Goal: Task Accomplishment & Management: Manage account settings

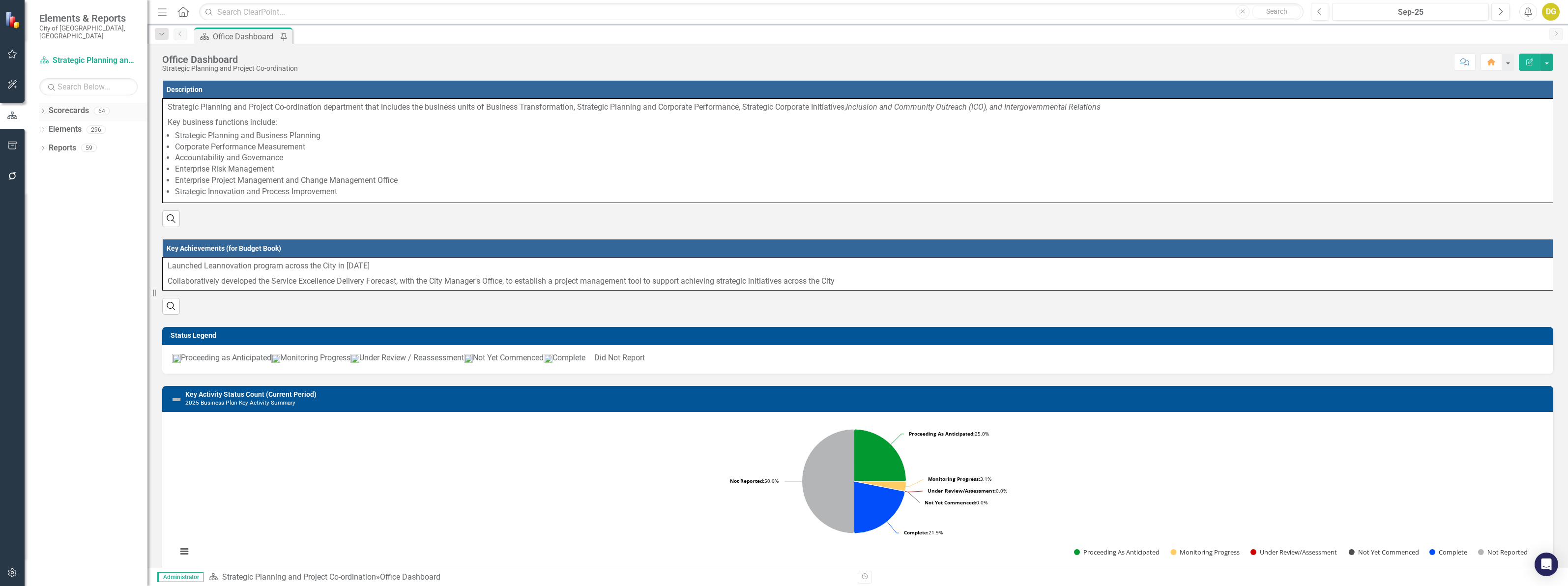
click at [40, 109] on icon "Dropdown" at bounding box center [43, 111] width 7 height 5
click at [70, 81] on input "text" at bounding box center [89, 86] width 99 height 17
click at [107, 166] on div "Policy Planning and Special Programs" at bounding box center [110, 167] width 74 height 16
click at [110, 161] on link "Policy Planning and Special Programs" at bounding box center [110, 167] width 74 height 12
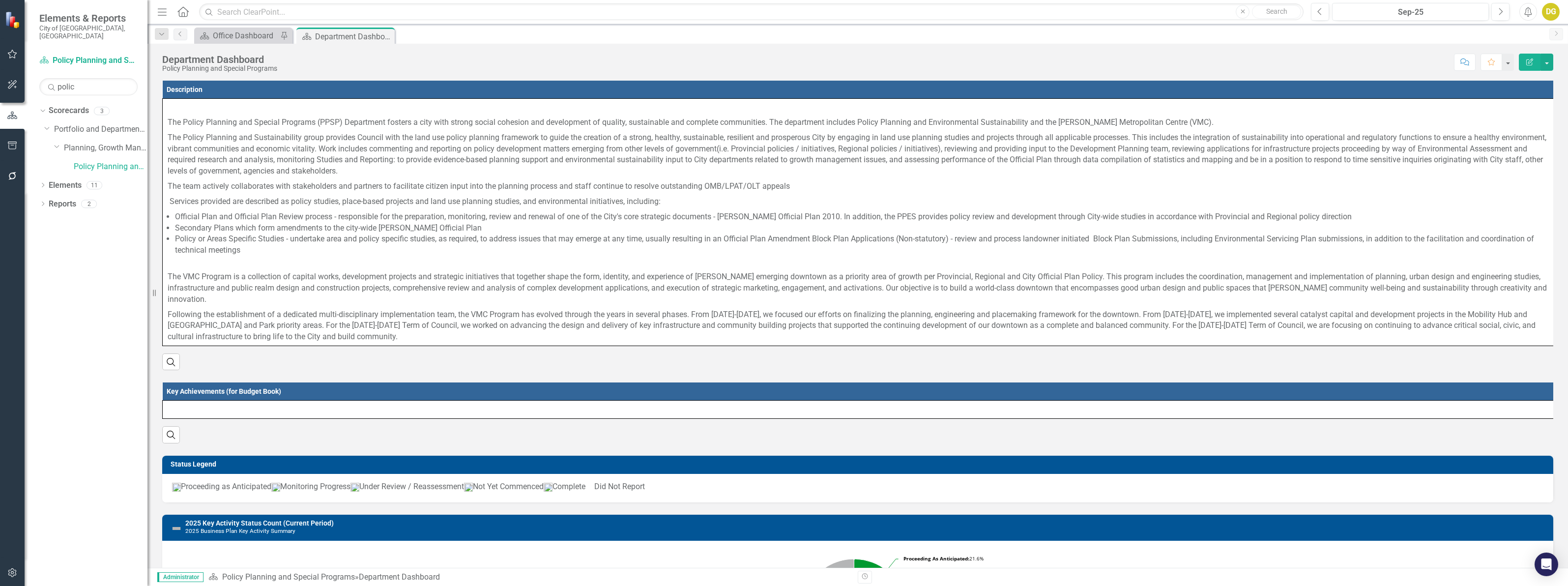
click at [508, 370] on div "Search" at bounding box center [857, 358] width 1391 height 24
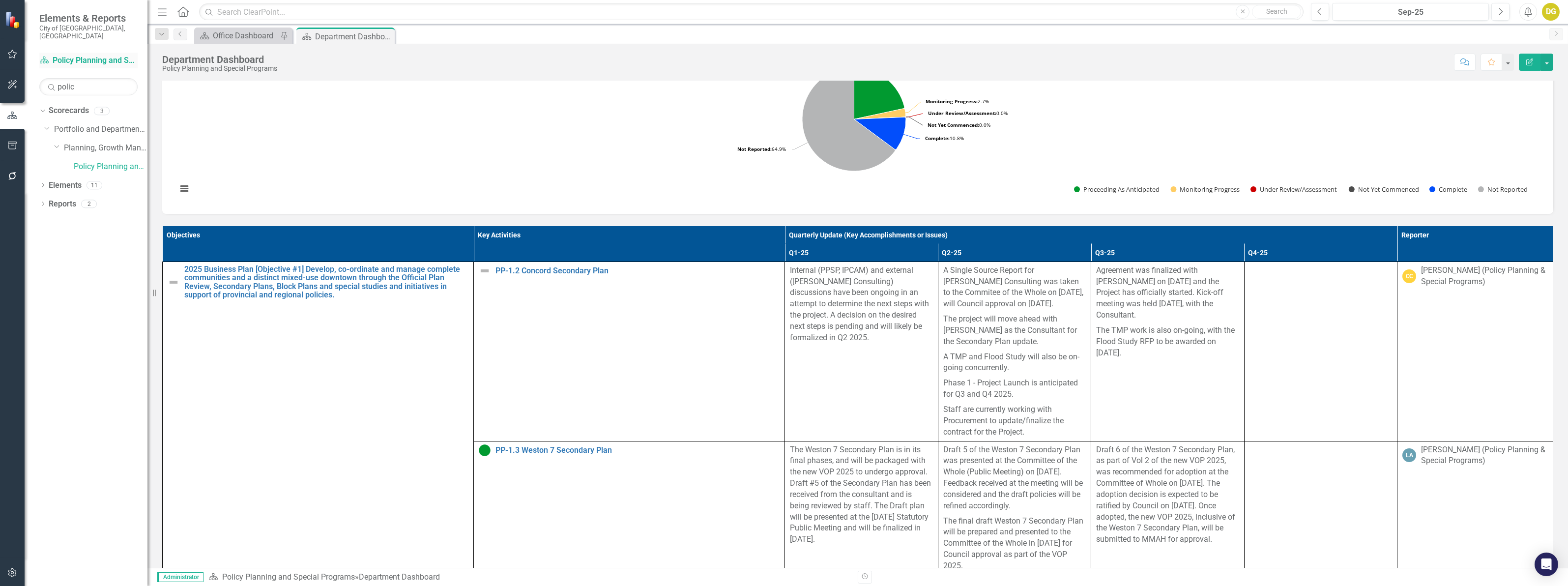
scroll to position [480, 0]
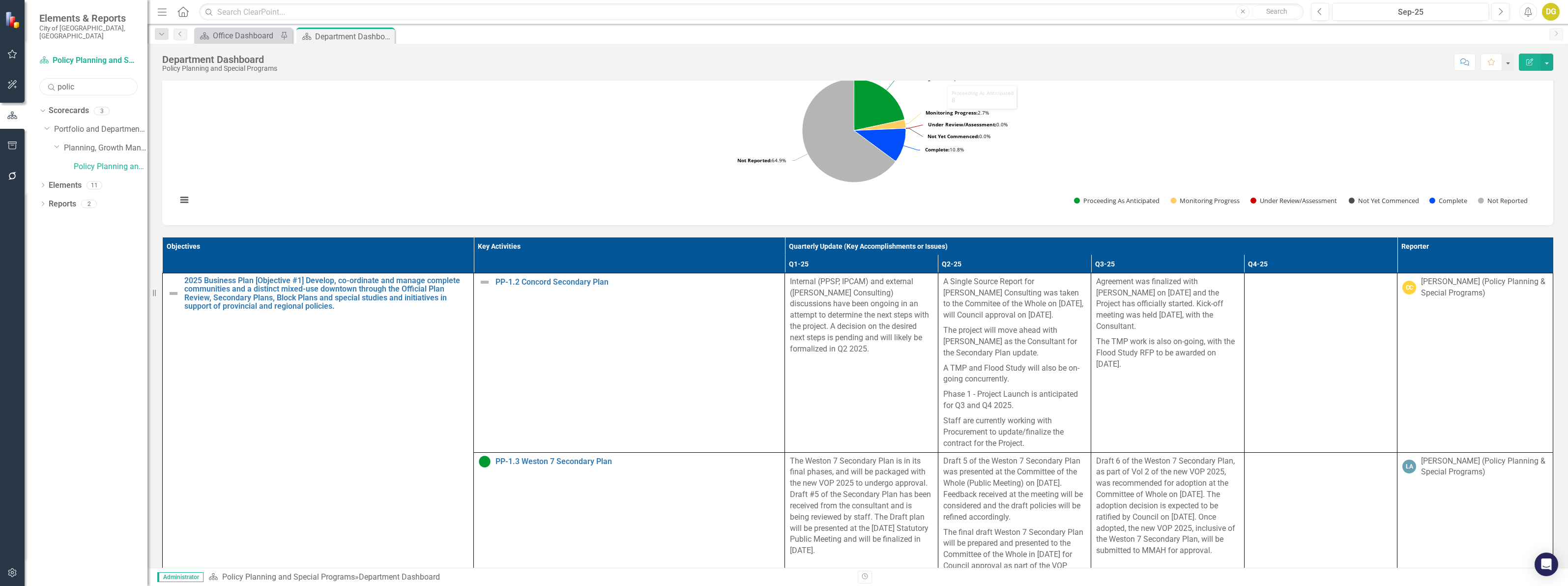
drag, startPoint x: -44, startPoint y: 65, endPoint x: -79, endPoint y: 65, distance: 35.0
click at [0, 65] on html "Elements & Reports City of Vaughan, ON Scorecard Policy Planning and Special Pr…" at bounding box center [784, 293] width 1568 height 586
type input "finan"
click at [117, 180] on link "Financial Services" at bounding box center [110, 186] width 74 height 12
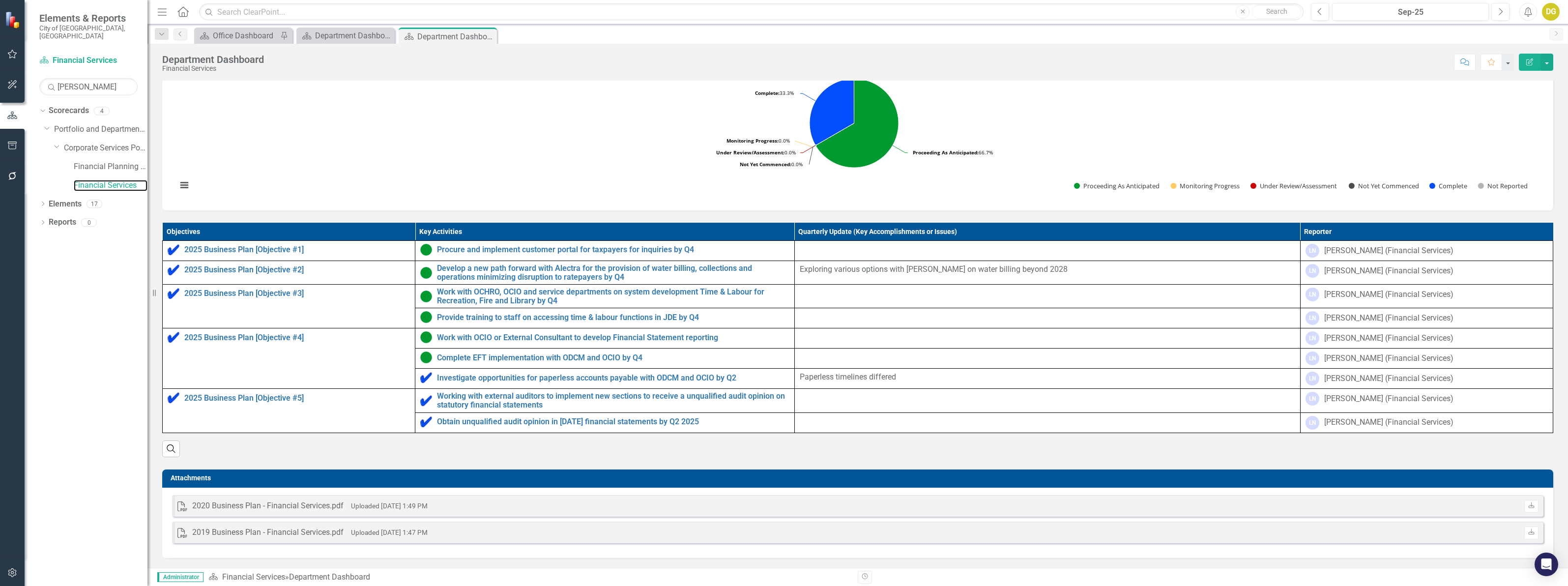
scroll to position [316, 0]
click at [171, 248] on img at bounding box center [173, 249] width 12 height 12
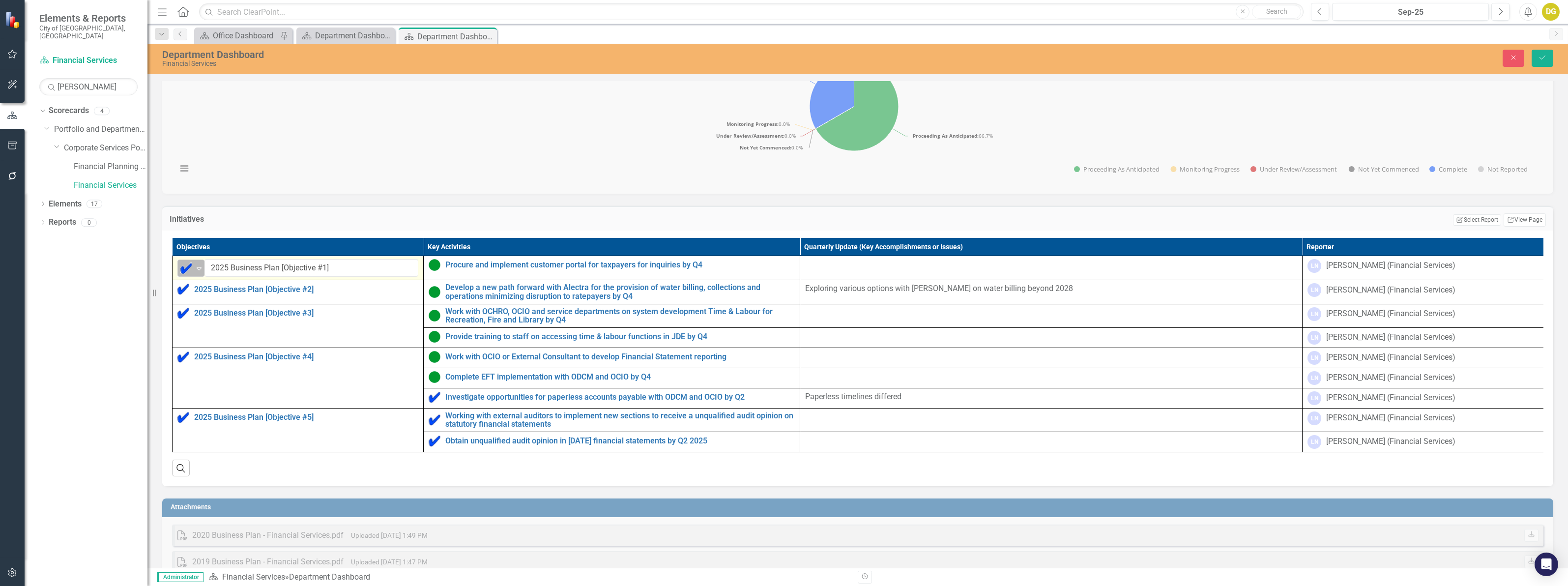
click at [193, 275] on div "Complete" at bounding box center [187, 268] width 15 height 14
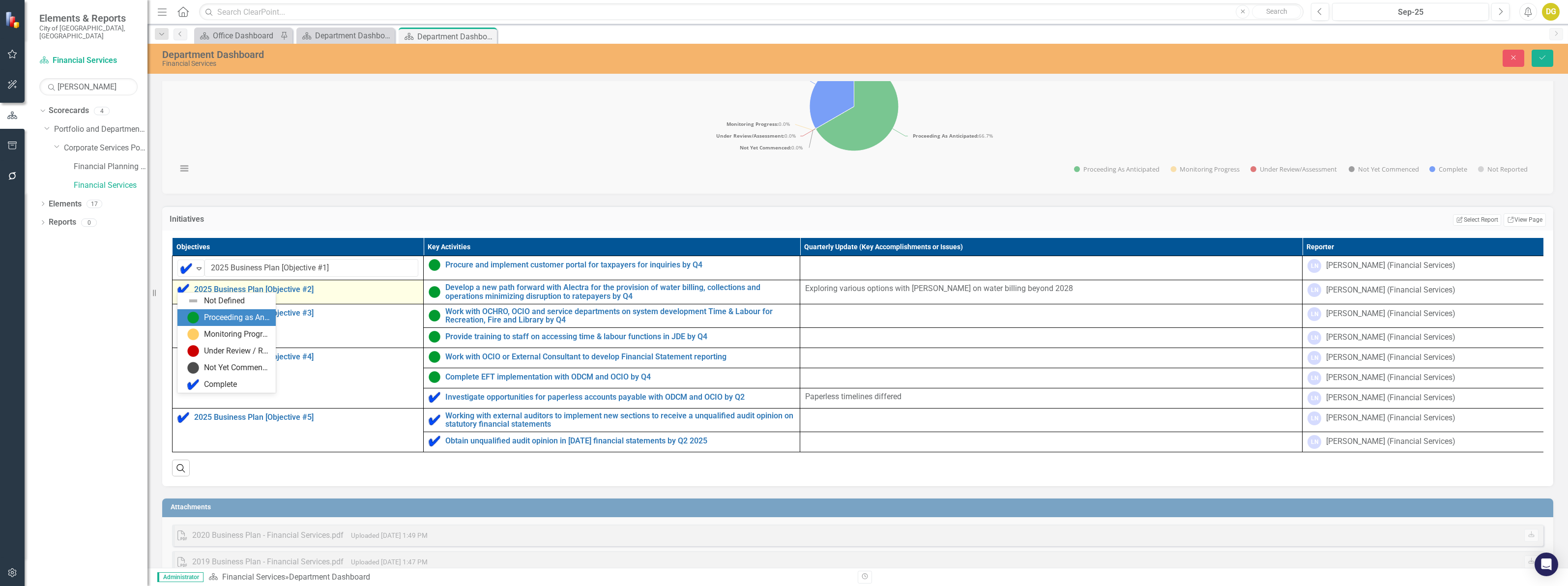
click at [197, 319] on img at bounding box center [193, 317] width 12 height 12
click at [184, 295] on img at bounding box center [183, 288] width 12 height 12
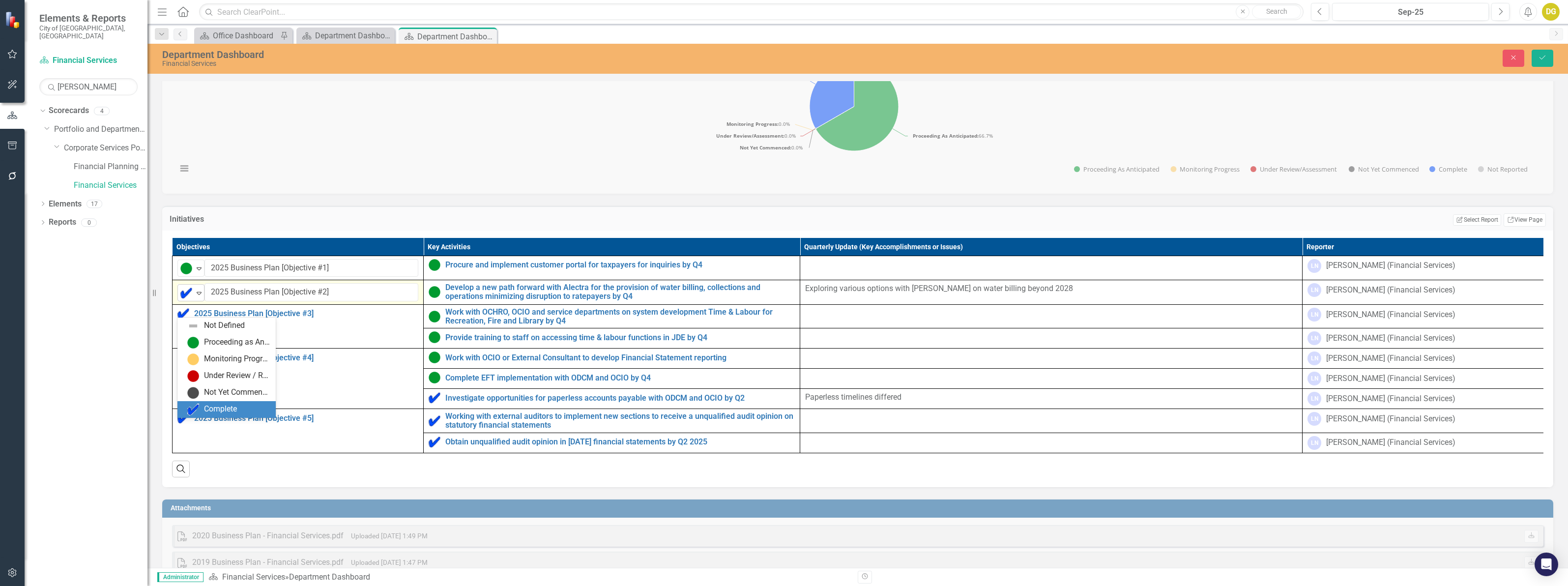
click at [185, 299] on img at bounding box center [186, 293] width 12 height 12
click at [217, 338] on div "Proceeding as Anticipated" at bounding box center [237, 342] width 66 height 12
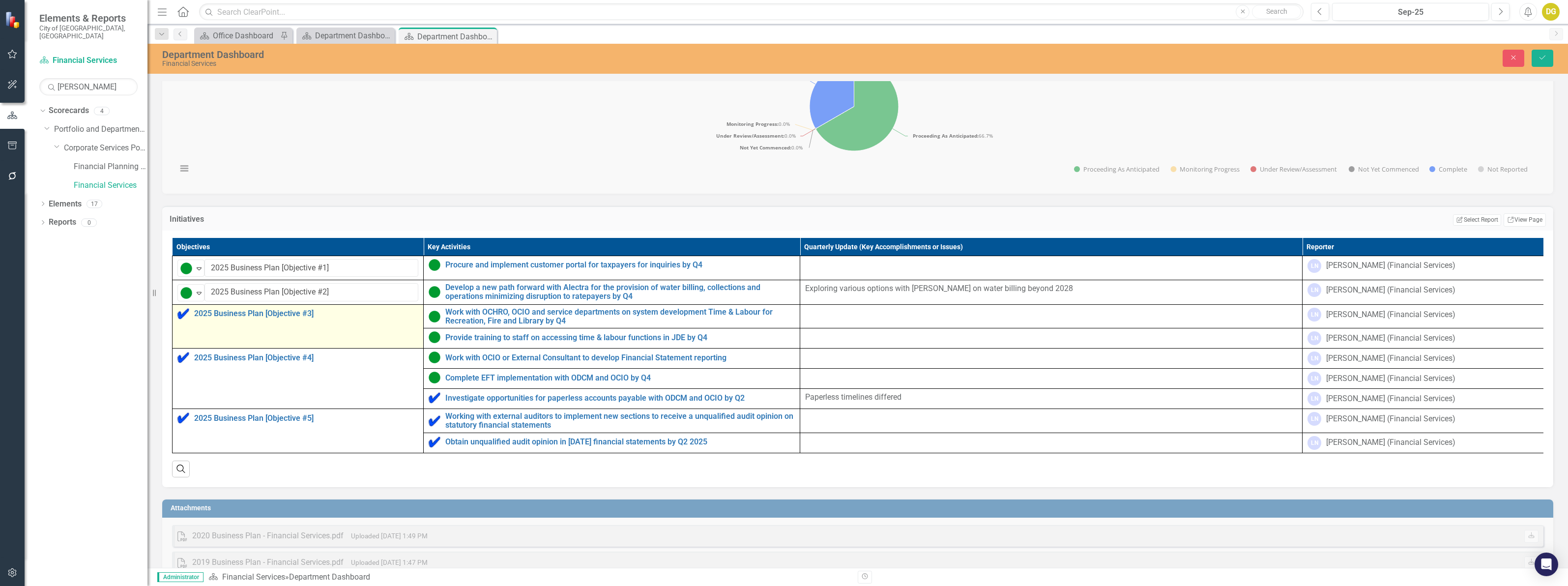
click at [182, 319] on img at bounding box center [183, 313] width 12 height 12
click at [223, 366] on div "Proceeding as Anticipated" at bounding box center [237, 367] width 66 height 12
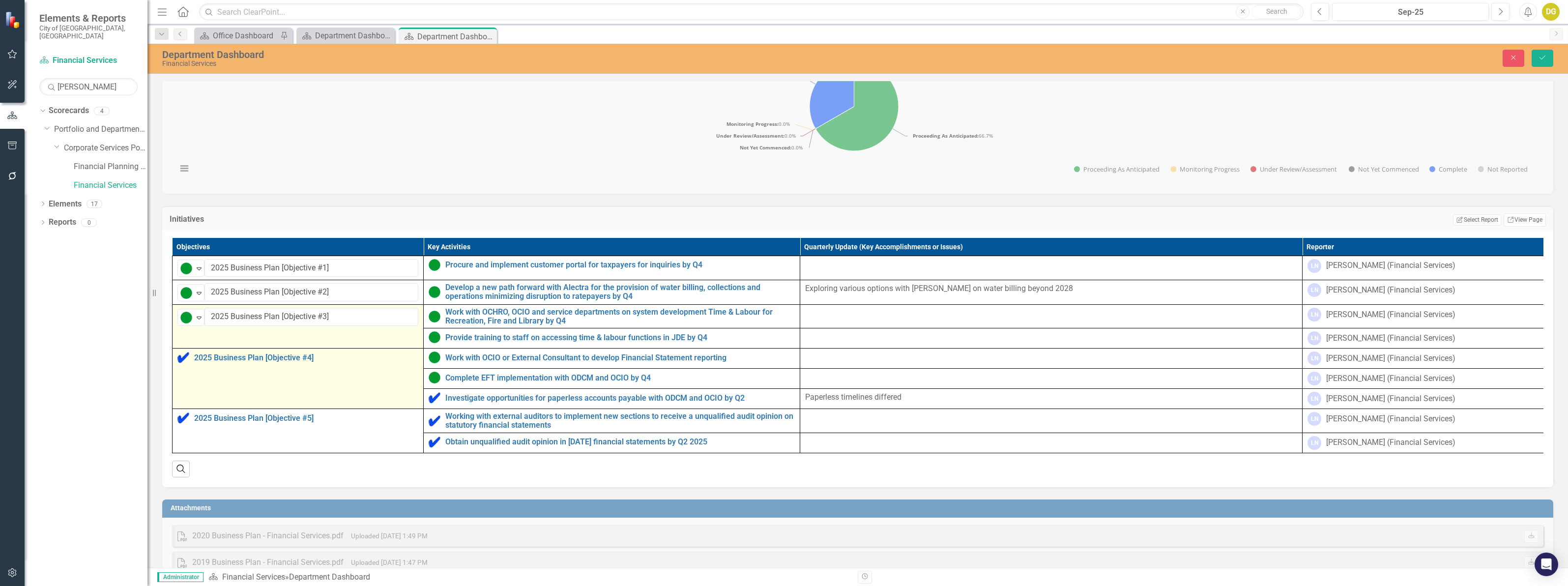
click at [183, 363] on img at bounding box center [183, 357] width 12 height 12
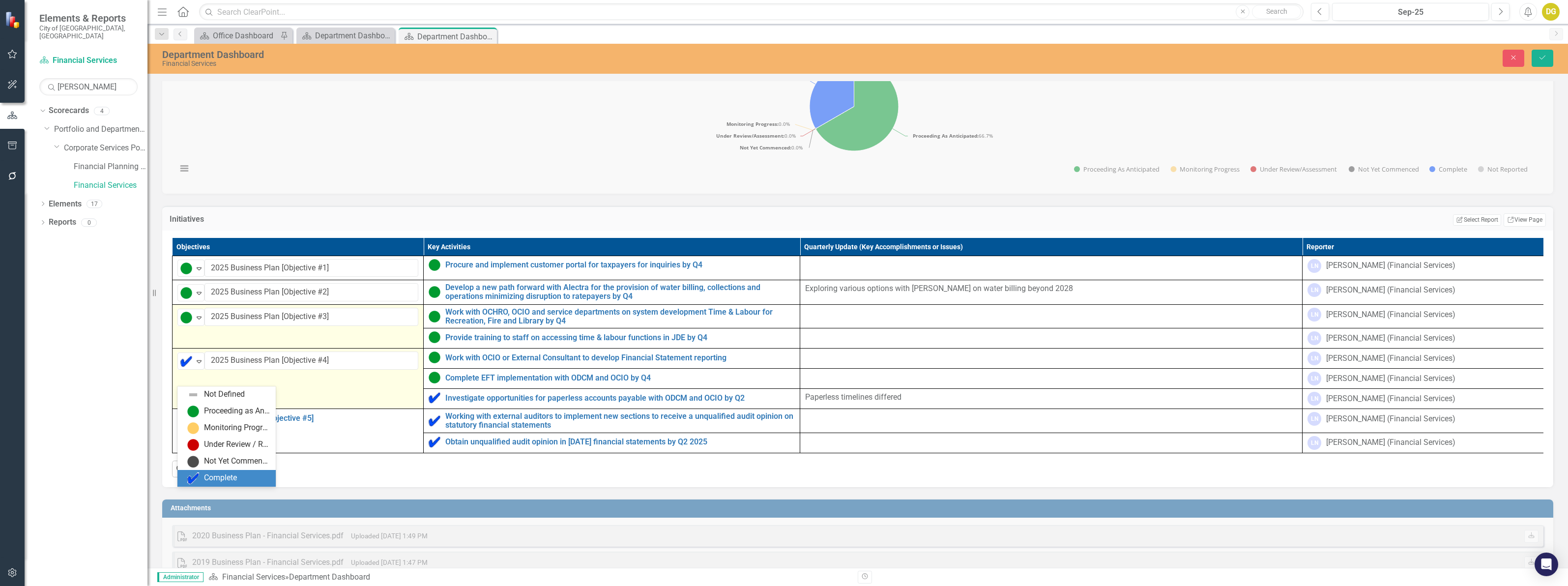
click at [183, 367] on img at bounding box center [186, 361] width 12 height 12
click at [204, 414] on div "Proceeding as Anticipated" at bounding box center [237, 411] width 66 height 12
click at [1549, 52] on button "Save" at bounding box center [1542, 58] width 22 height 17
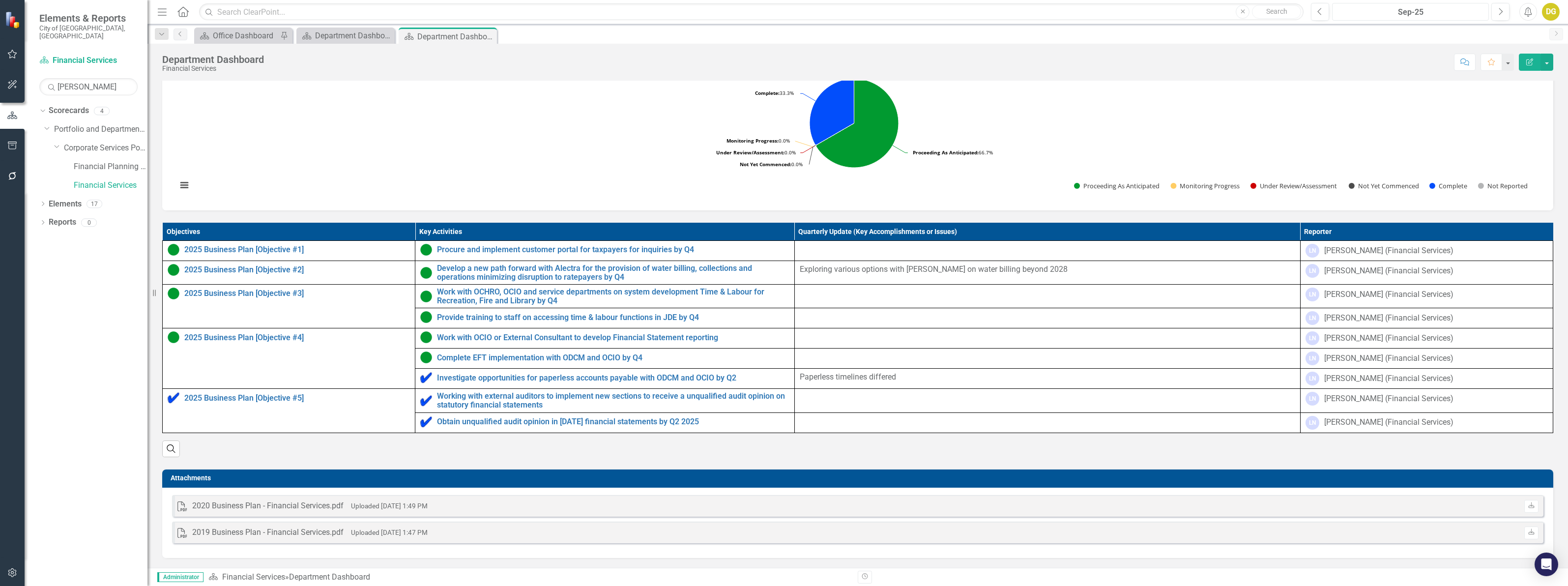
click at [1426, 11] on div "Sep-25" at bounding box center [1410, 12] width 150 height 12
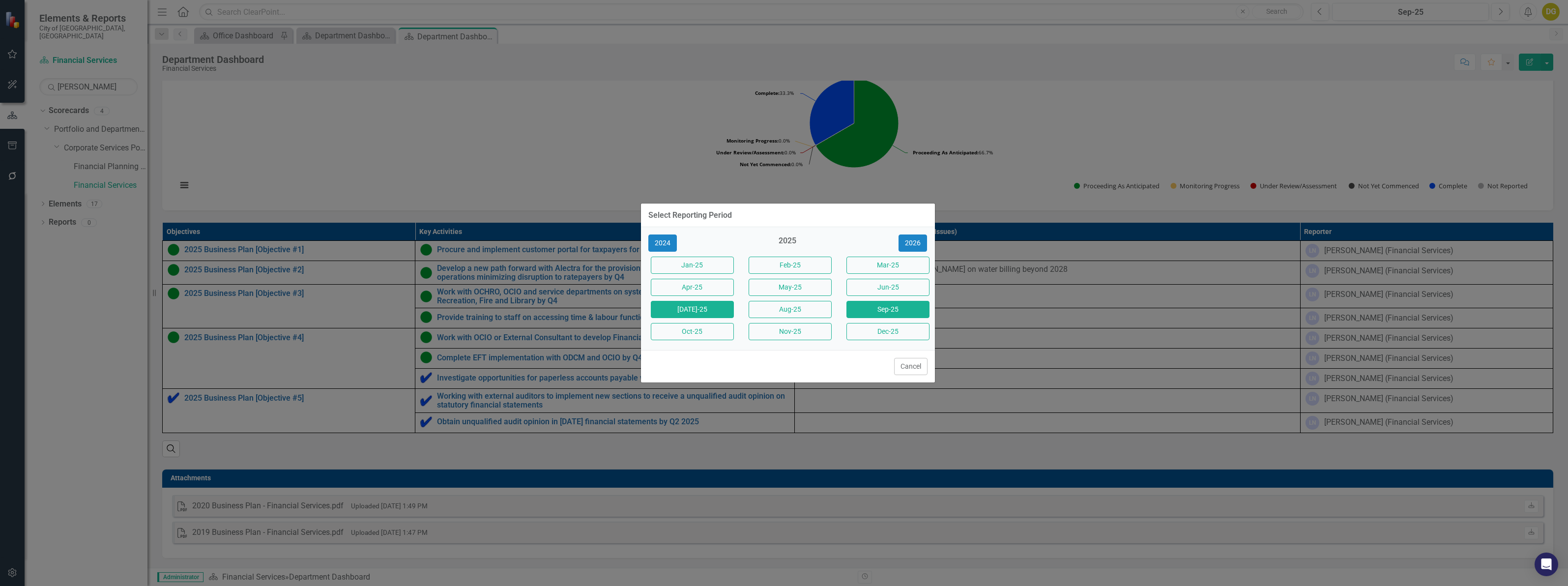
click at [679, 305] on button "Jul-25" at bounding box center [692, 309] width 83 height 17
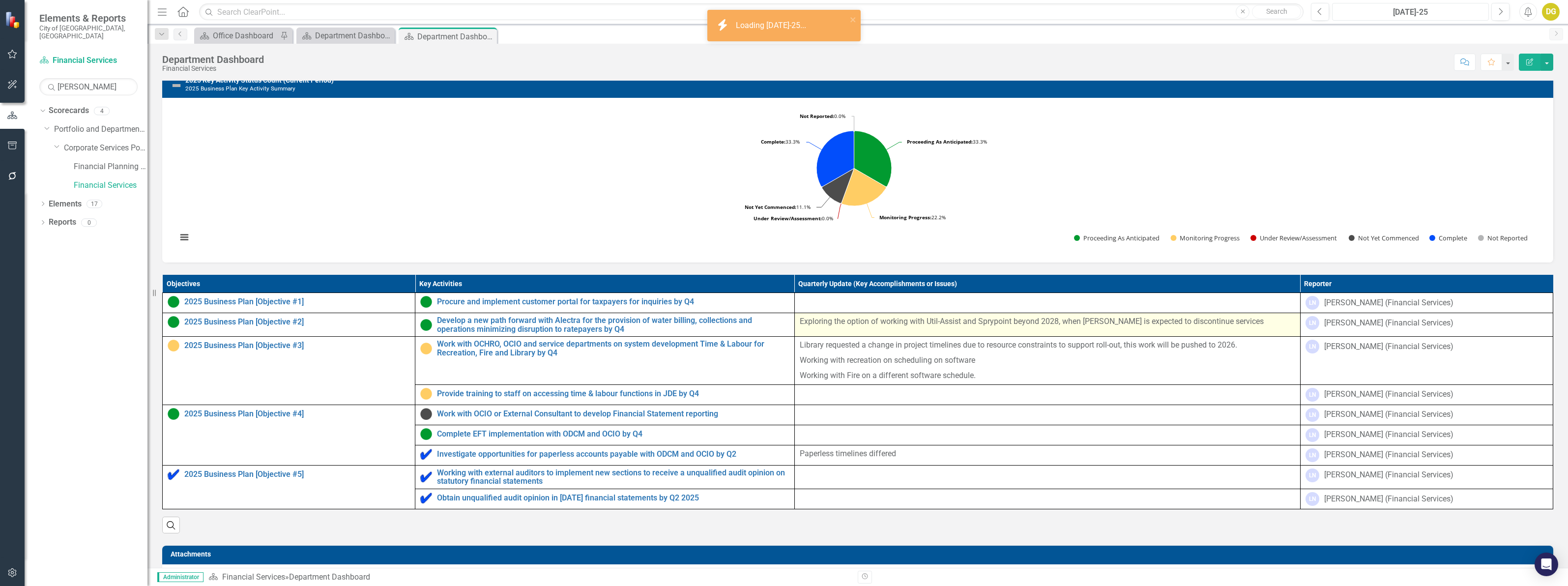
scroll to position [307, 0]
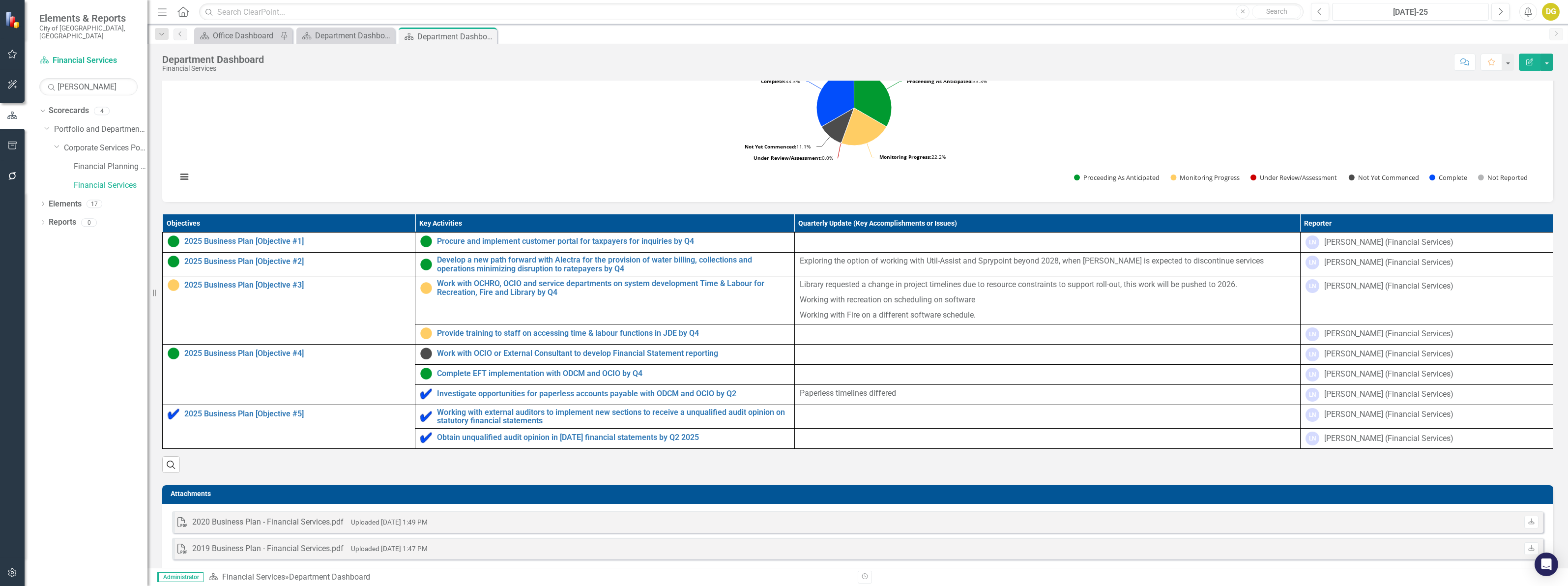
click at [1424, 15] on div "Jul-25" at bounding box center [1410, 12] width 150 height 12
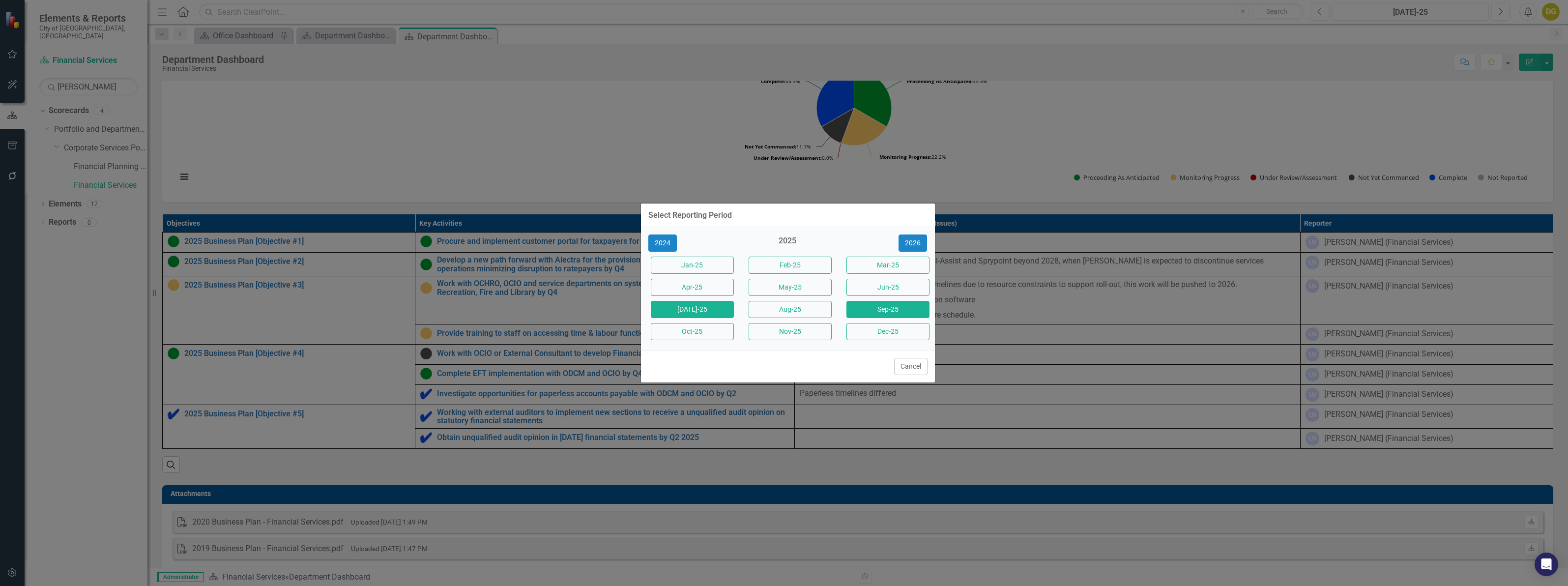
click at [874, 313] on button "Sep-25" at bounding box center [888, 309] width 83 height 17
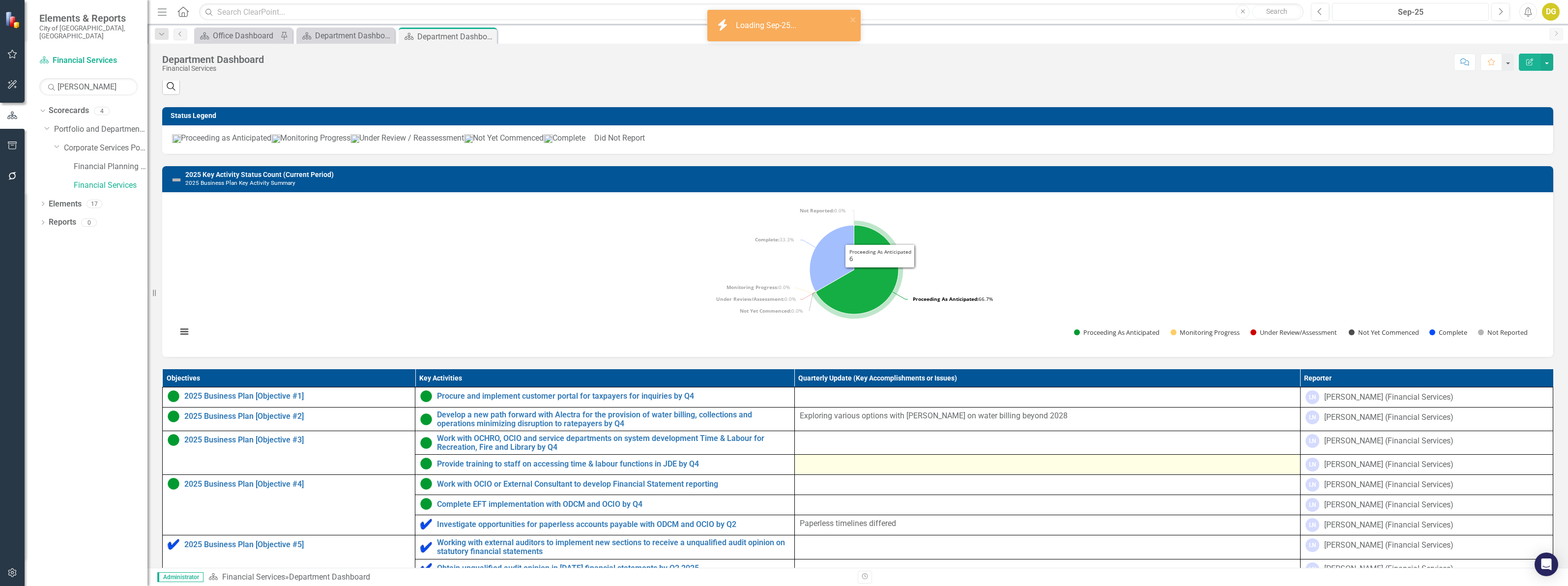
scroll to position [316, 0]
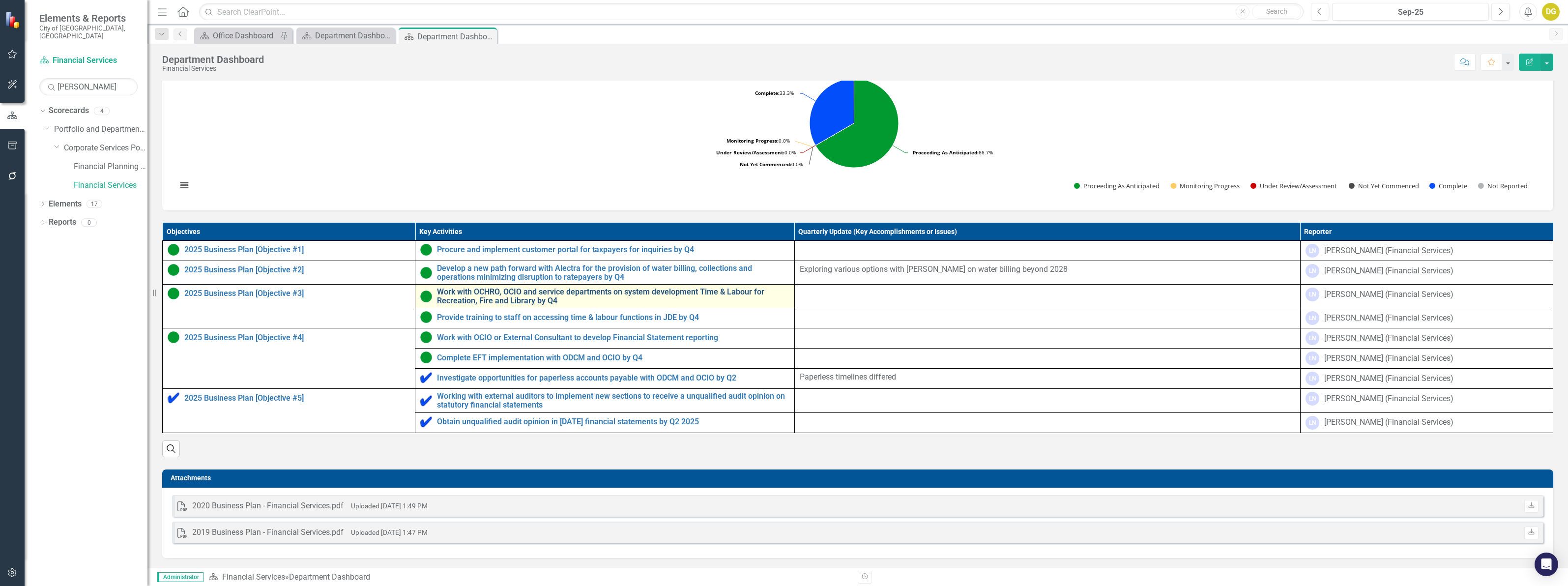
click at [453, 294] on link "Work with OCHRO, OCIO and service departments on system development Time & Labo…" at bounding box center [613, 296] width 352 height 17
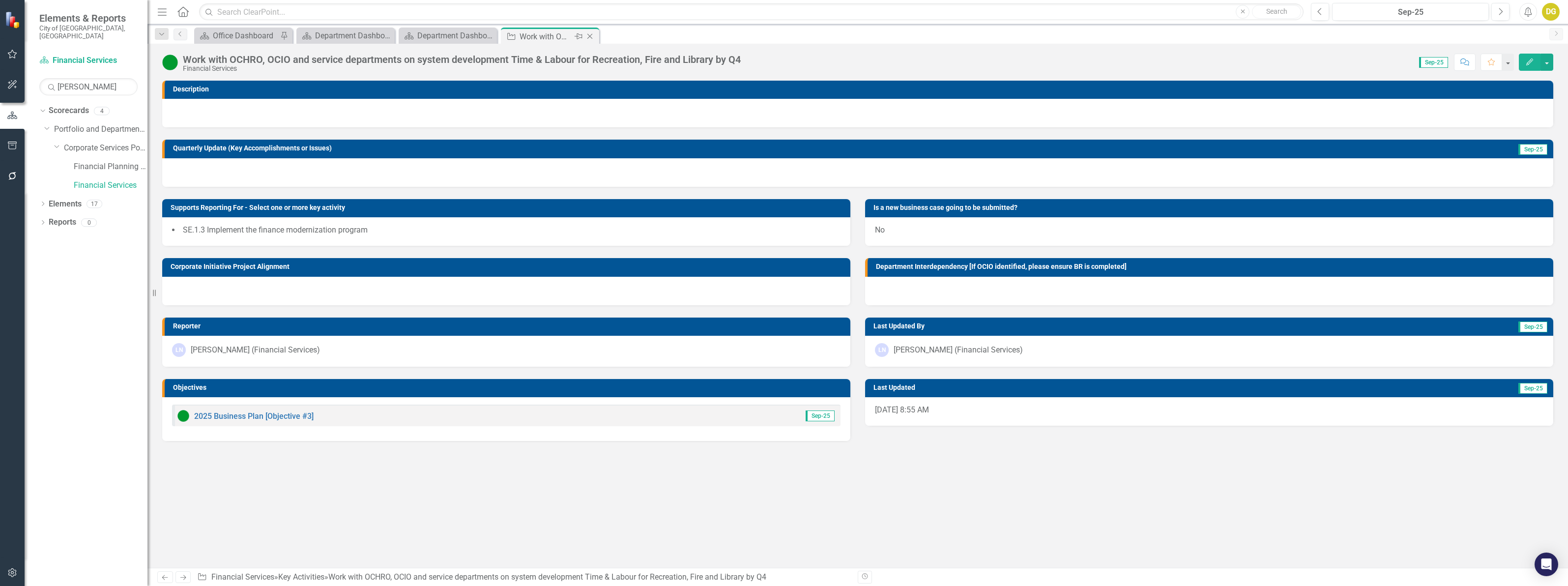
click at [590, 35] on icon "Close" at bounding box center [590, 36] width 10 height 8
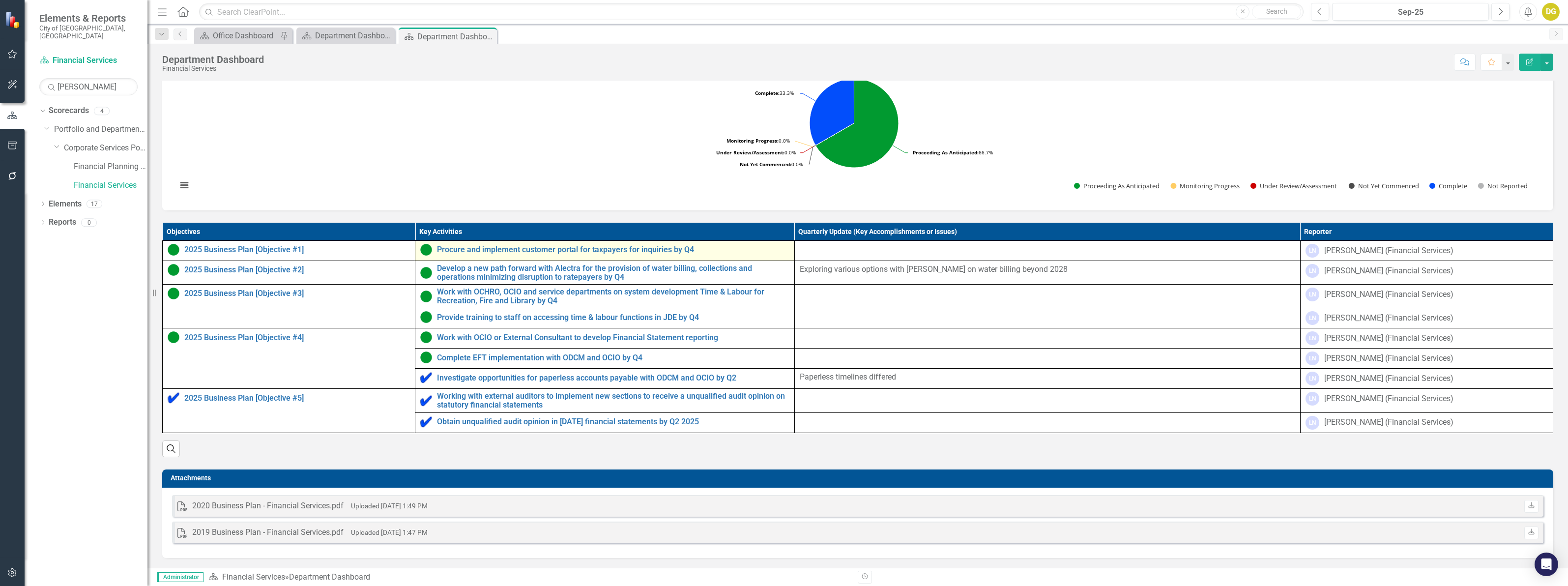
scroll to position [316, 0]
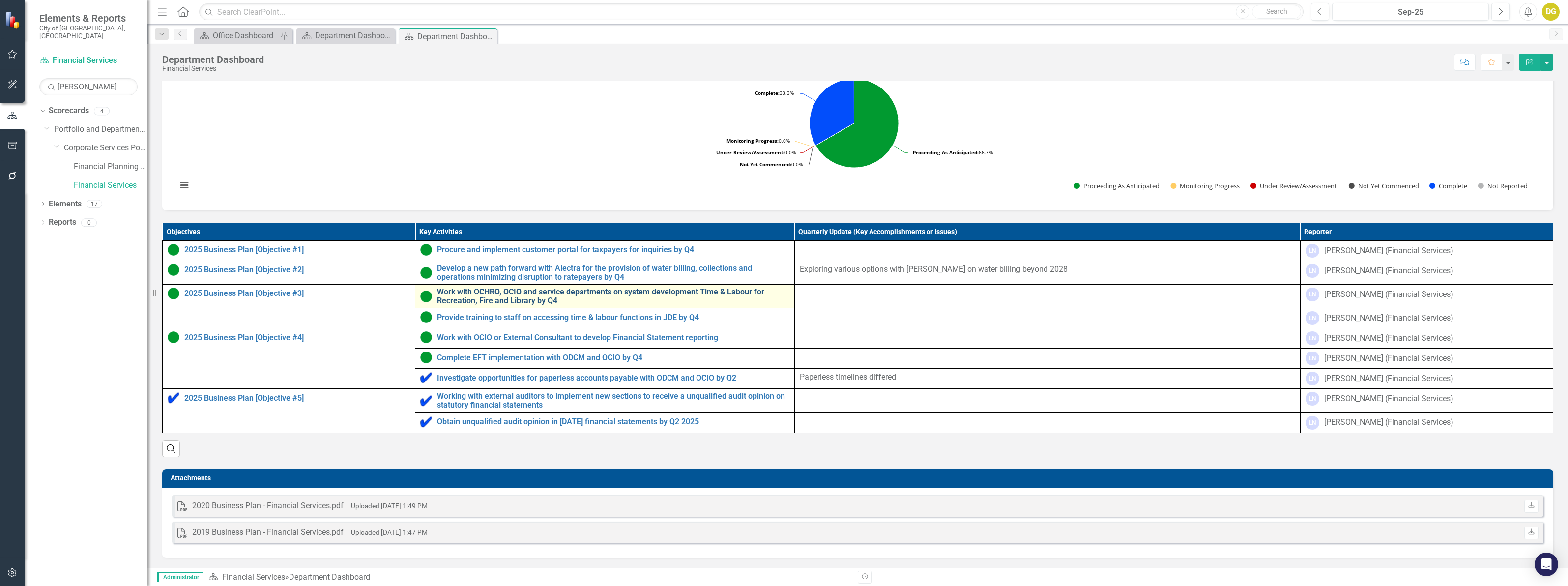
click at [749, 290] on link "Work with OCHRO, OCIO and service departments on system development Time & Labo…" at bounding box center [613, 296] width 352 height 17
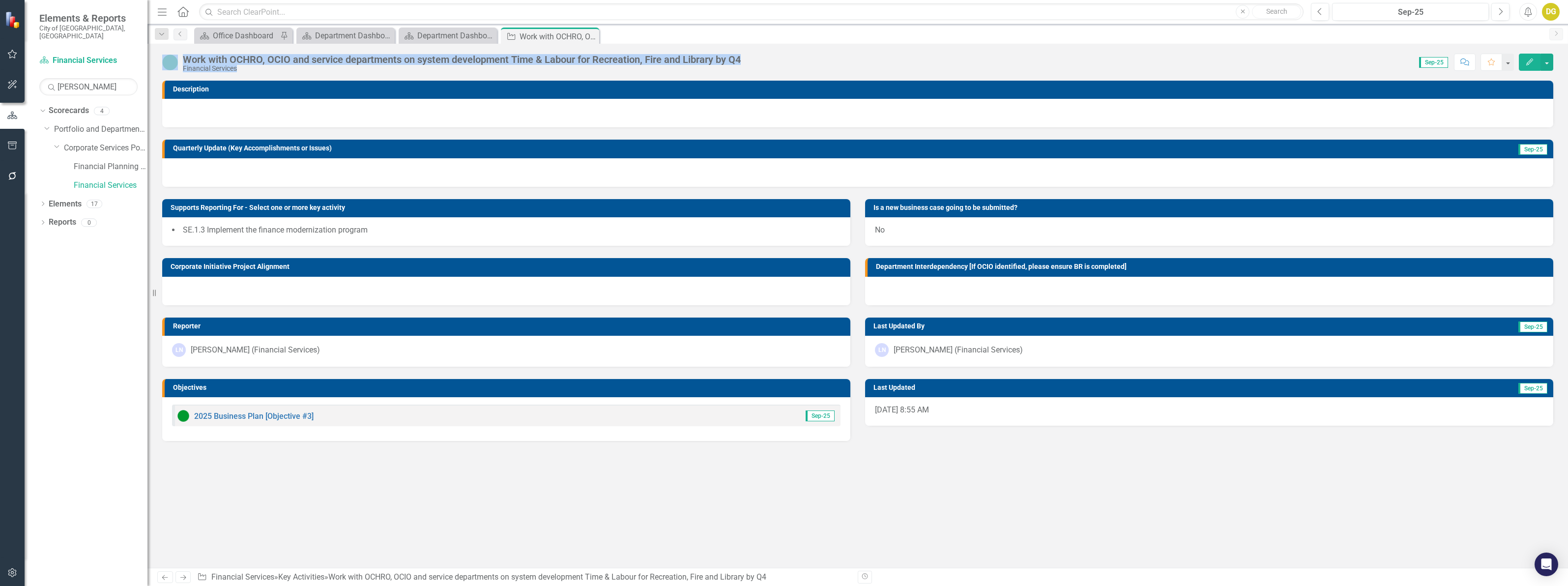
drag, startPoint x: 738, startPoint y: 57, endPoint x: 182, endPoint y: 62, distance: 556.0
click at [182, 62] on div "Work with OCHRO, OCIO and service departments on system development Time & Labo…" at bounding box center [858, 58] width 1421 height 29
click at [185, 59] on div "Work with OCHRO, OCIO and service departments on system development Time & Labo…" at bounding box center [461, 60] width 558 height 11
click at [197, 55] on div "Work with OCHRO, OCIO and service departments on system development Time & Labo…" at bounding box center [461, 60] width 558 height 11
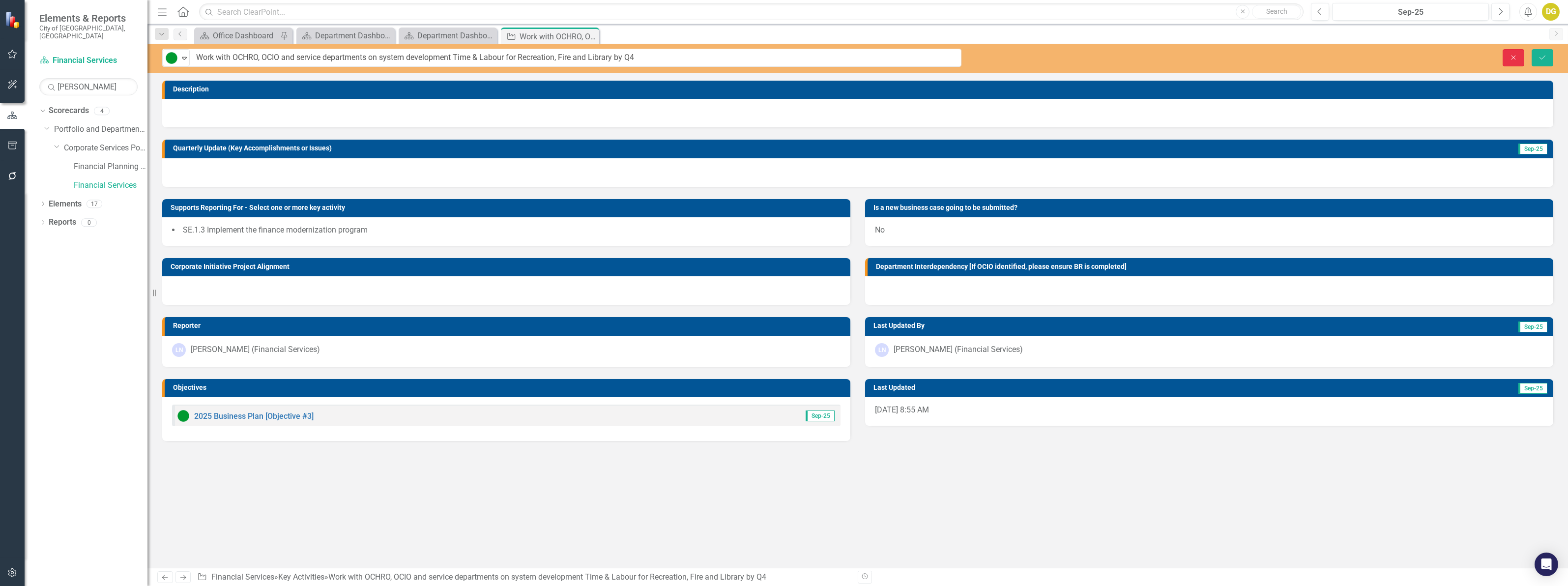
click at [1516, 57] on icon "Close" at bounding box center [1513, 57] width 9 height 7
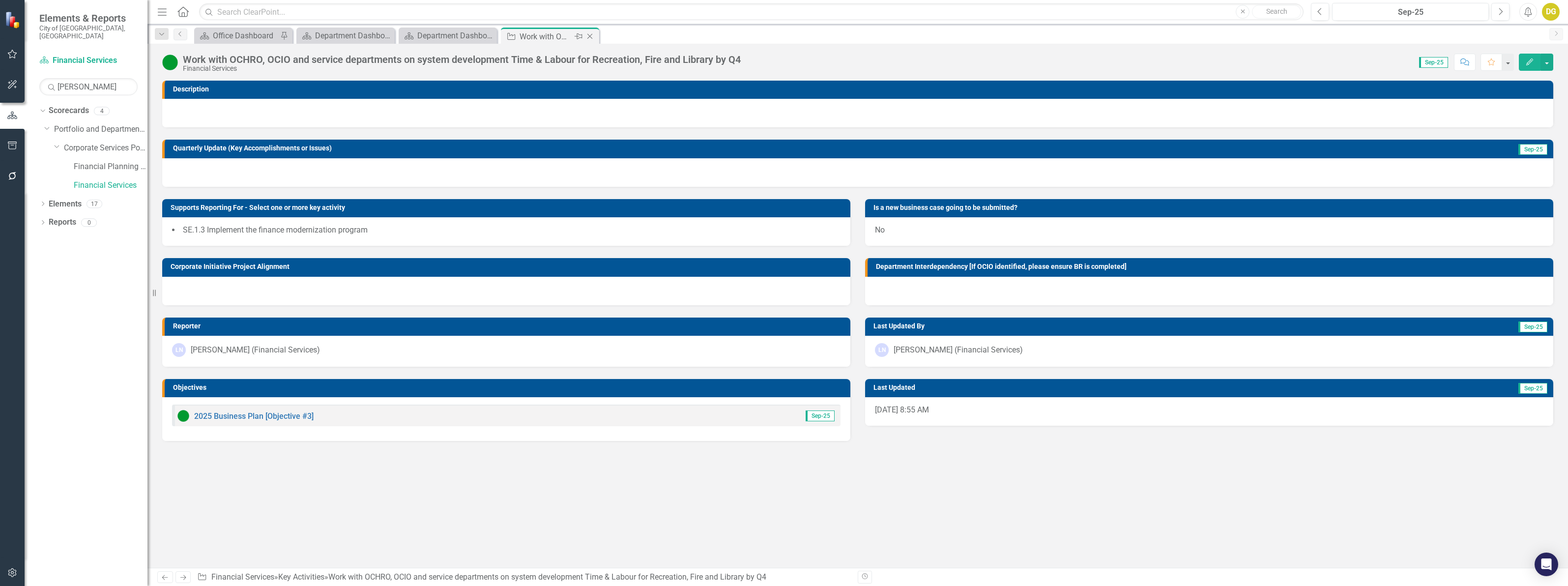
click at [588, 38] on icon "Close" at bounding box center [590, 36] width 10 height 8
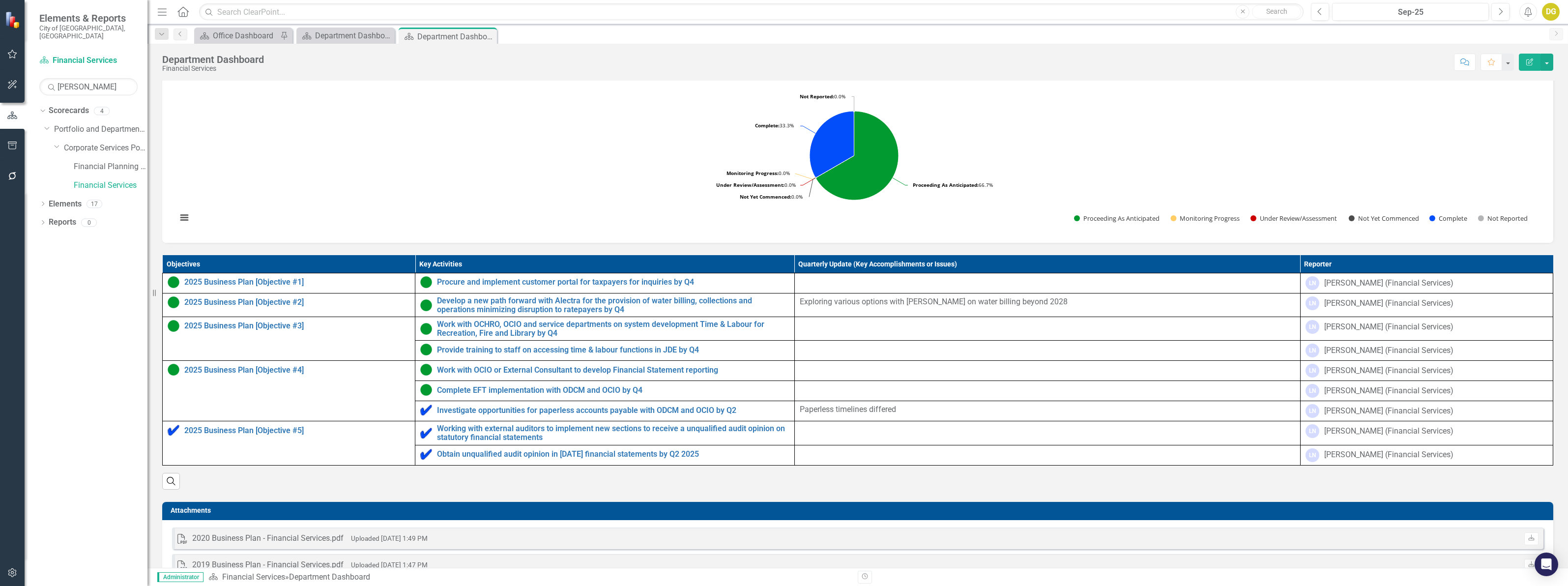
scroll to position [307, 0]
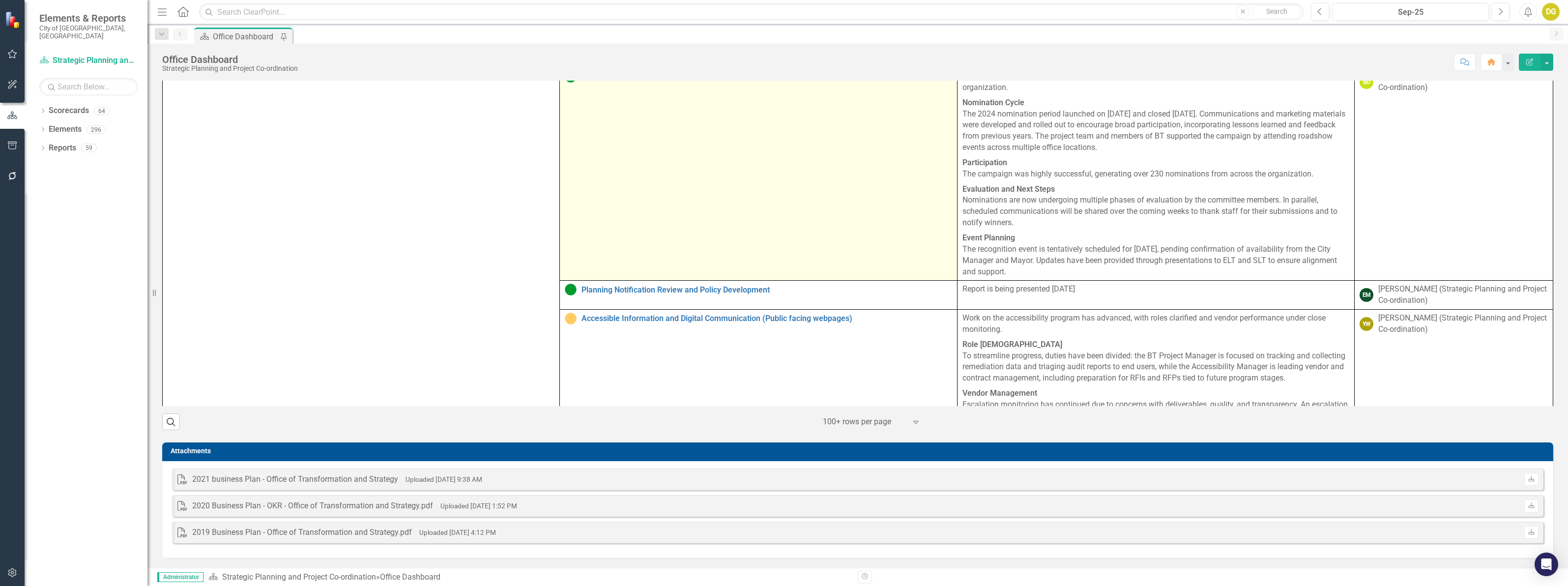
scroll to position [1413, 0]
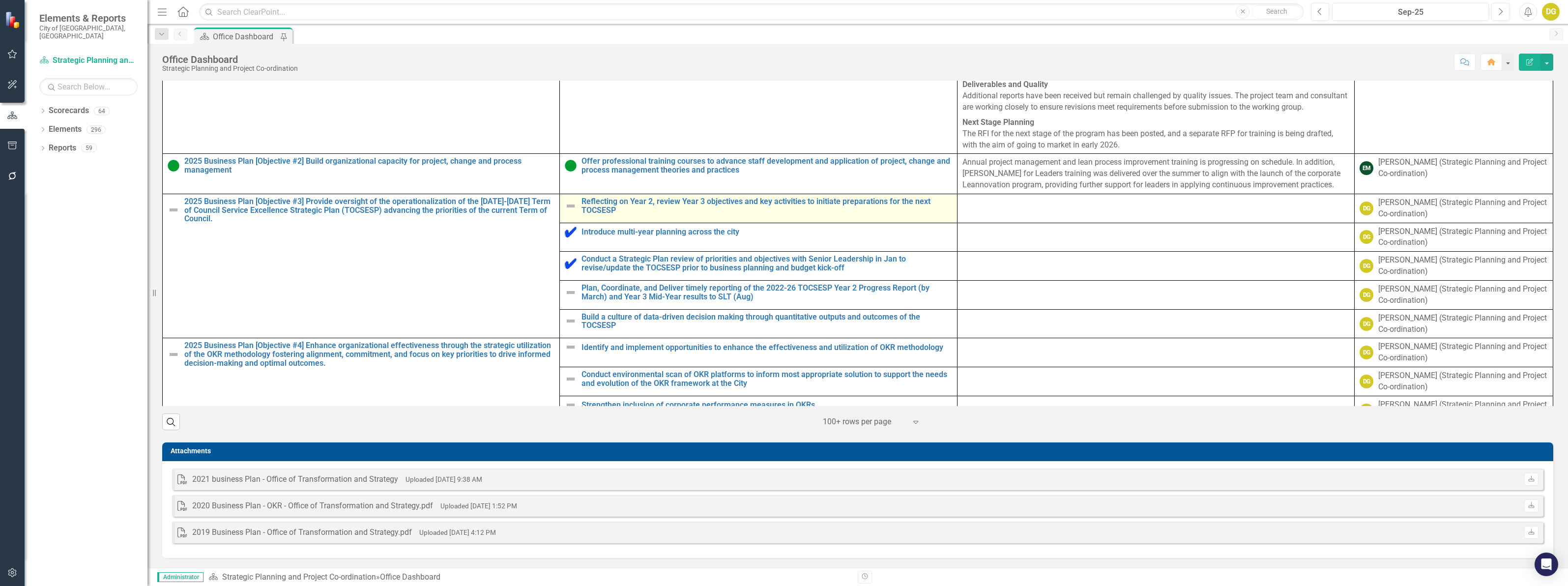
click at [568, 212] on img at bounding box center [570, 206] width 12 height 12
click at [568, 194] on td "Offer professional training courses to advance staff development and applicatio…" at bounding box center [758, 174] width 397 height 40
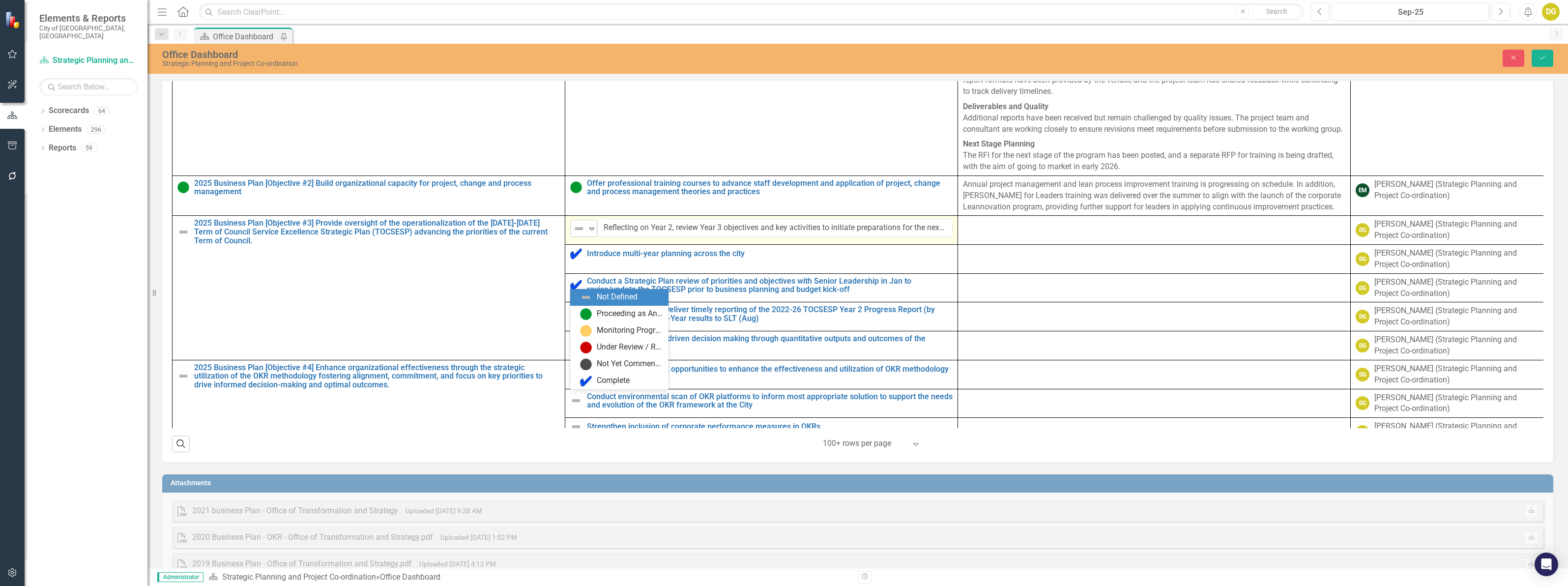
click at [590, 231] on icon at bounding box center [592, 229] width 5 height 3
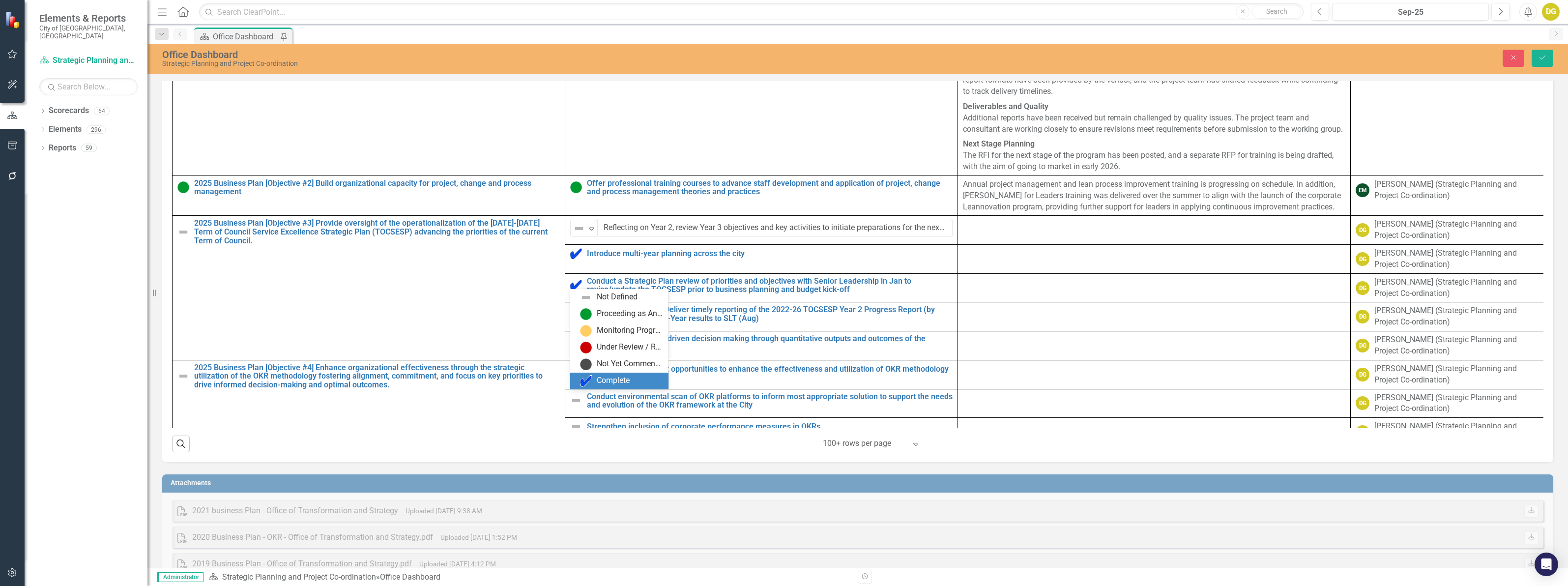
click at [609, 378] on div "Complete" at bounding box center [613, 380] width 33 height 12
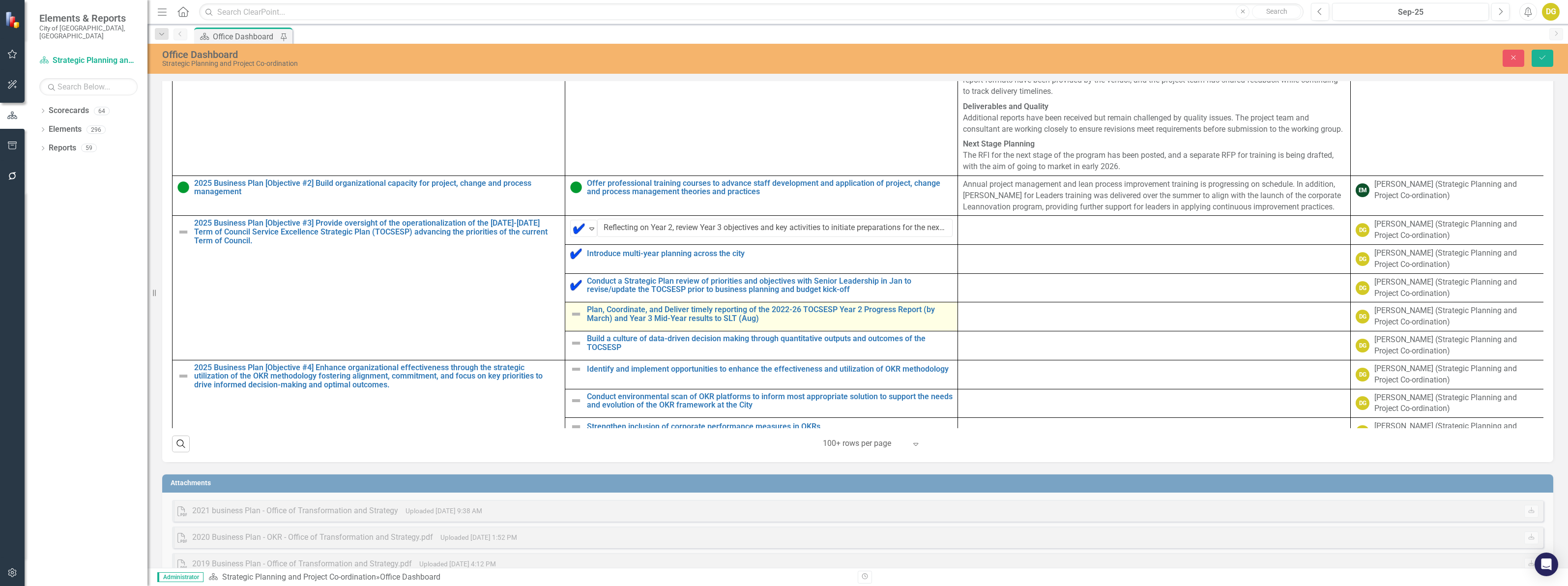
click at [572, 320] on img at bounding box center [576, 313] width 12 height 12
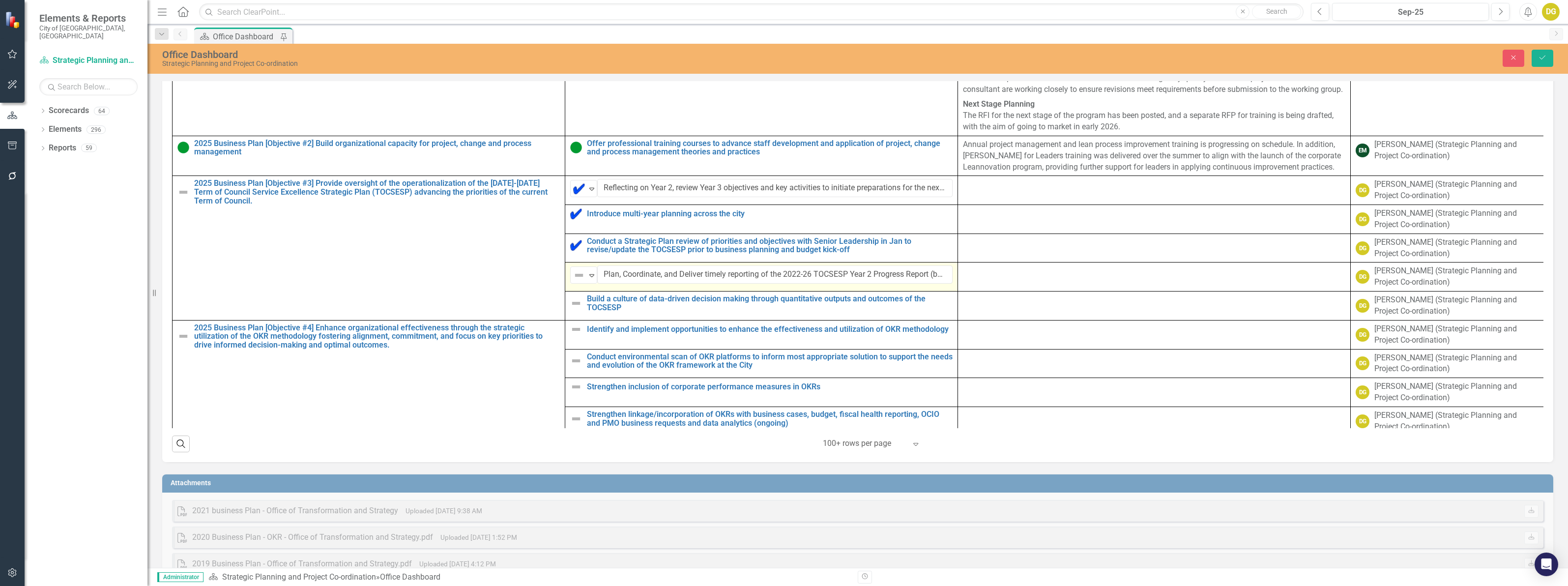
scroll to position [1474, 0]
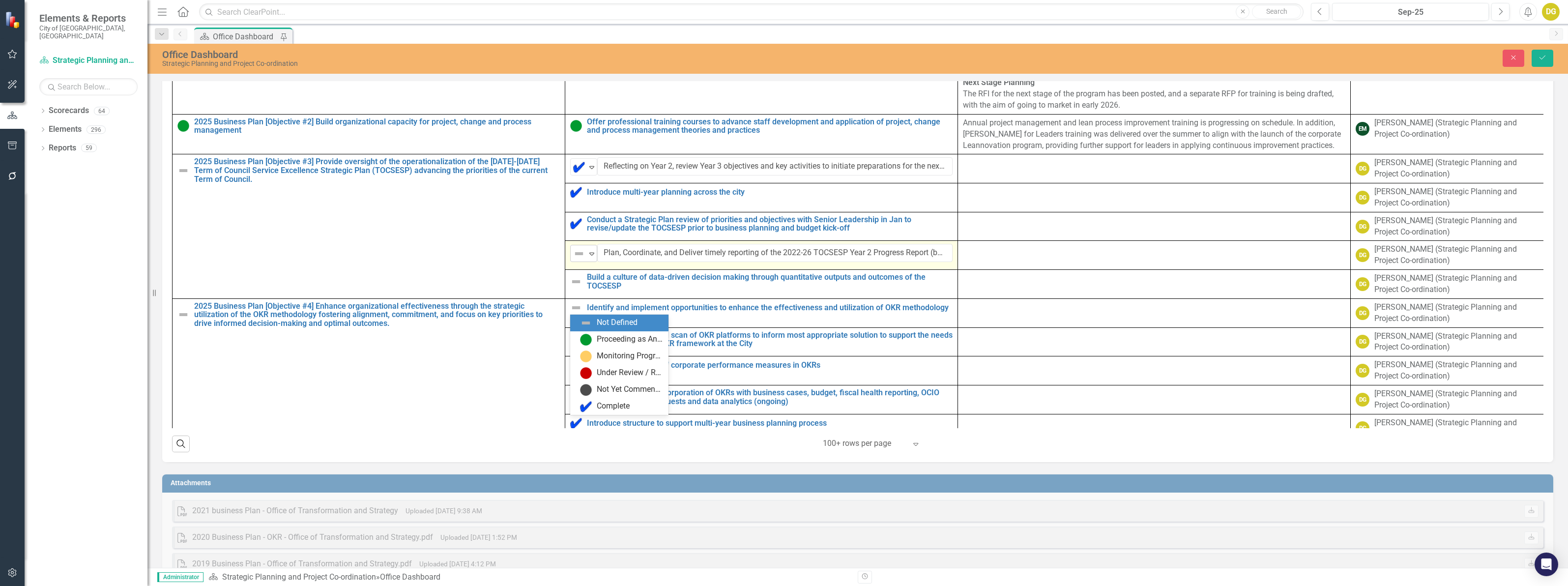
click at [591, 257] on icon "Expand" at bounding box center [592, 253] width 10 height 8
click at [591, 341] on img at bounding box center [586, 339] width 12 height 12
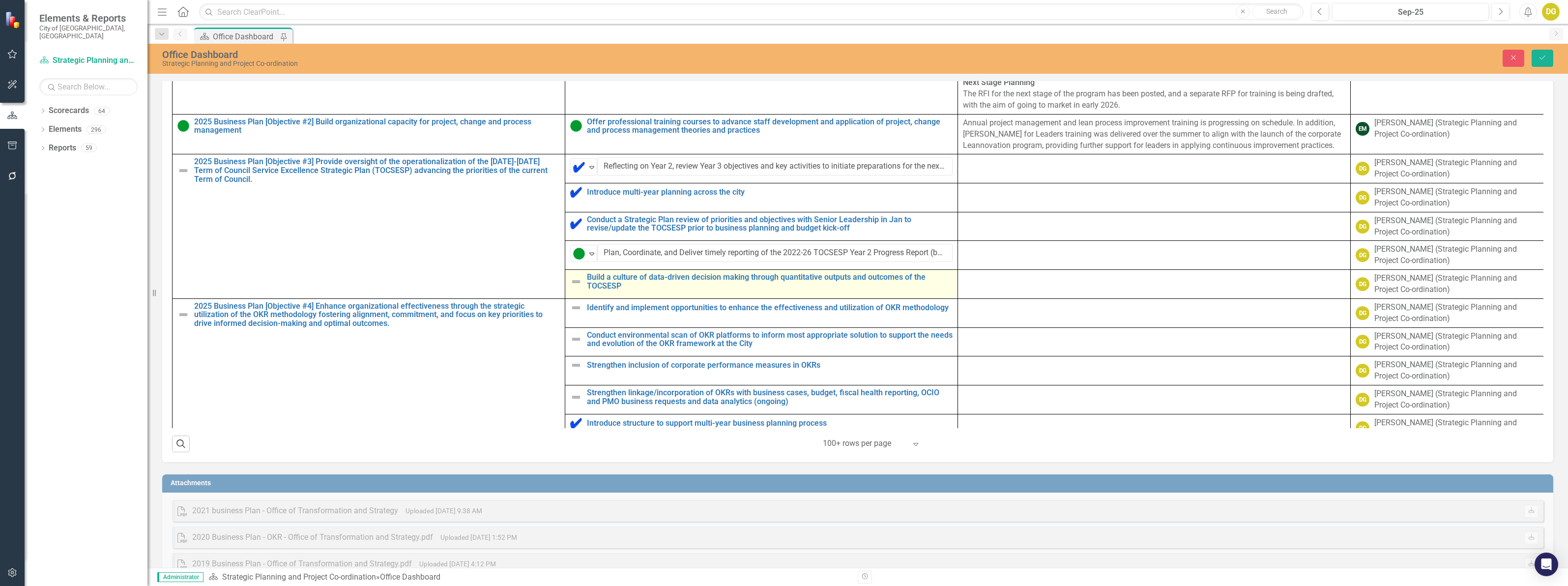
click at [573, 287] on img at bounding box center [576, 281] width 12 height 12
click at [574, 287] on img at bounding box center [576, 281] width 12 height 12
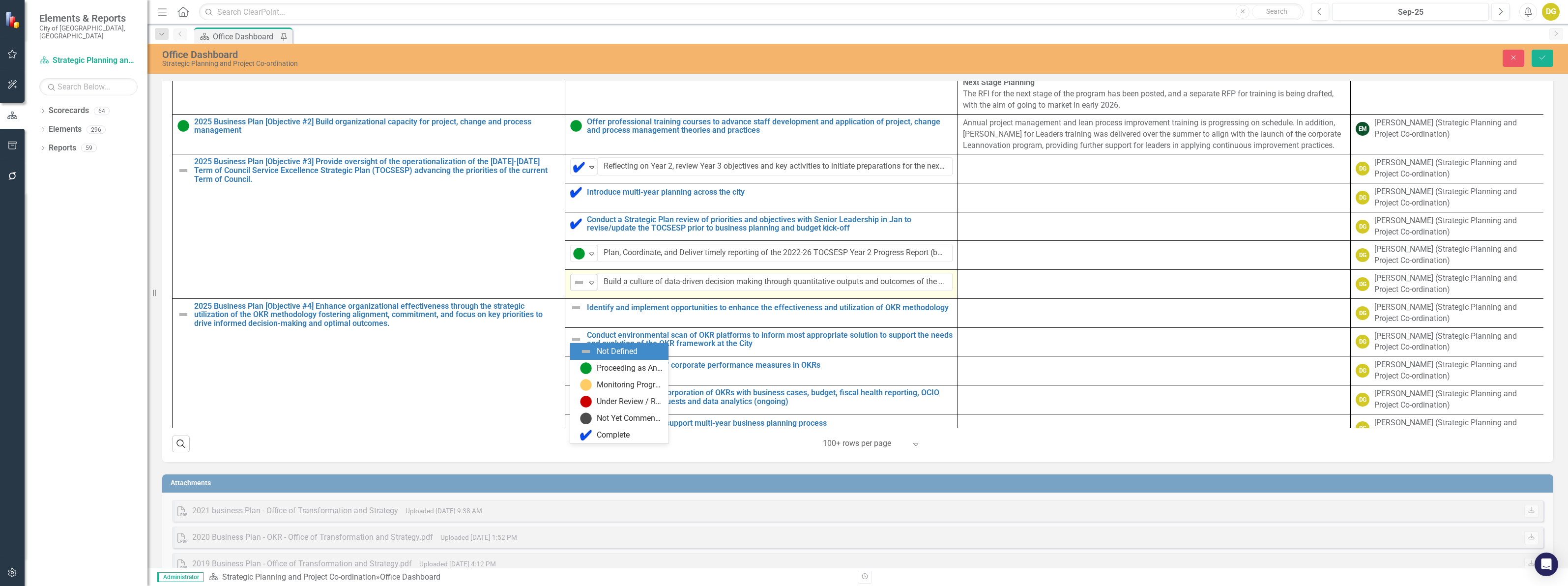
click at [583, 288] on img at bounding box center [579, 282] width 12 height 12
click at [597, 369] on div "Proceeding as Anticipated" at bounding box center [629, 368] width 66 height 12
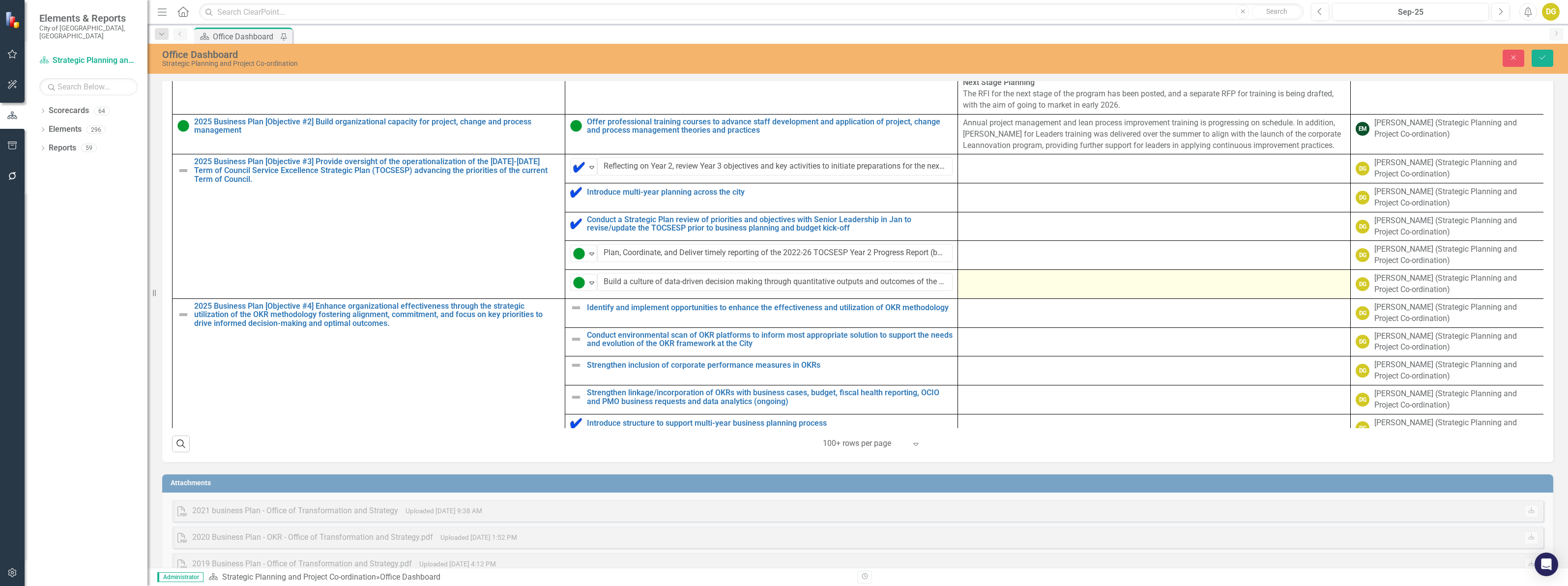
click at [989, 285] on div at bounding box center [1154, 278] width 382 height 12
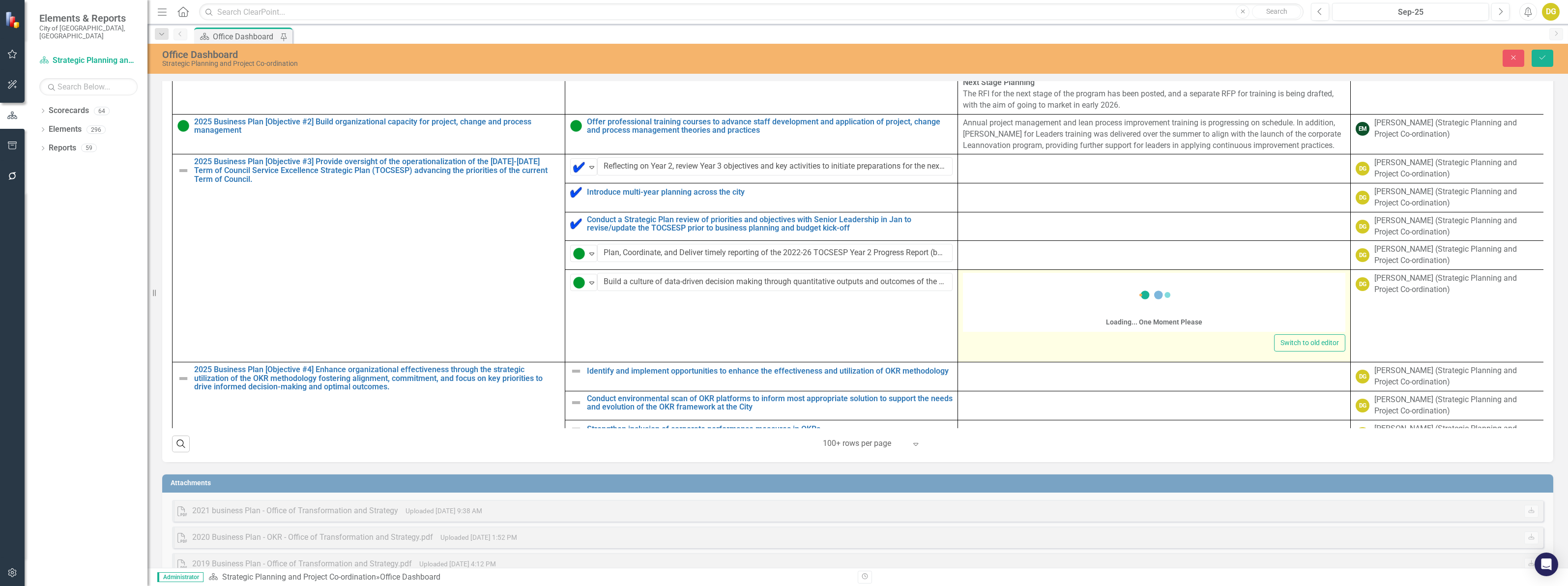
click at [988, 332] on div "Loading... One Moment Please" at bounding box center [1154, 302] width 382 height 59
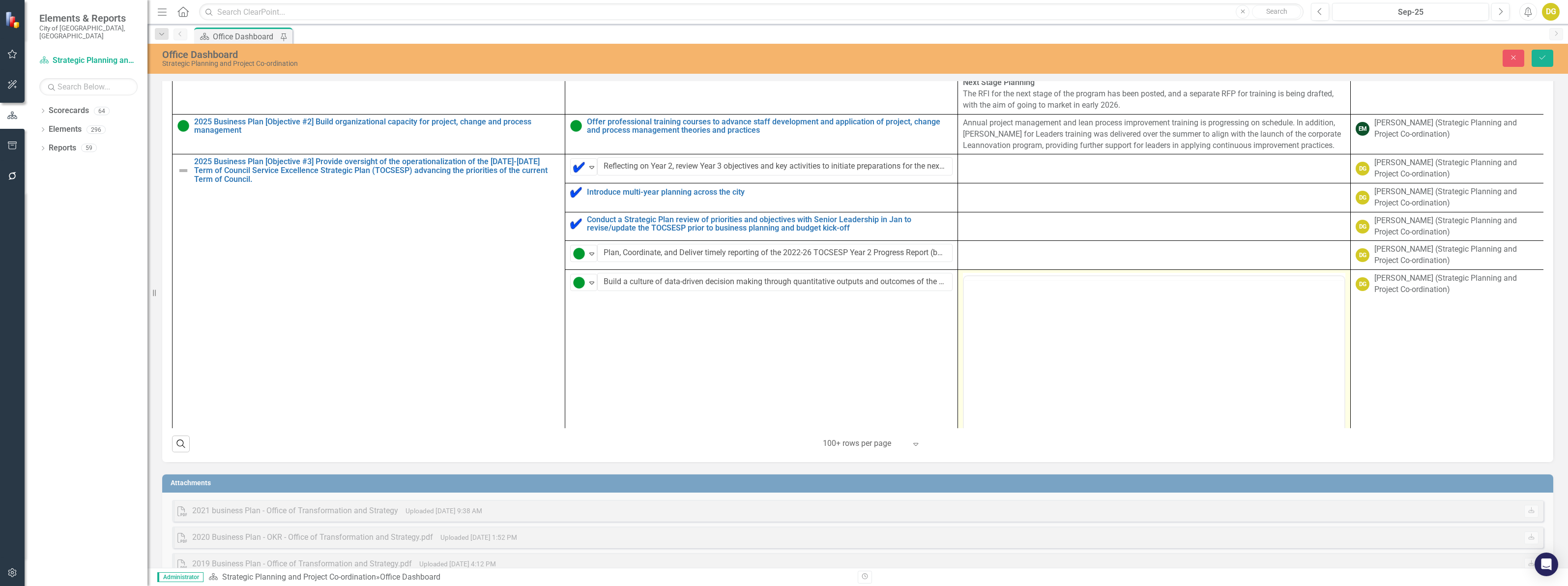
scroll to position [0, 0]
click at [992, 318] on body "Rich Text Area. Press ALT-0 for help." at bounding box center [1154, 373] width 380 height 147
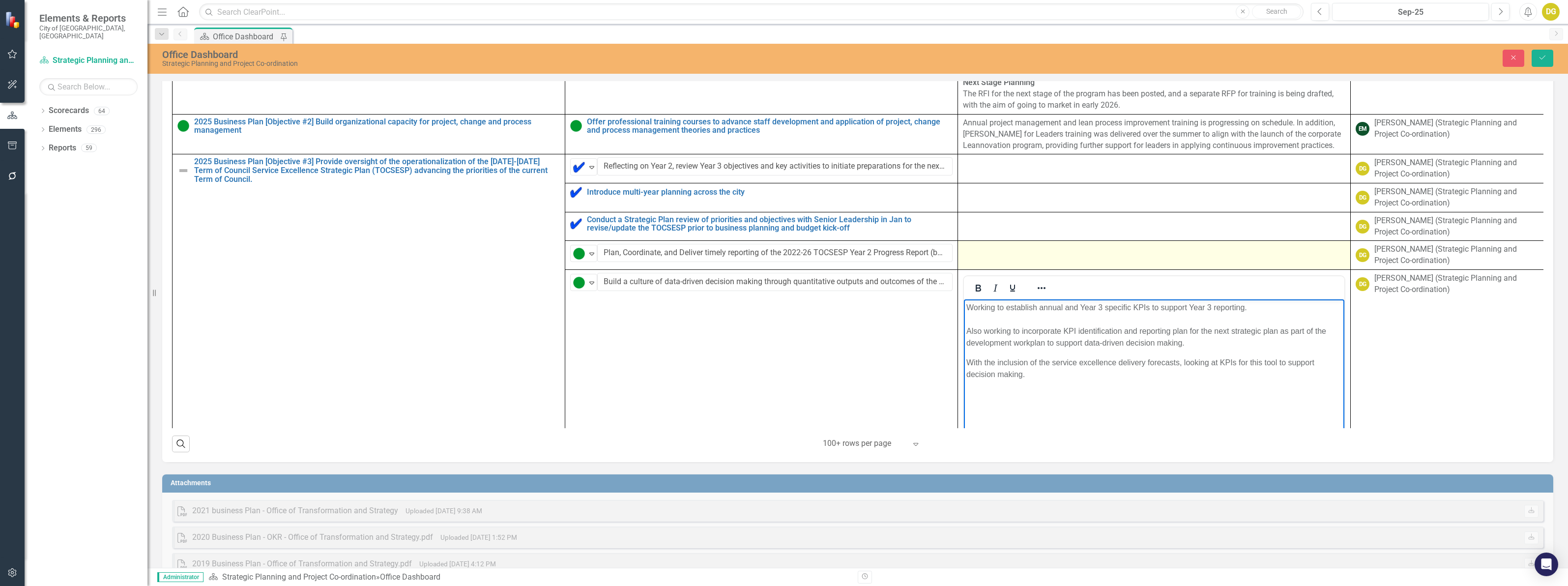
click at [997, 270] on td at bounding box center [1154, 256] width 393 height 29
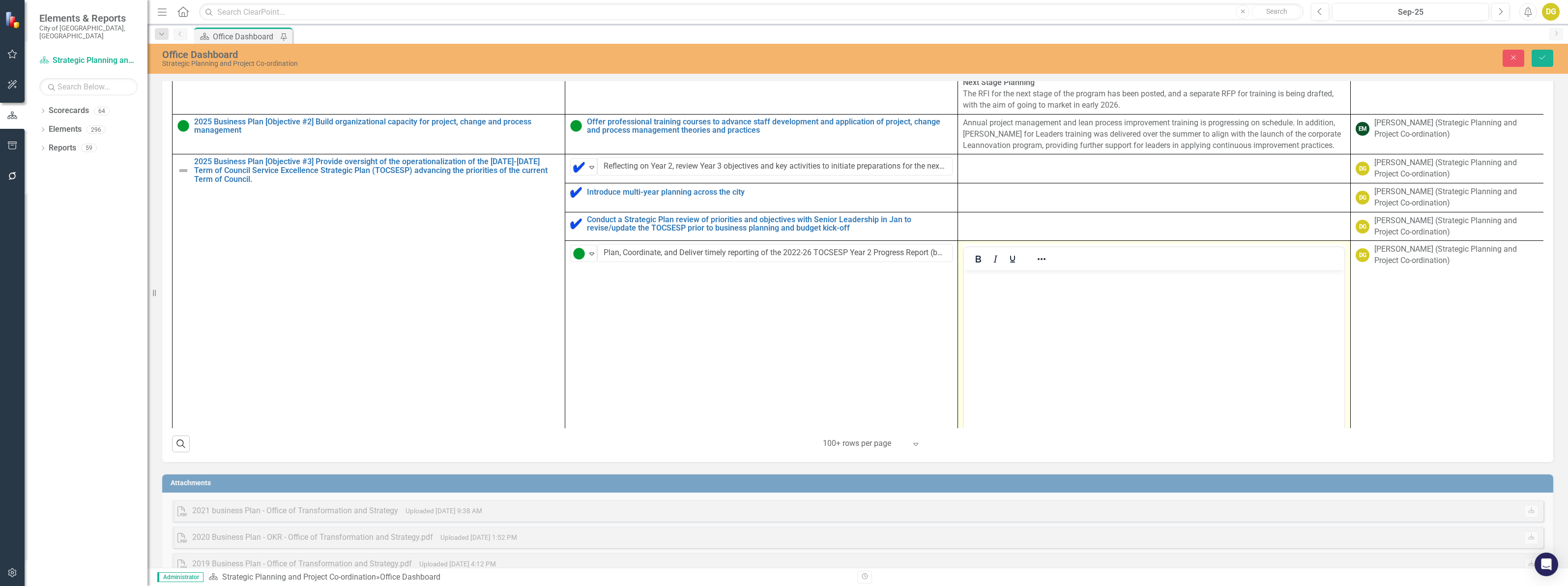
click at [1003, 290] on body "Rich Text Area. Press ALT-0 for help." at bounding box center [1154, 344] width 380 height 147
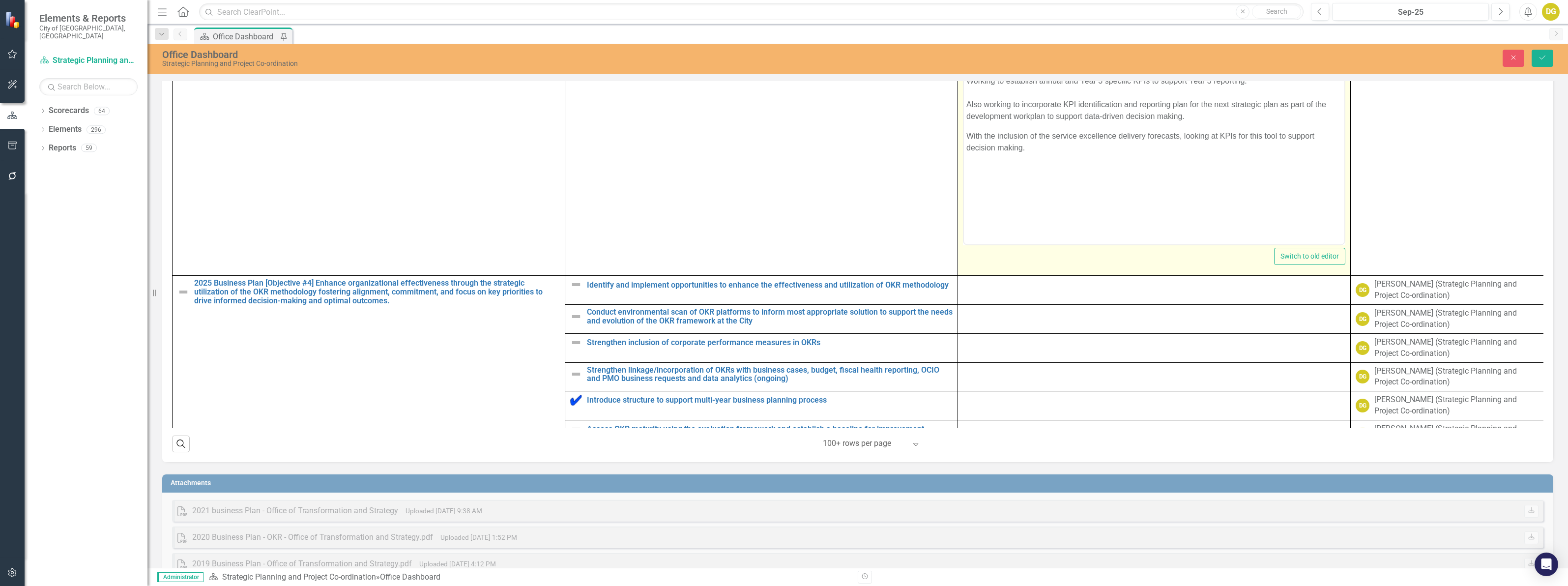
scroll to position [1413, 0]
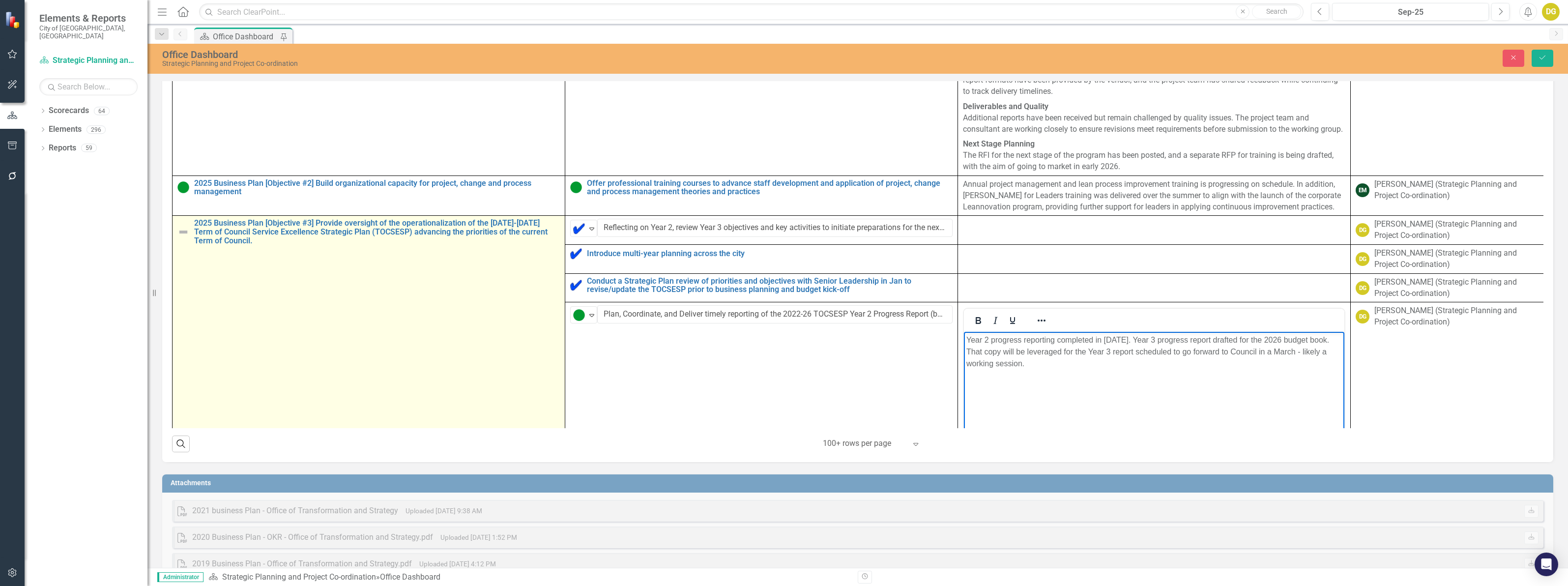
click at [188, 238] on img at bounding box center [183, 231] width 12 height 12
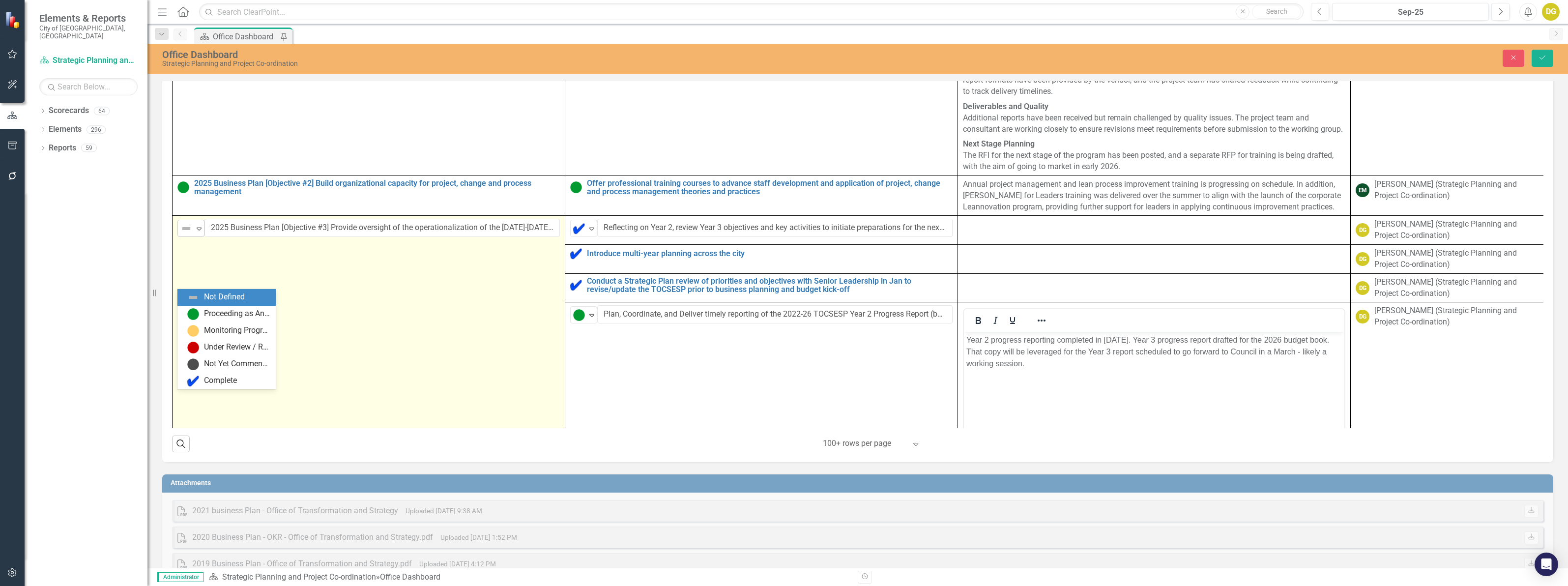
click at [191, 234] on img at bounding box center [186, 228] width 12 height 12
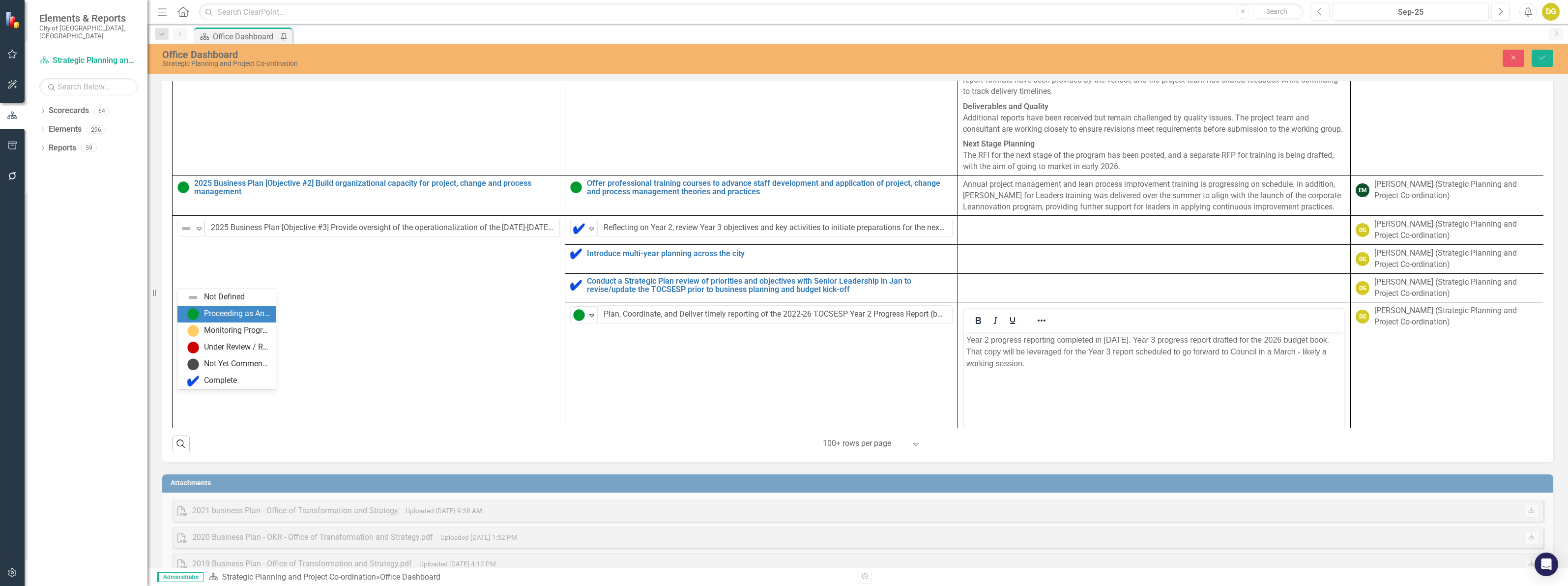
click at [199, 315] on img at bounding box center [193, 313] width 12 height 12
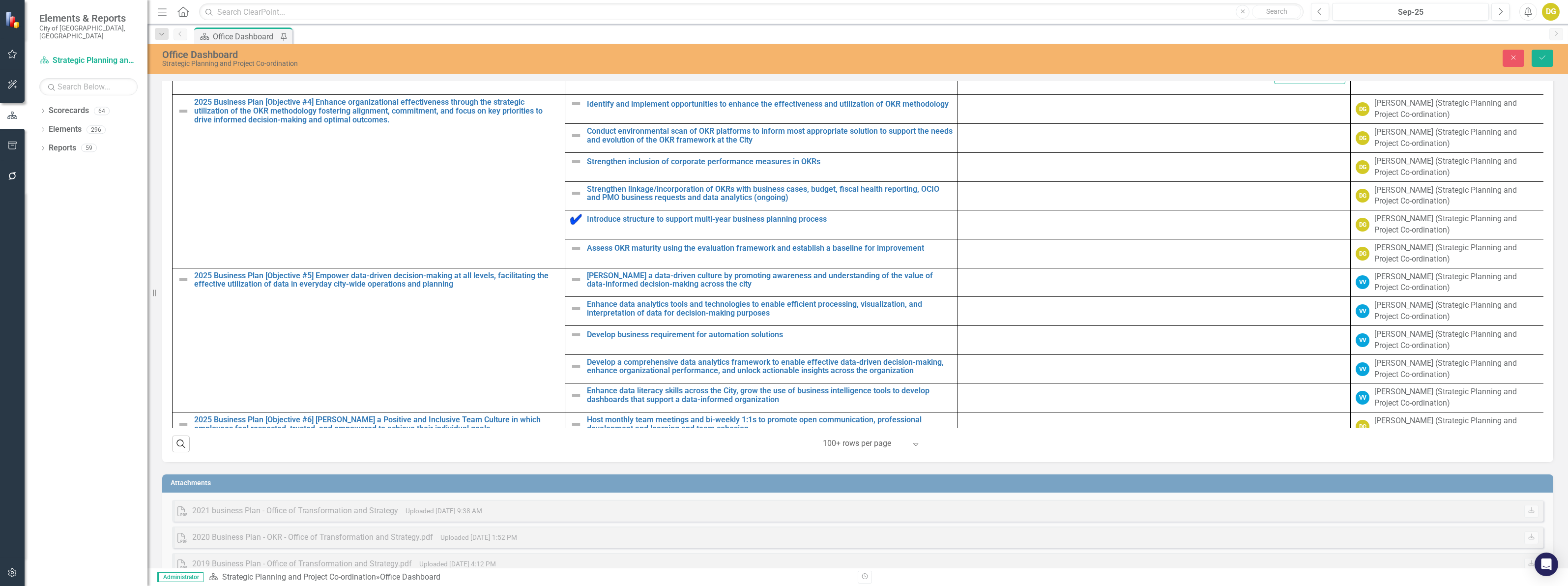
scroll to position [2088, 0]
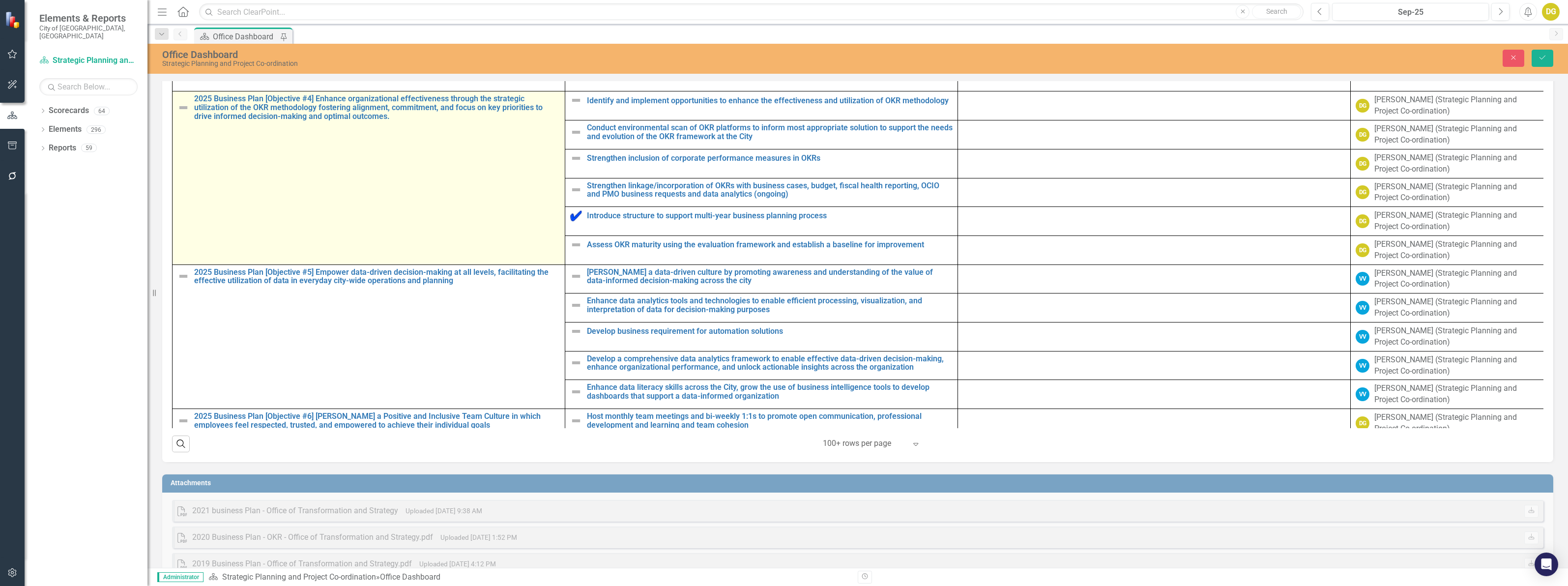
click at [180, 114] on img at bounding box center [183, 107] width 12 height 12
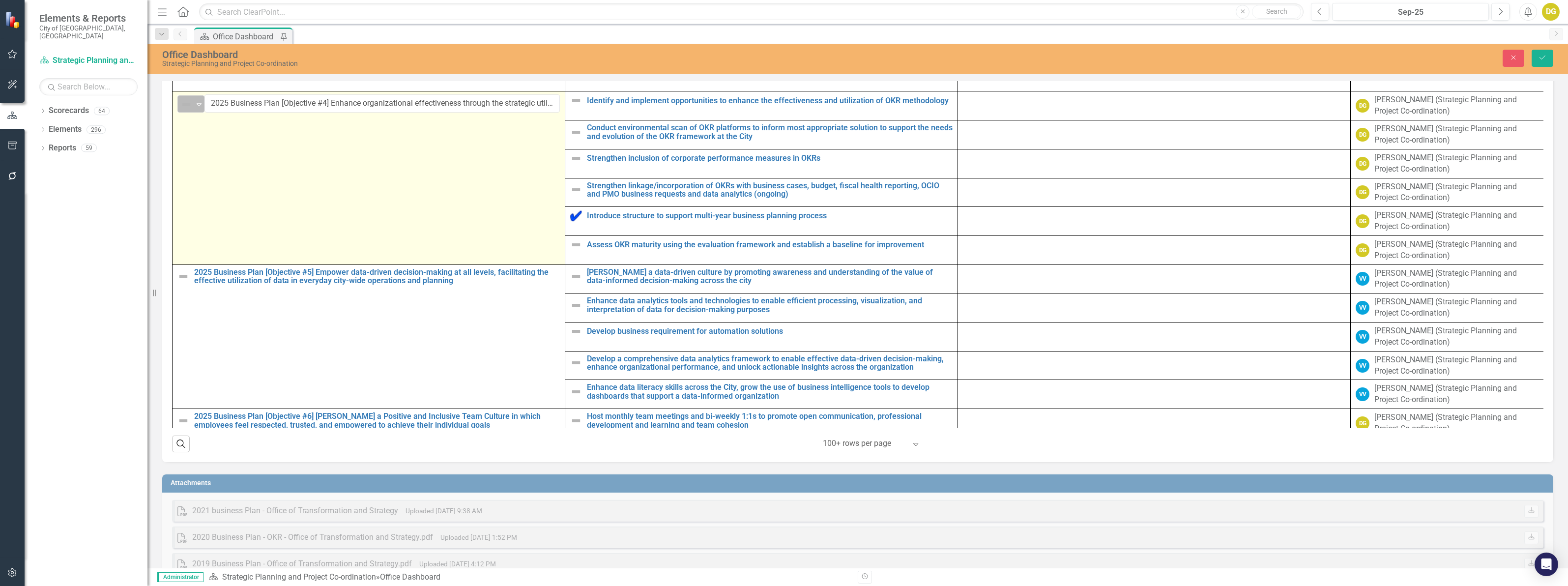
click at [193, 110] on div "Not Defined" at bounding box center [186, 104] width 13 height 12
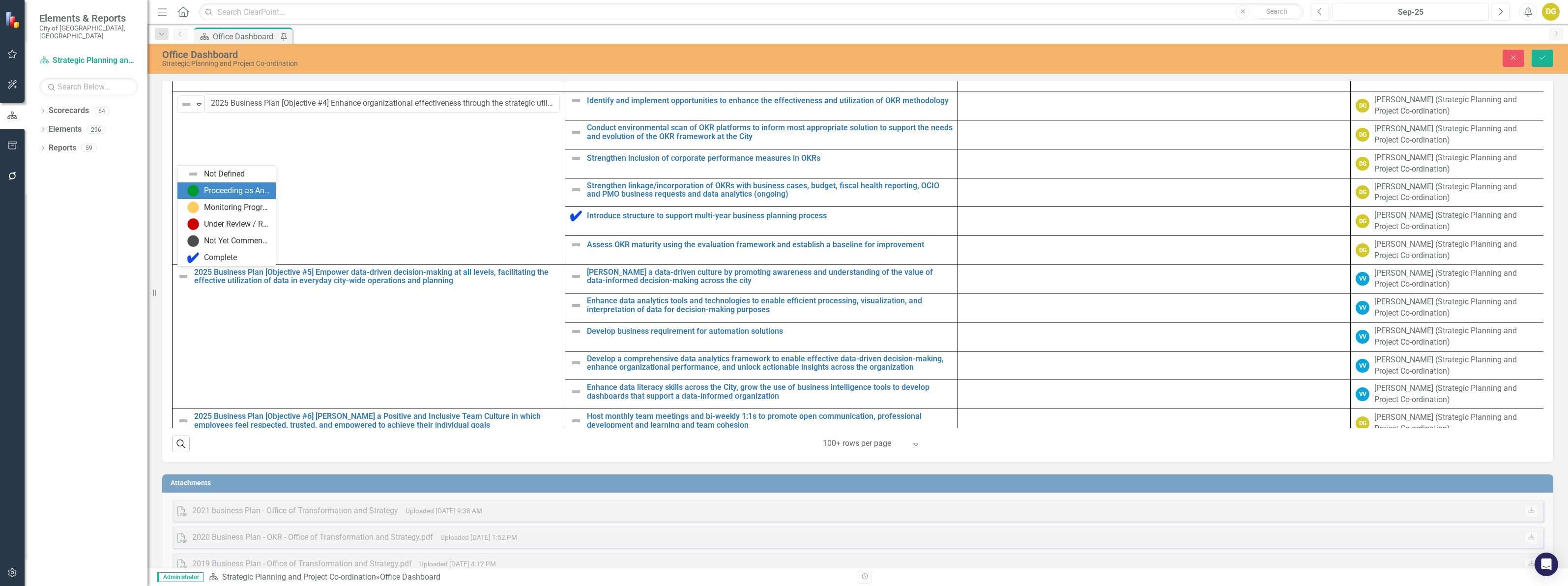
click at [193, 192] on img at bounding box center [193, 190] width 12 height 12
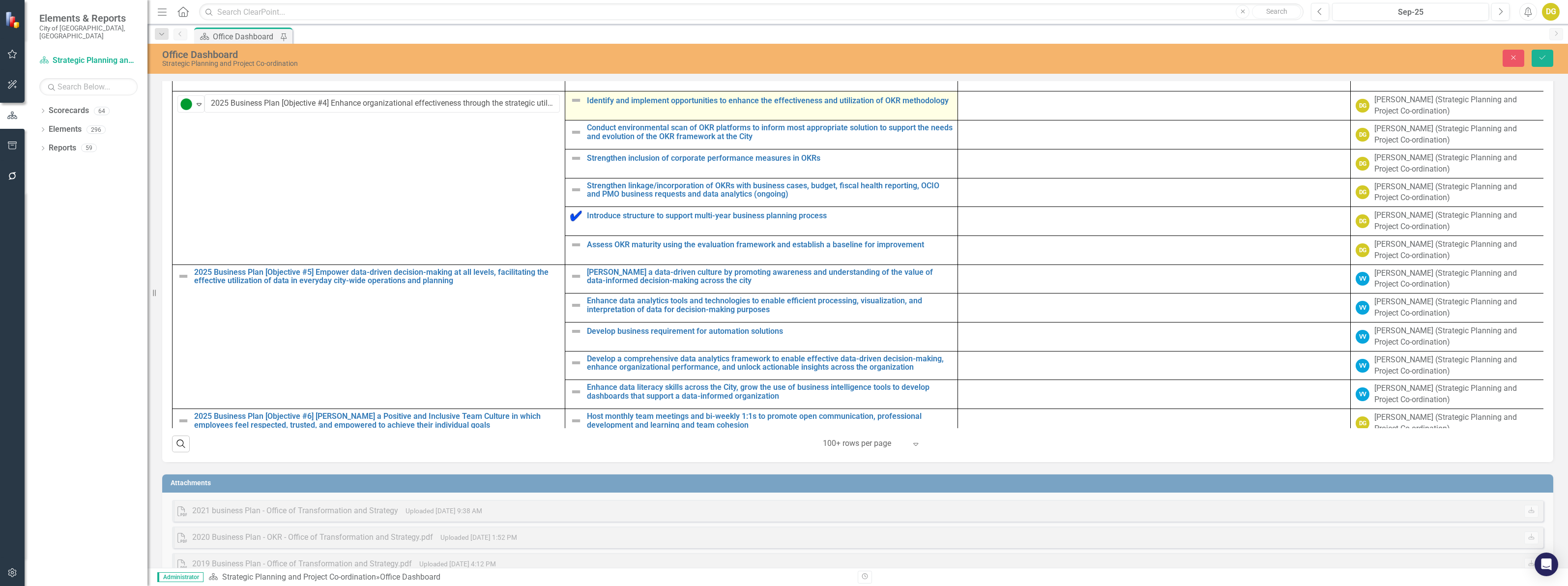
click at [573, 106] on img at bounding box center [576, 100] width 12 height 12
click at [573, 113] on div "Not Defined Expand" at bounding box center [584, 104] width 27 height 17
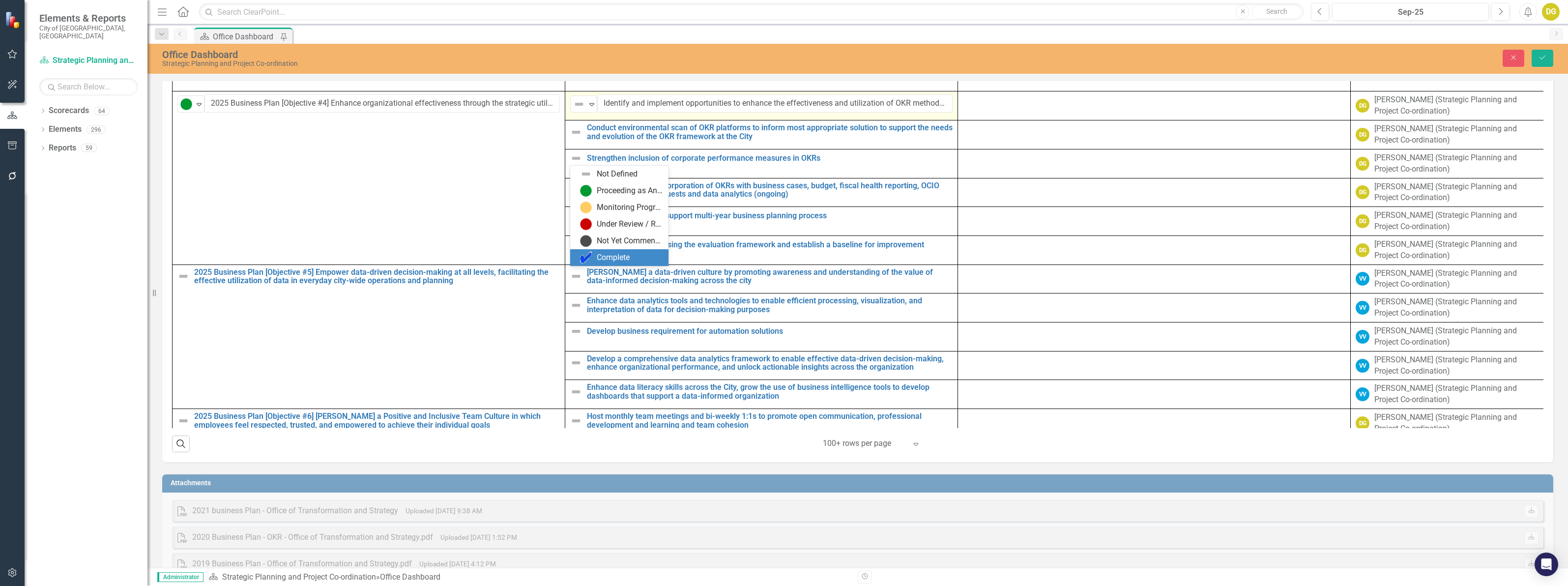
click at [601, 260] on div "Complete" at bounding box center [613, 257] width 33 height 12
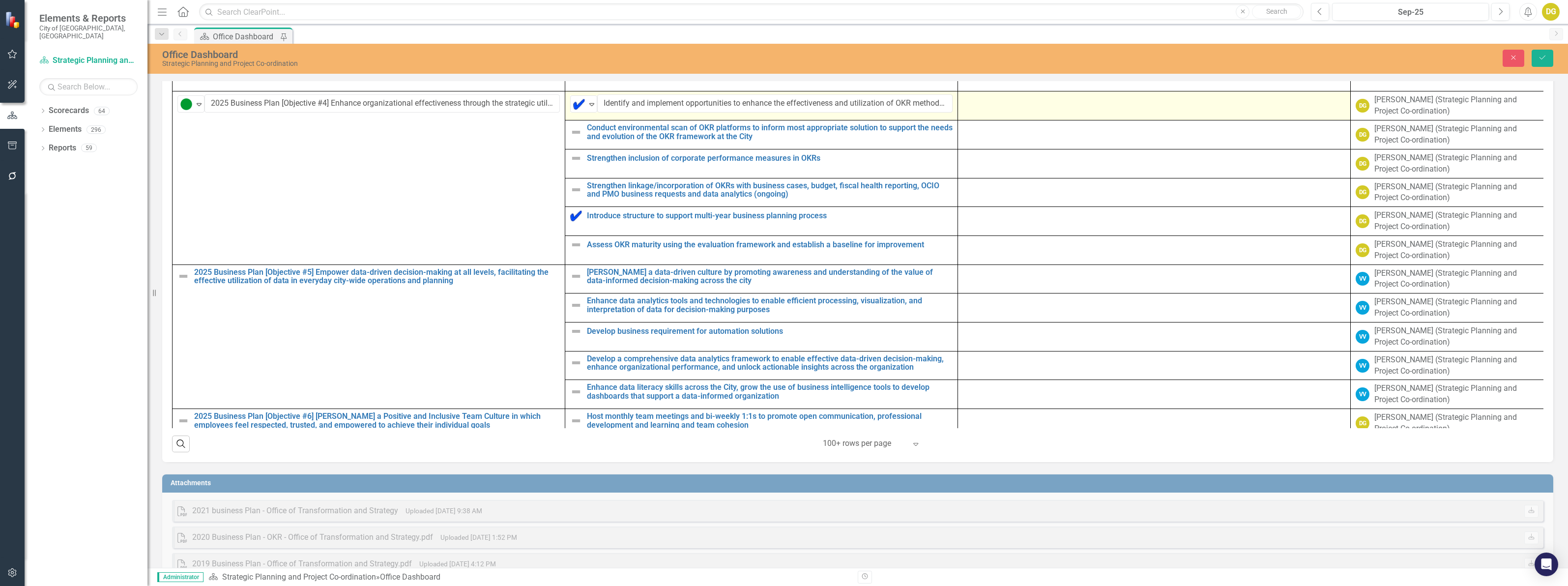
click at [999, 106] on div at bounding box center [1154, 100] width 382 height 12
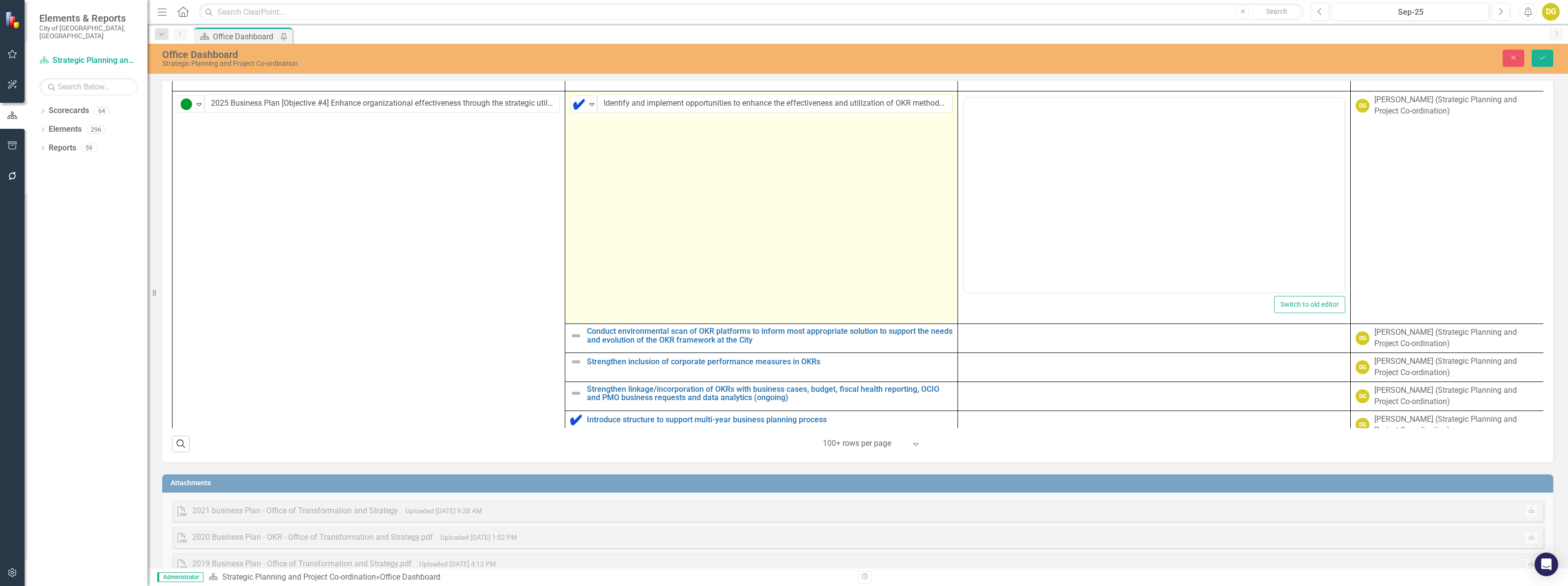
scroll to position [0, 0]
click at [996, 138] on body "Rich Text Area. Press ALT-0 for help." at bounding box center [1154, 195] width 380 height 147
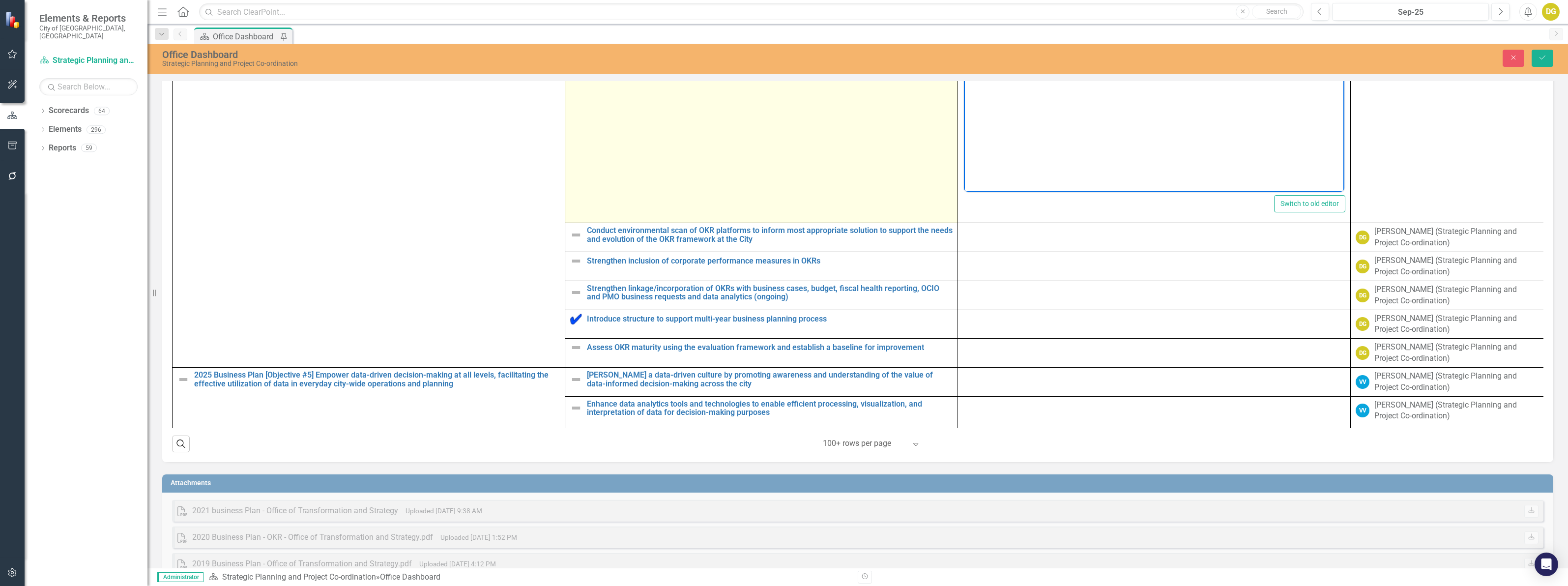
scroll to position [2211, 0]
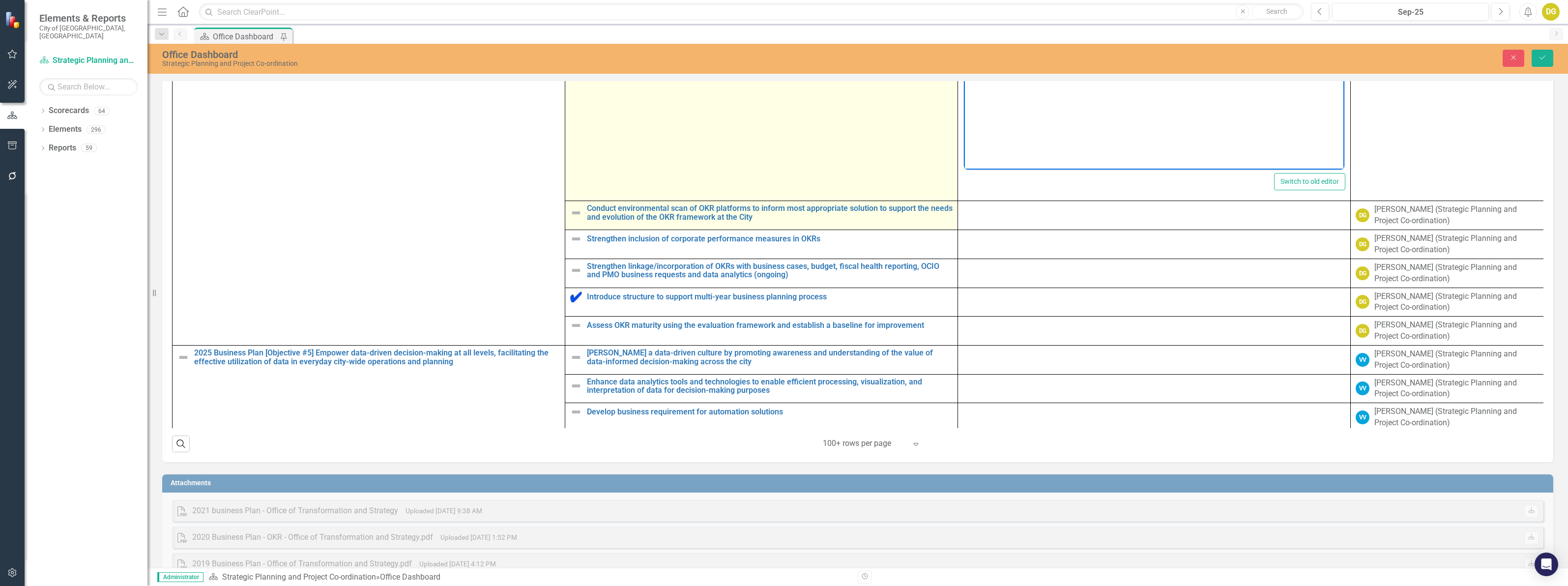
click at [572, 218] on img at bounding box center [576, 212] width 12 height 12
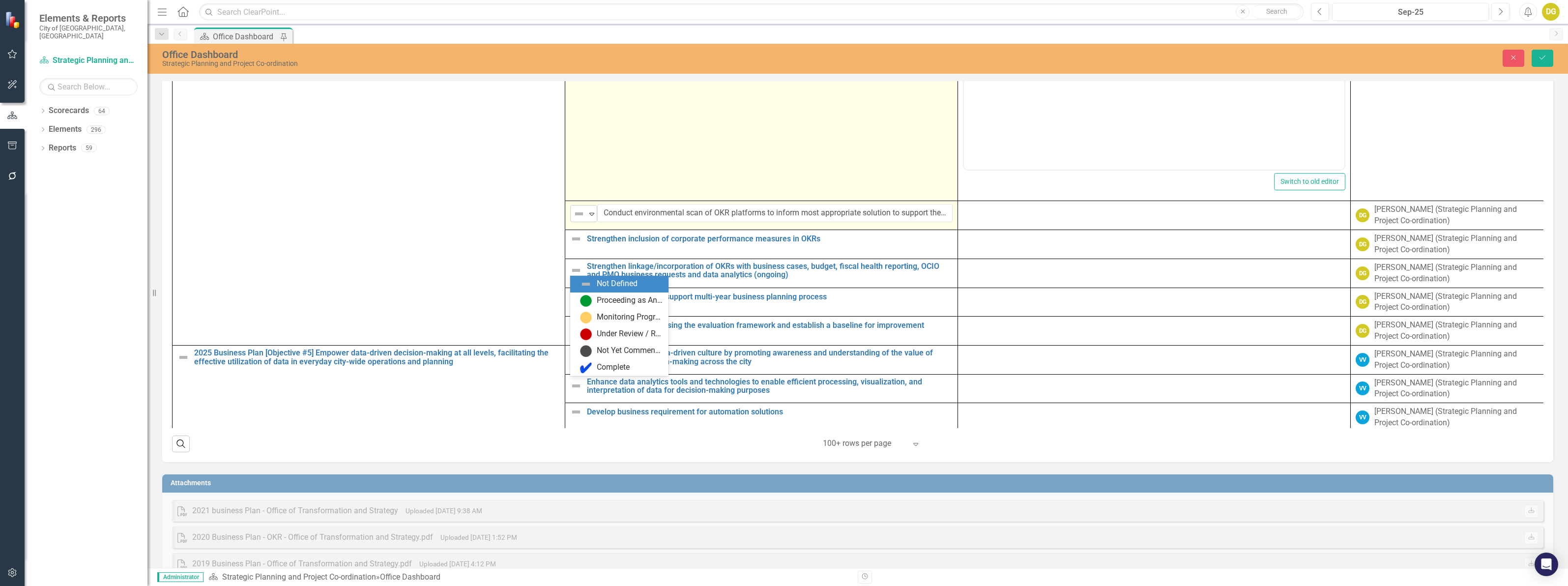
click at [576, 220] on img at bounding box center [579, 214] width 12 height 12
click at [583, 292] on div "Proceeding as Anticipated" at bounding box center [620, 300] width 99 height 16
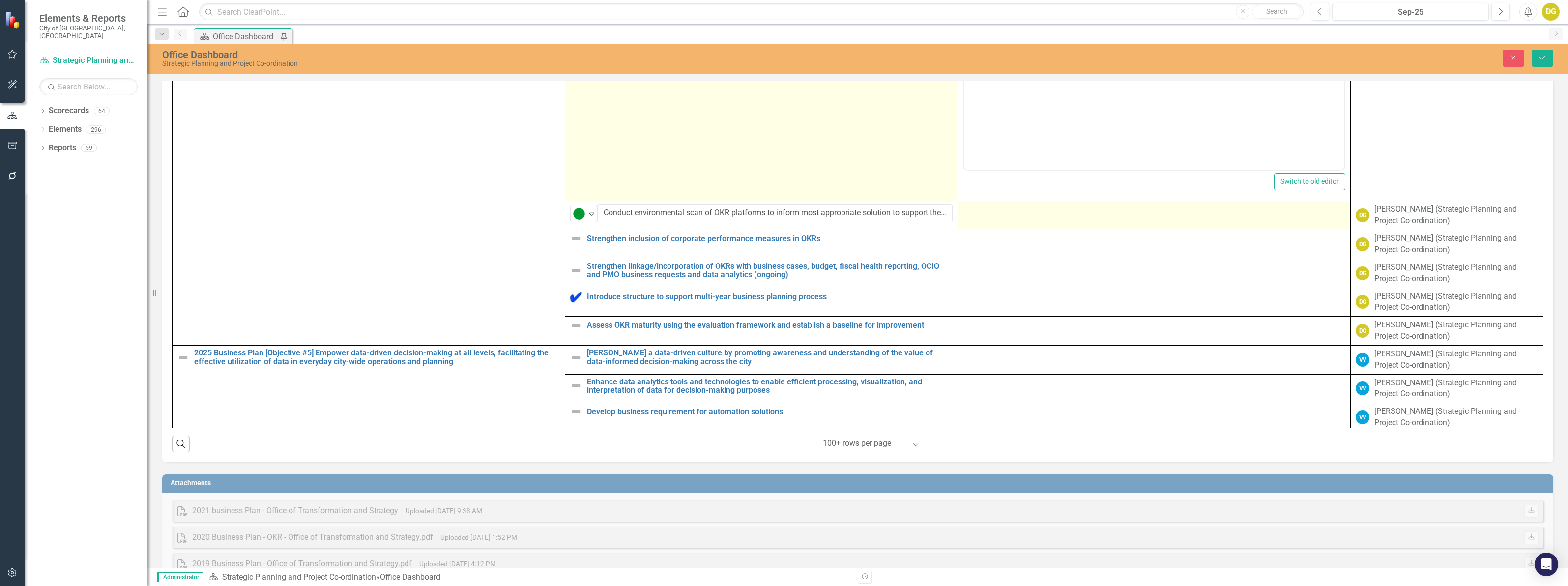
click at [1003, 230] on td at bounding box center [1154, 215] width 393 height 29
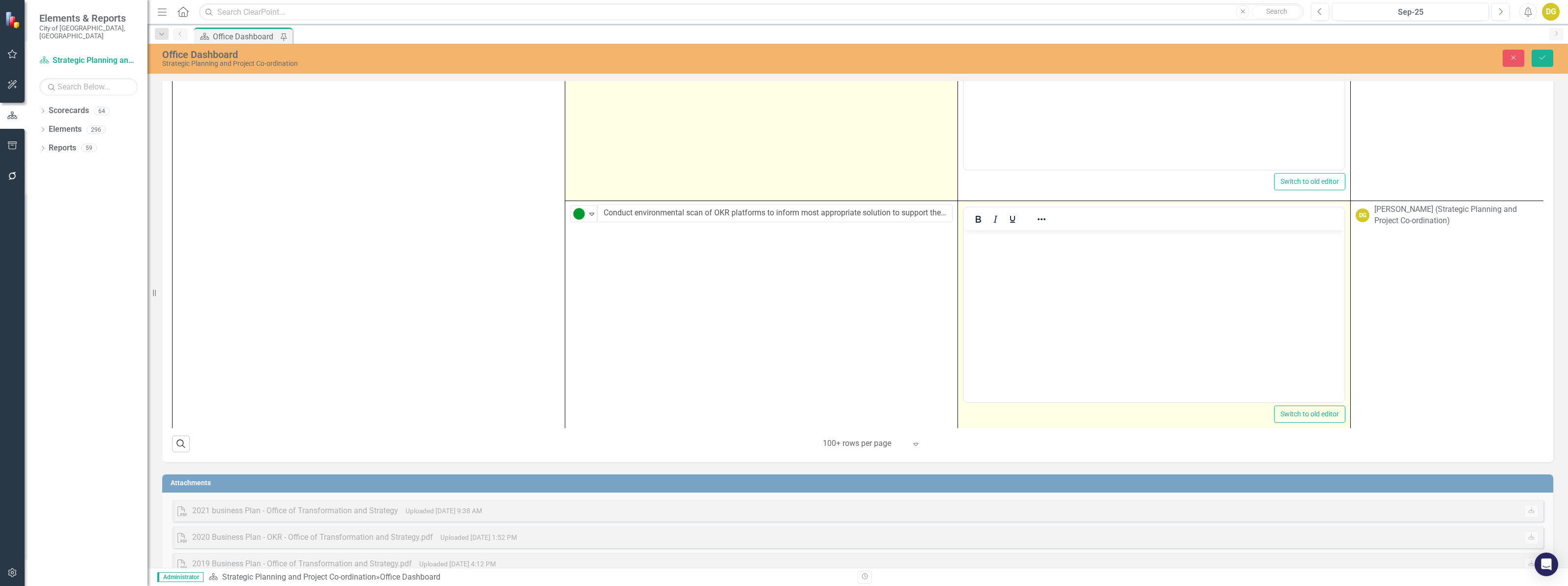
scroll to position [0, 0]
click at [991, 244] on p "Rich Text Area. Press ALT-0 for help." at bounding box center [1154, 239] width 376 height 12
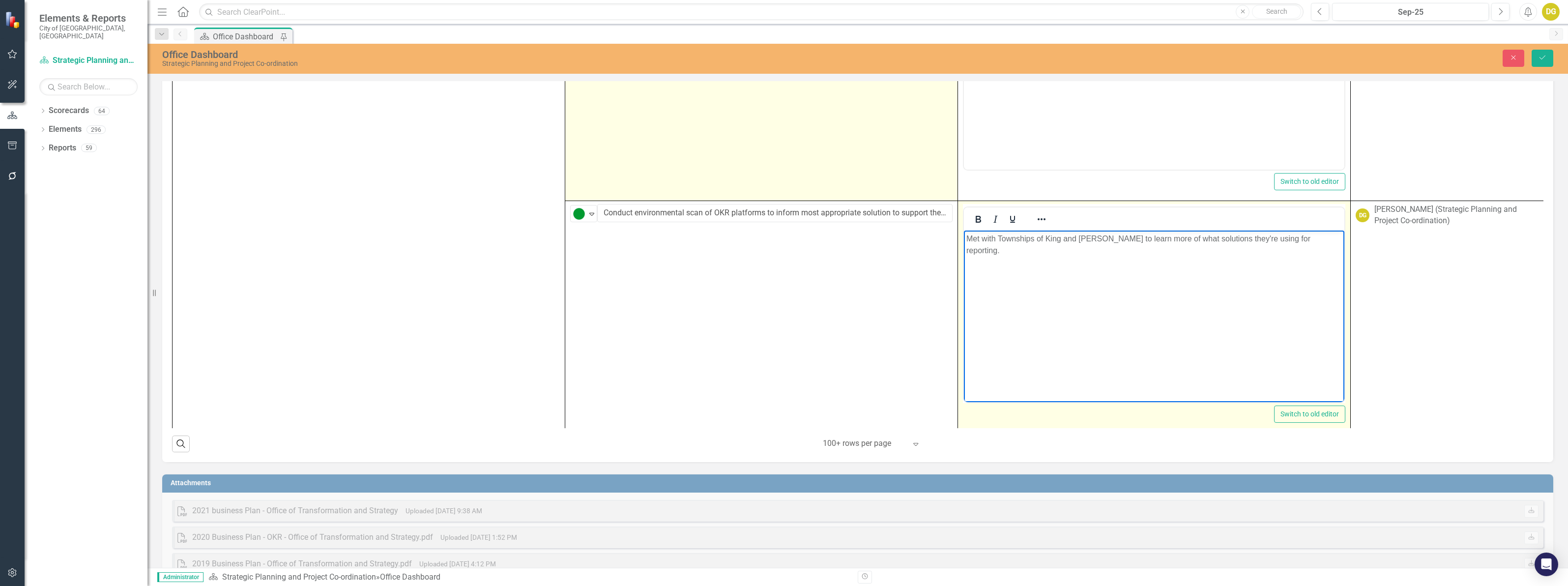
click at [1101, 240] on p "Met with Townships of King and [PERSON_NAME] to learn more of what solutions th…" at bounding box center [1154, 245] width 376 height 24
click at [1019, 289] on p "Met with Townships of King and Aurora and City of [GEOGRAPHIC_DATA] to learn mo…" at bounding box center [1154, 262] width 376 height 59
click at [1082, 288] on p "Met with Townships of King and Aurora and City of [GEOGRAPHIC_DATA] to learn mo…" at bounding box center [1154, 262] width 376 height 59
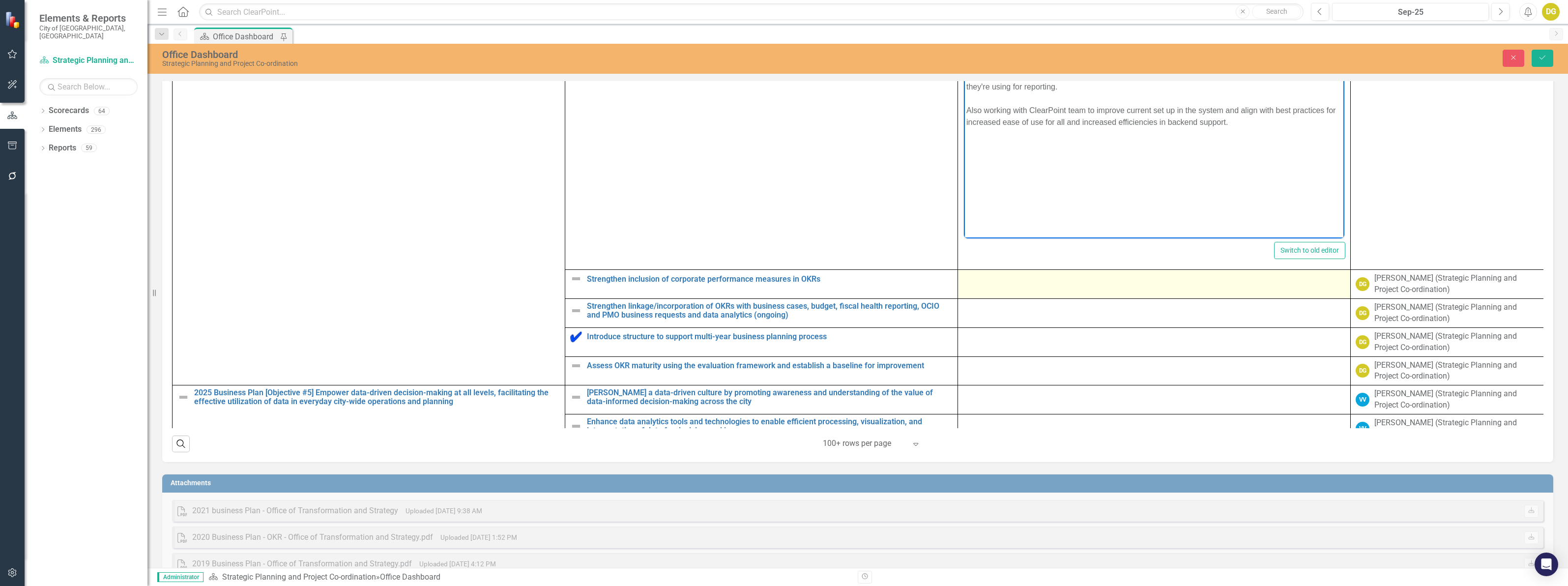
scroll to position [2396, 0]
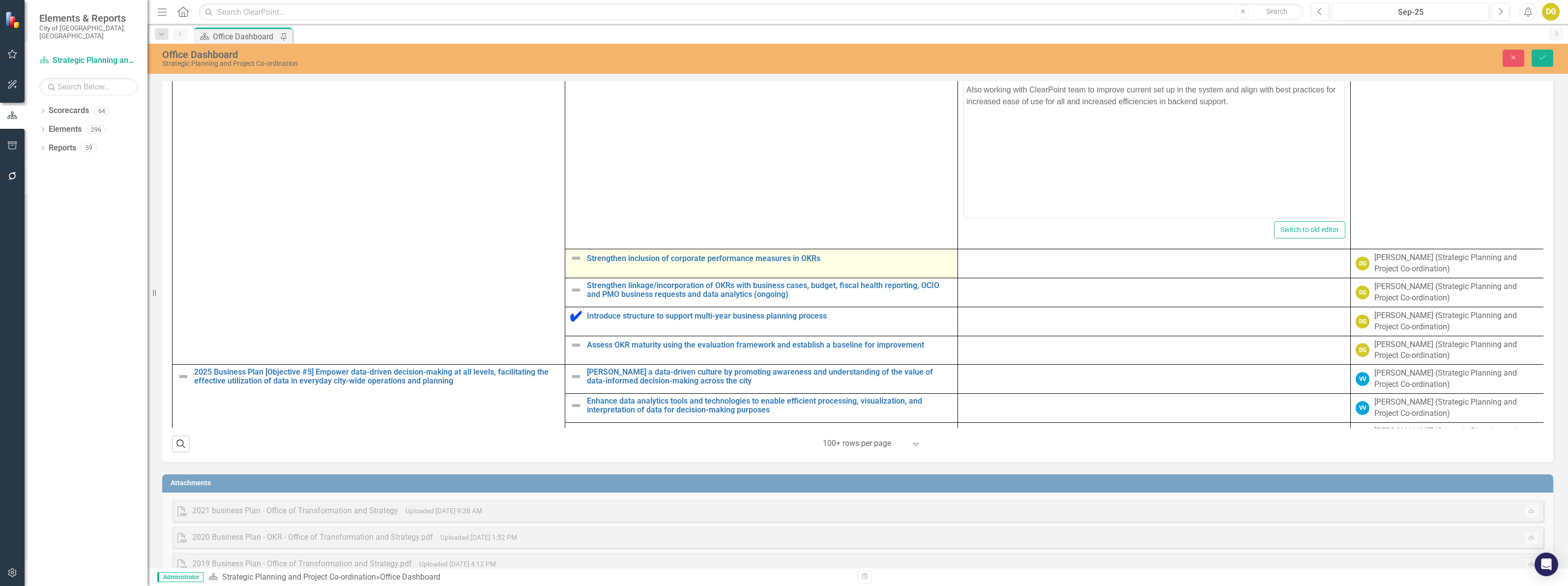
click at [573, 264] on img at bounding box center [576, 257] width 12 height 12
click at [573, 268] on img at bounding box center [579, 262] width 12 height 12
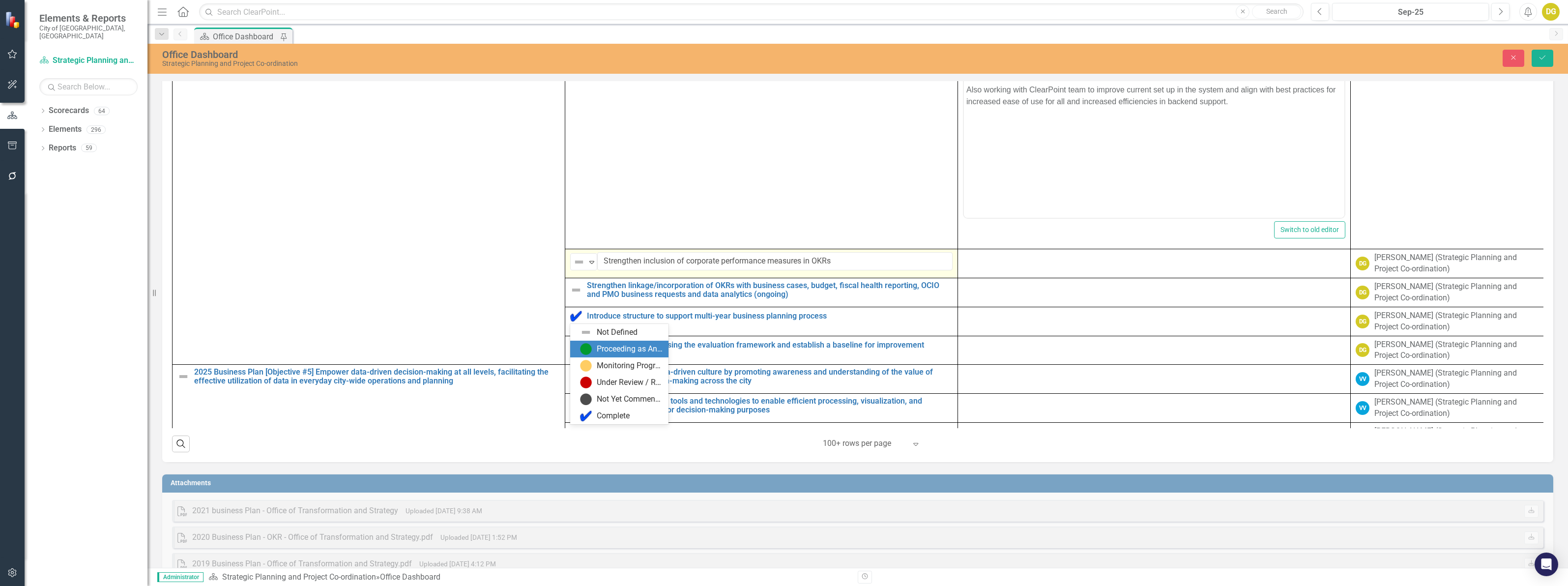
click at [593, 351] on div "Proceeding as Anticipated" at bounding box center [621, 349] width 83 height 12
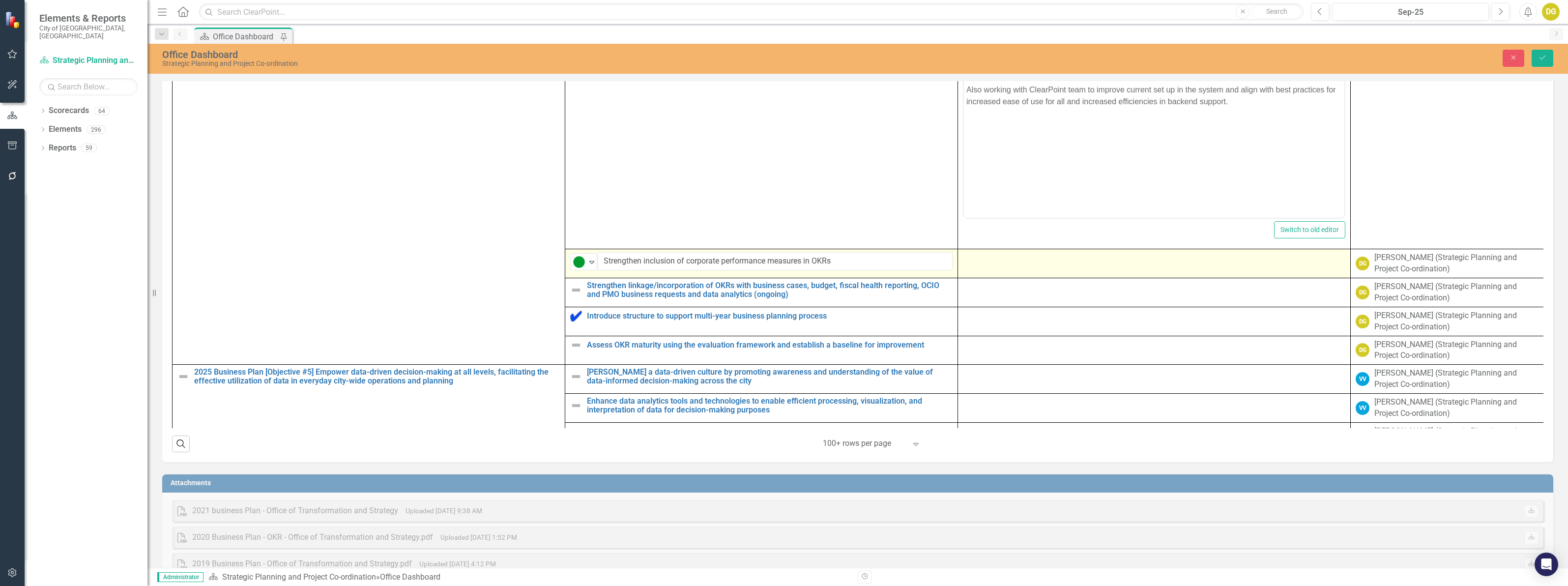
click at [982, 264] on div at bounding box center [1154, 257] width 382 height 12
click at [981, 264] on div at bounding box center [1154, 257] width 382 height 12
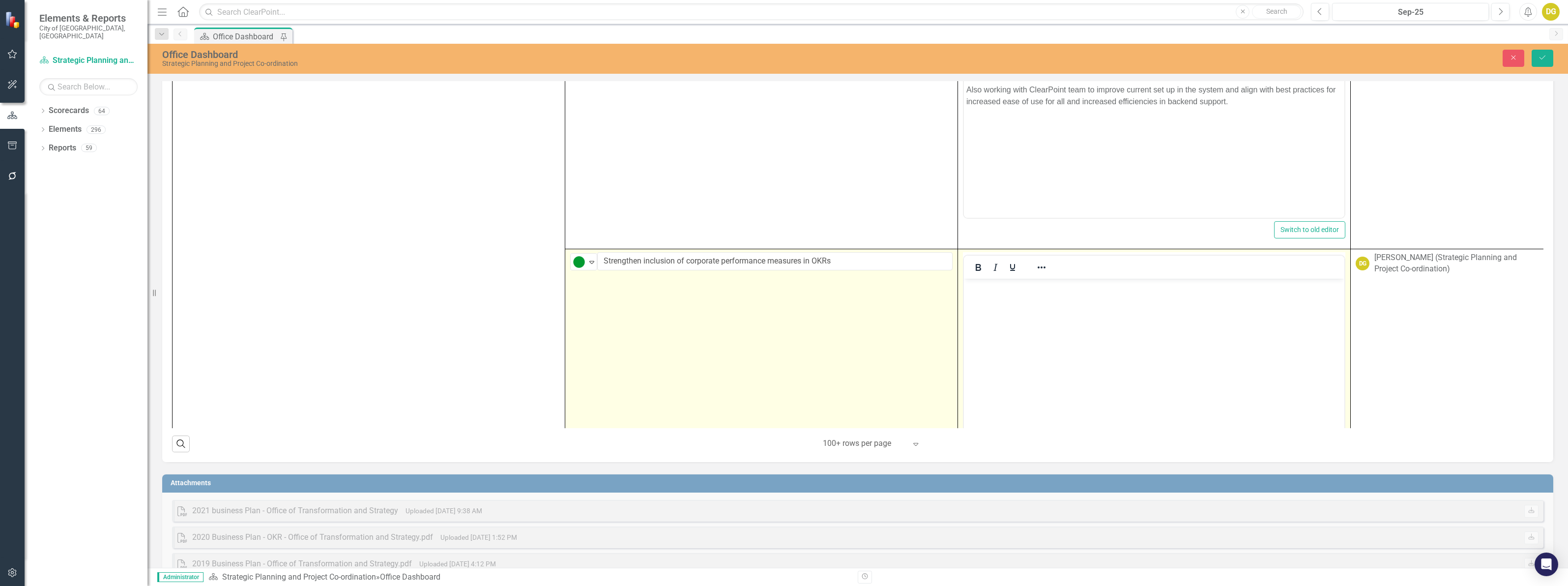
scroll to position [0, 0]
click at [990, 290] on p "Rich Text Area. Press ALT-0 for help." at bounding box center [1154, 287] width 376 height 12
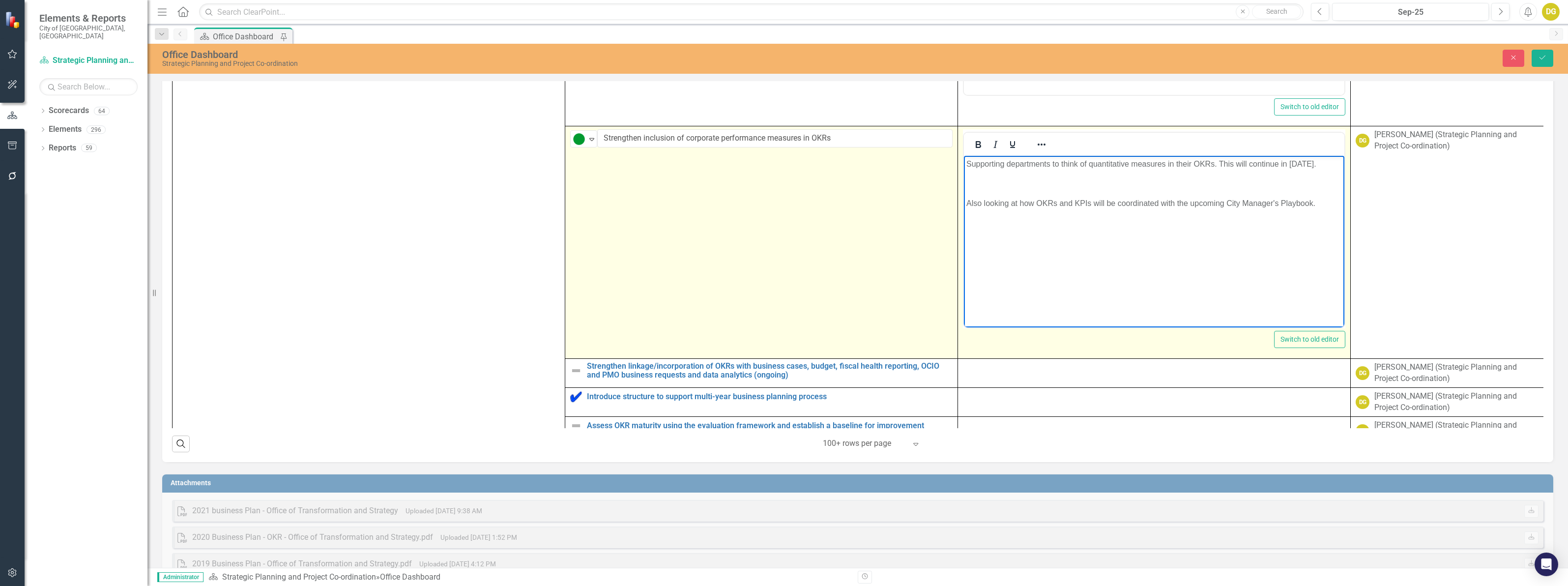
scroll to position [2579, 0]
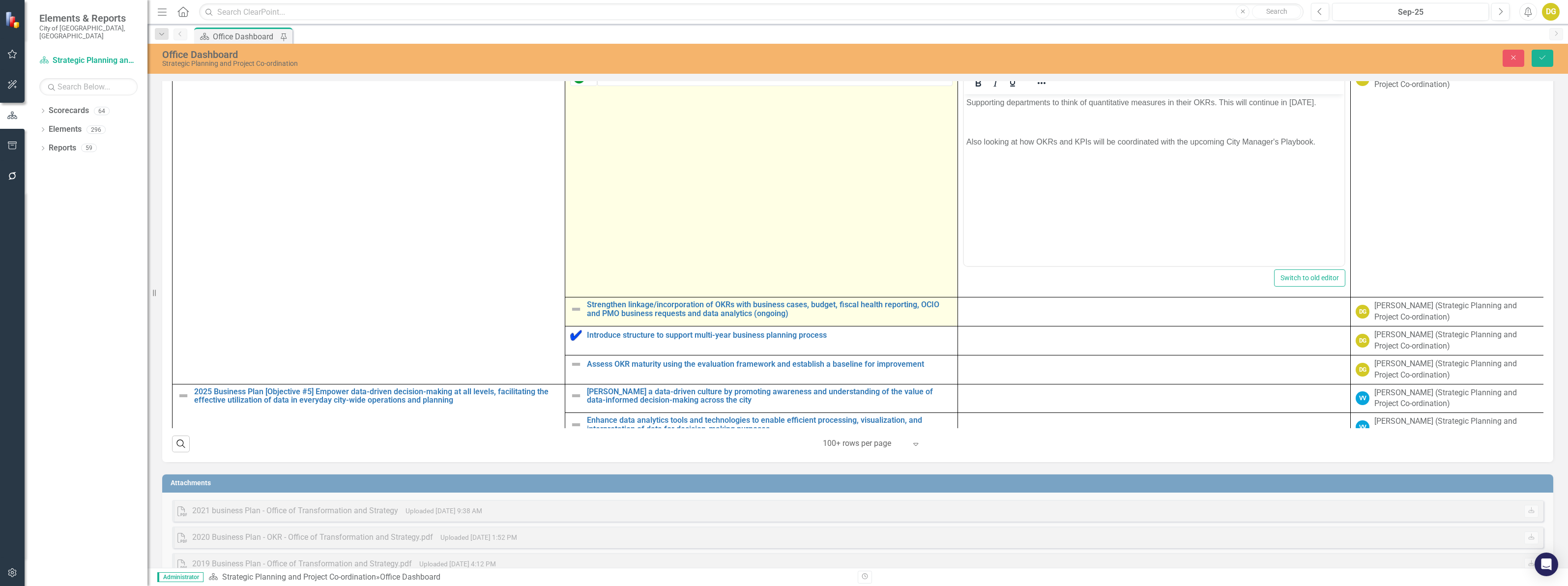
click at [573, 315] on img at bounding box center [576, 309] width 12 height 12
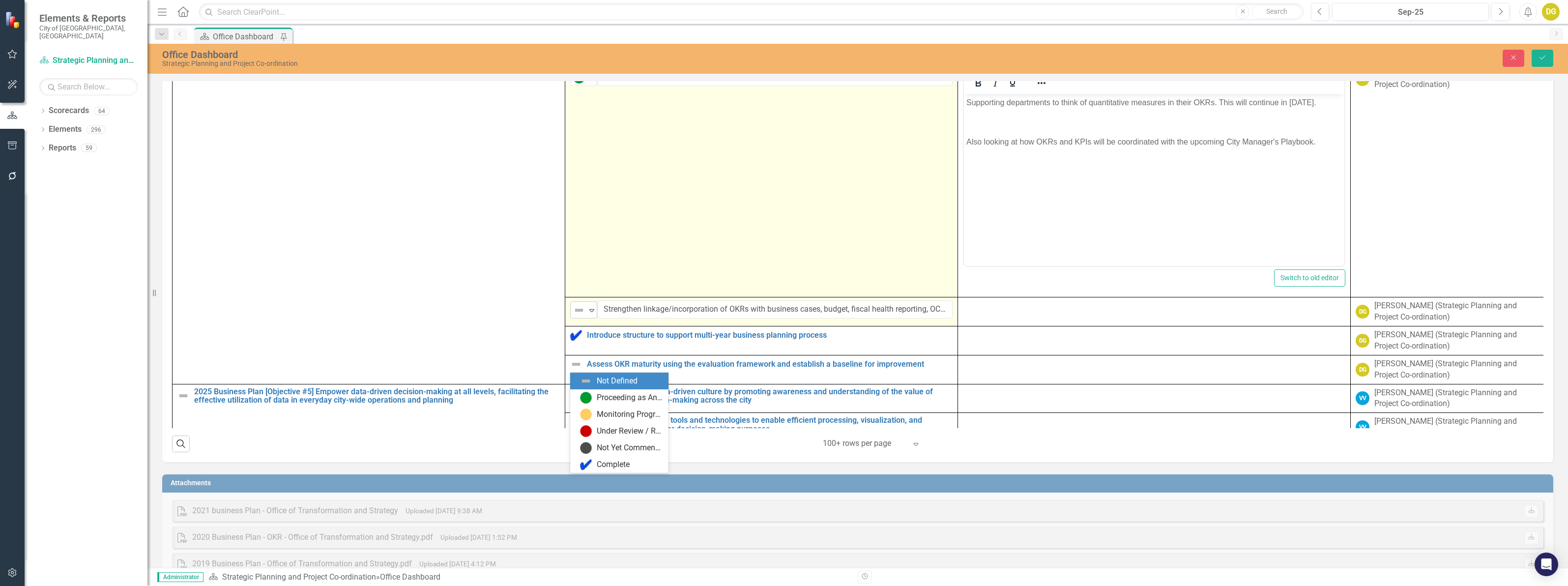
click at [578, 316] on img at bounding box center [579, 310] width 12 height 12
click at [602, 396] on div "Proceeding as Anticipated" at bounding box center [629, 397] width 66 height 12
click at [925, 318] on input "Strengthen linkage/incorporation of OKRs with business cases, budget, fiscal he…" at bounding box center [775, 309] width 355 height 18
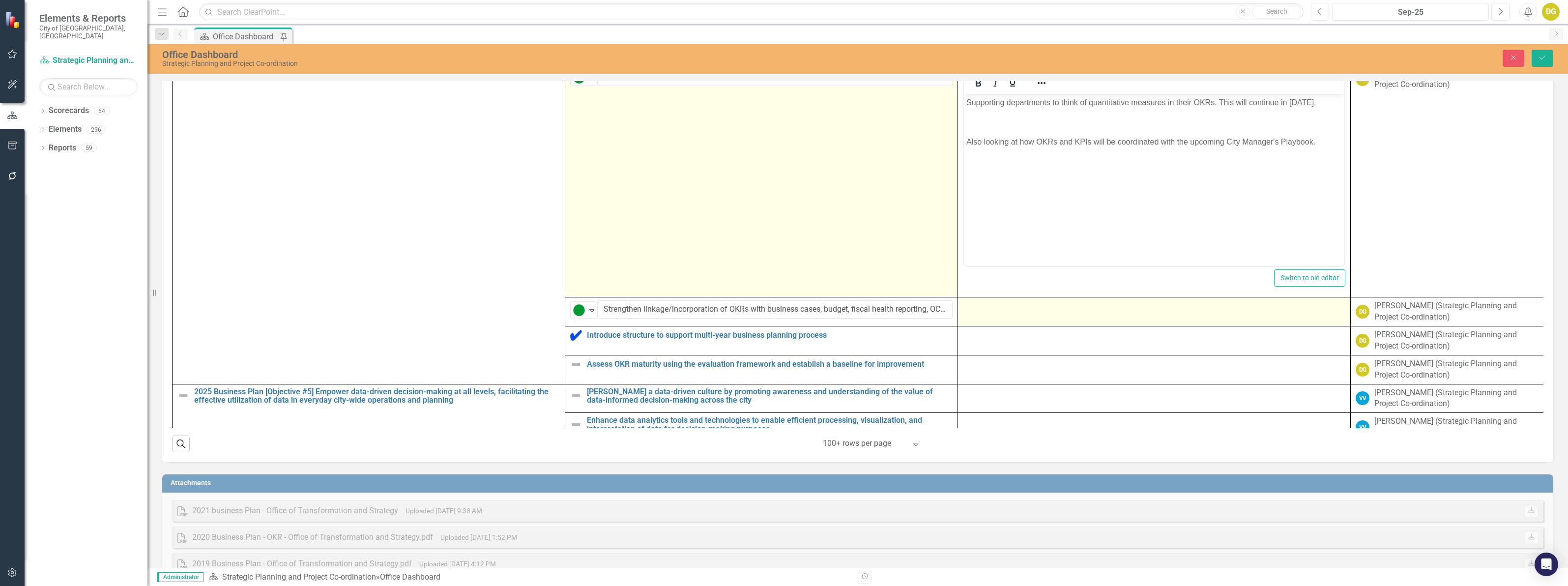
click at [982, 326] on td at bounding box center [1154, 312] width 393 height 29
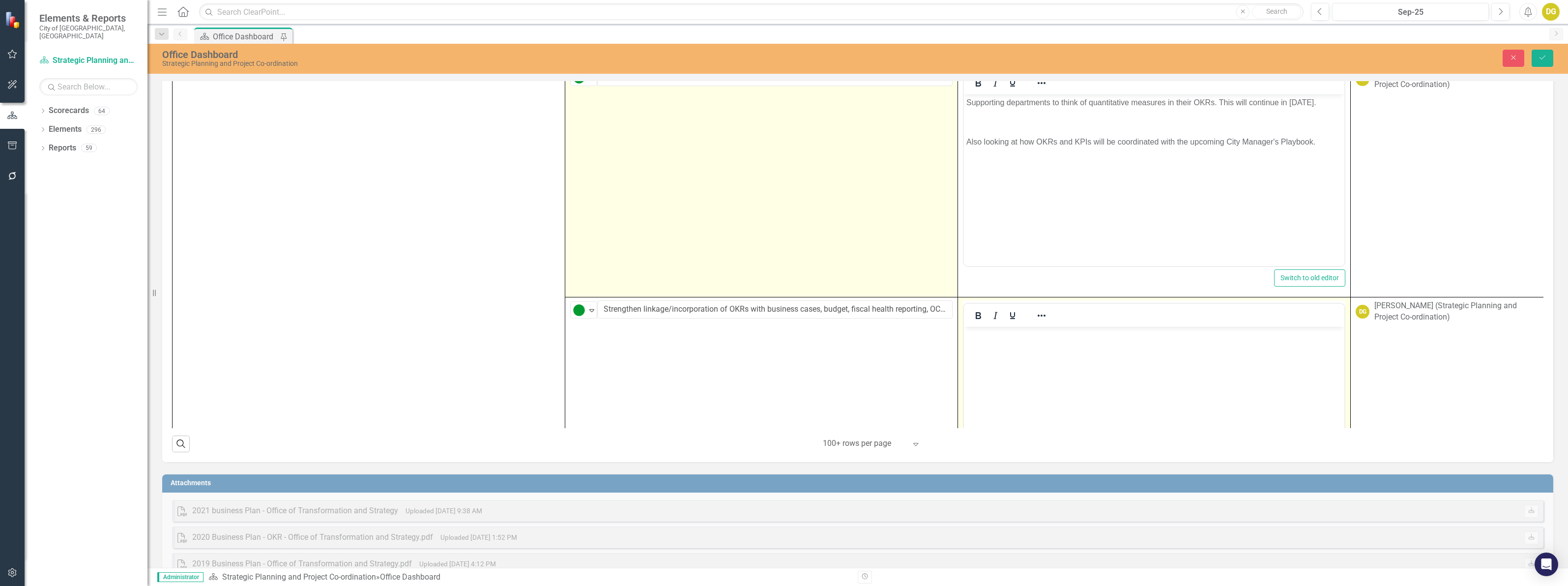
scroll to position [0, 0]
click at [993, 345] on body "Rich Text Area. Press ALT-0 for help." at bounding box center [1154, 400] width 380 height 147
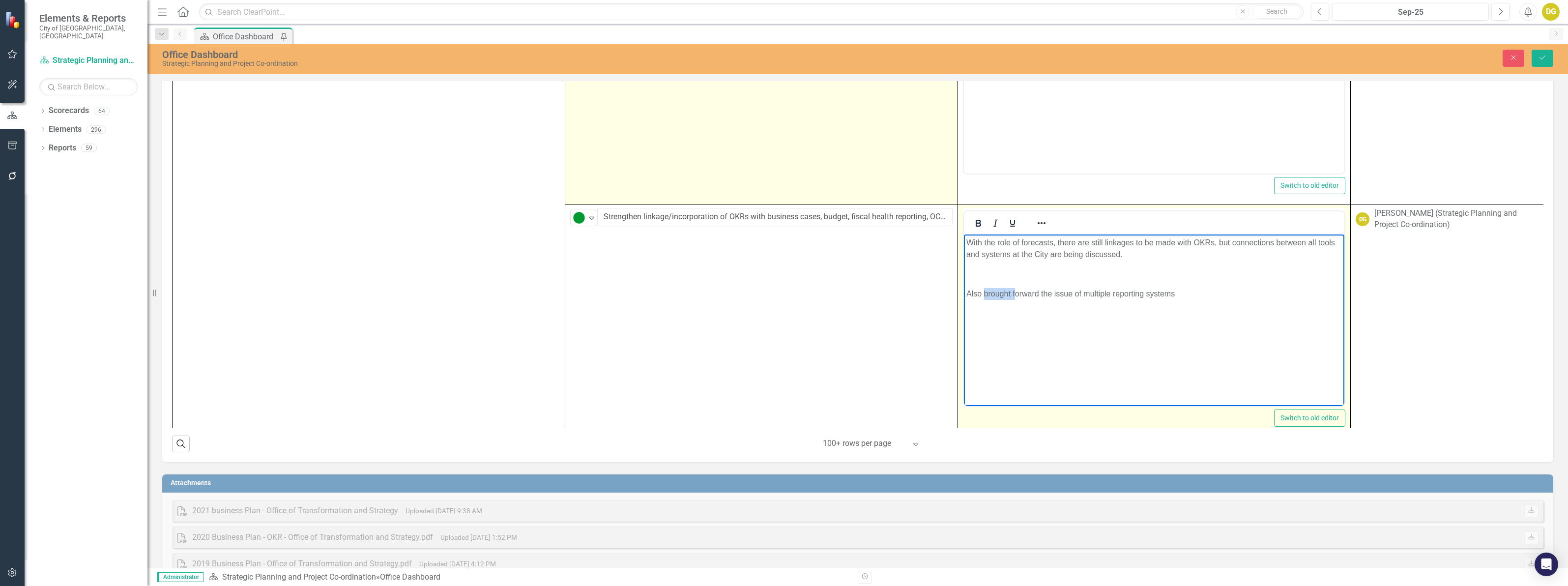
scroll to position [2691, 0]
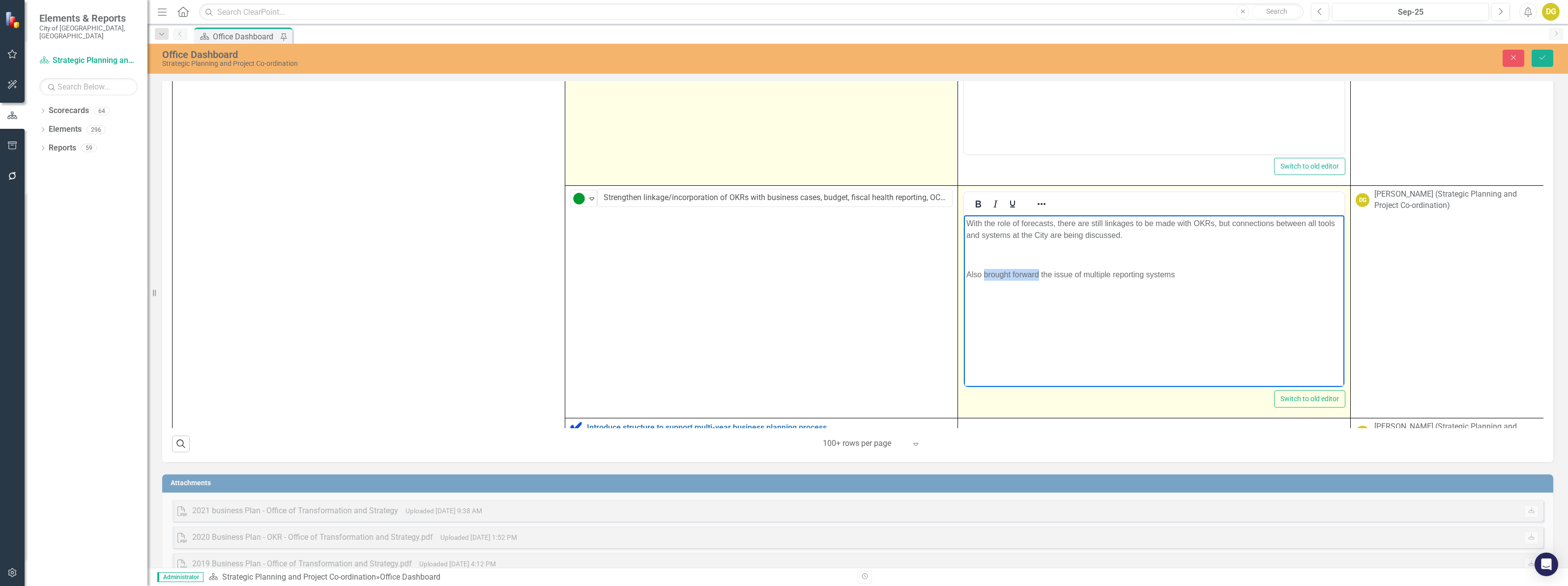
drag, startPoint x: 983, startPoint y: 274, endPoint x: 1038, endPoint y: 271, distance: 55.1
click at [1038, 271] on p "Also brought forward the issue of multiple reporting systems" at bounding box center [1154, 274] width 376 height 12
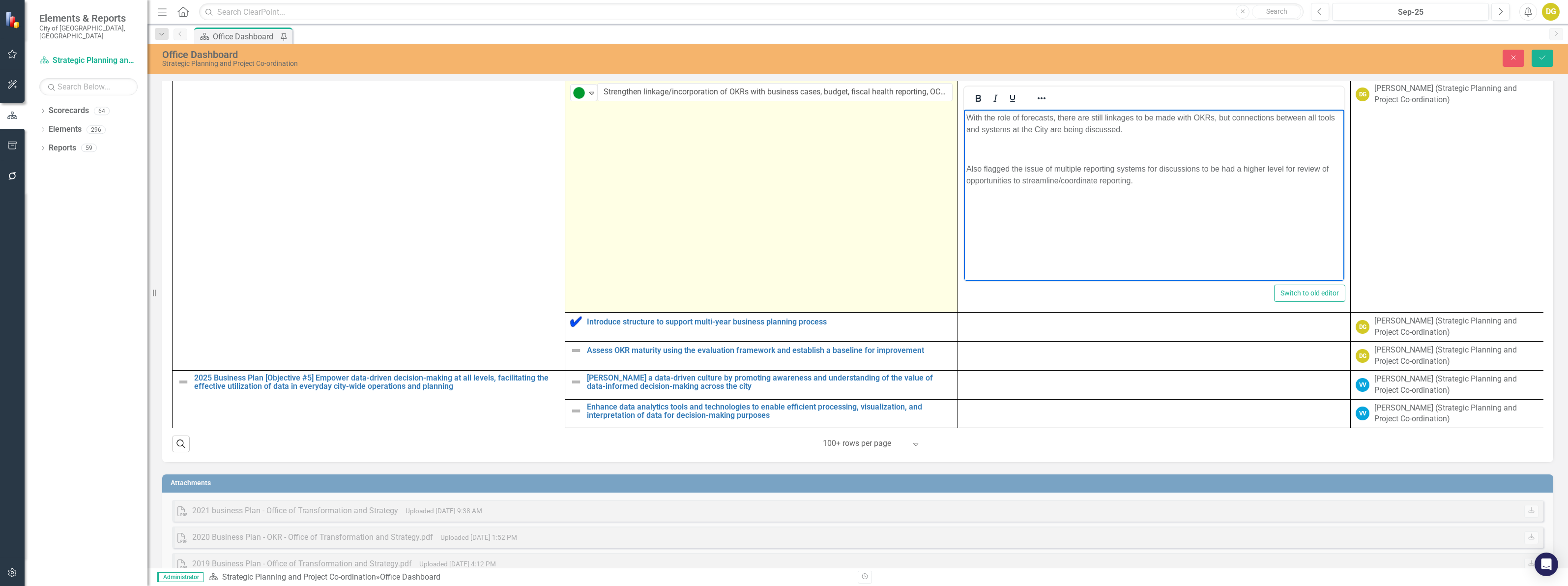
scroll to position [2814, 0]
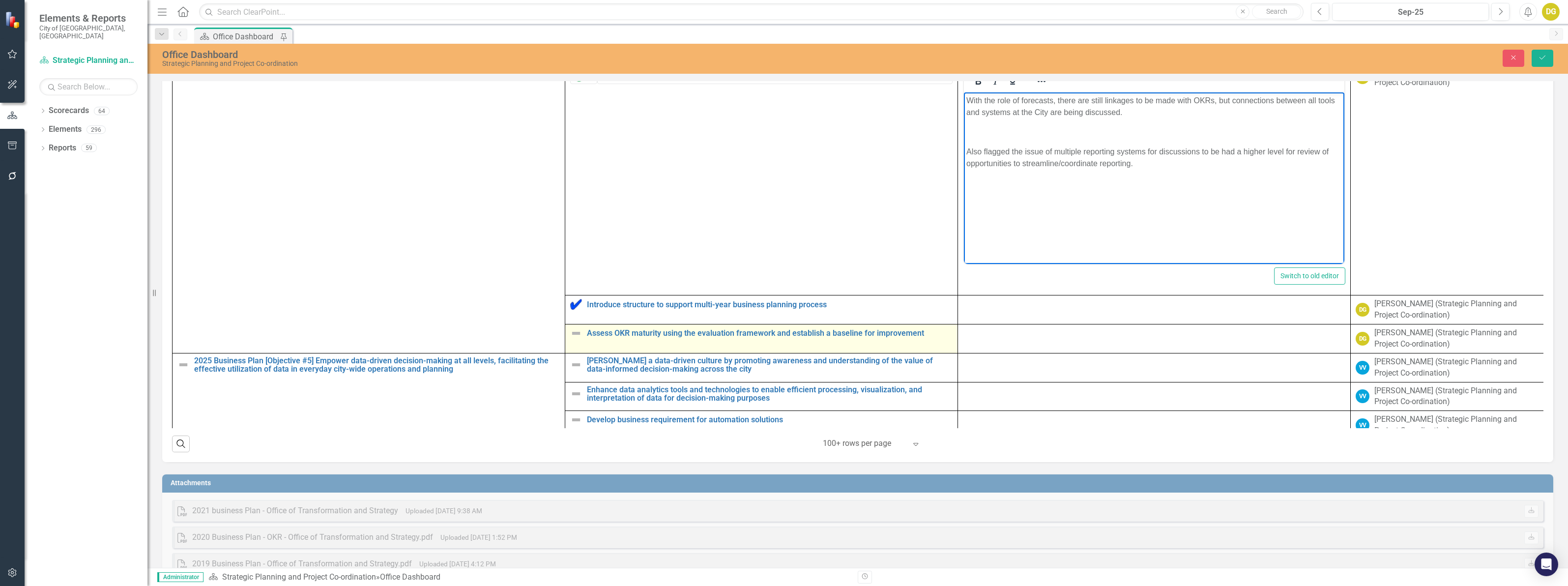
click at [576, 339] on img at bounding box center [576, 333] width 12 height 12
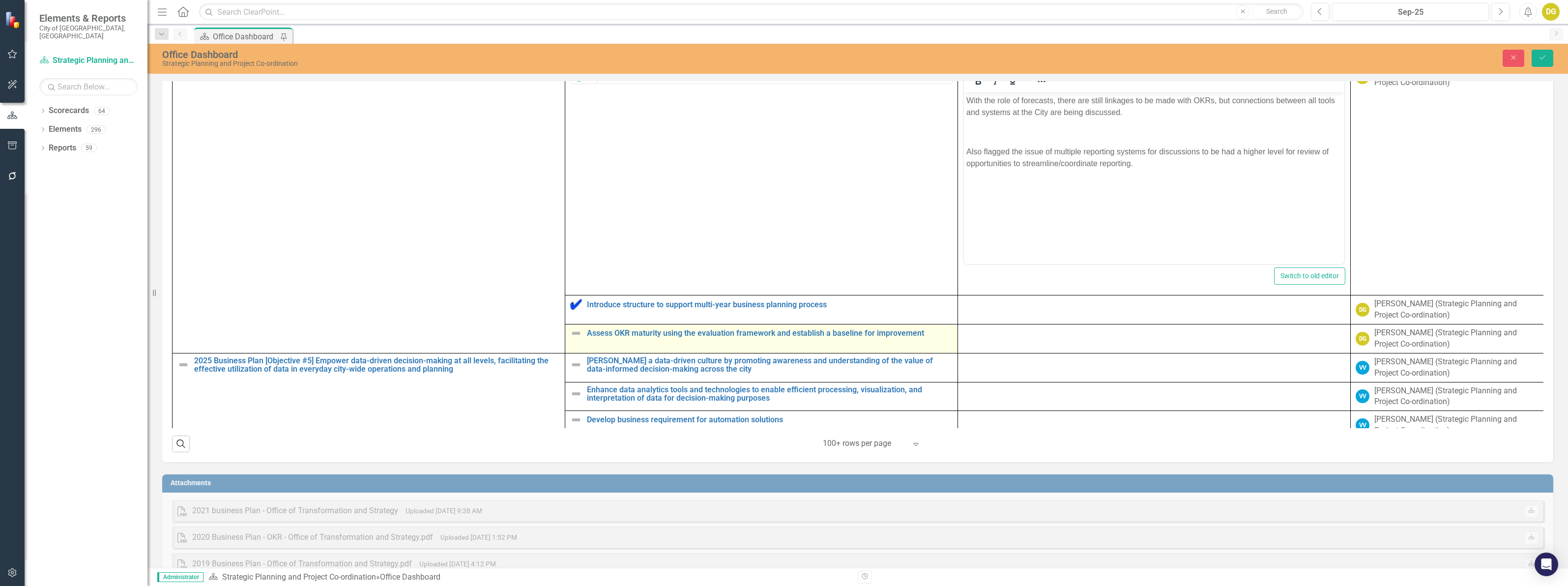
click at [576, 339] on img at bounding box center [576, 333] width 12 height 12
click at [576, 343] on img at bounding box center [579, 337] width 12 height 12
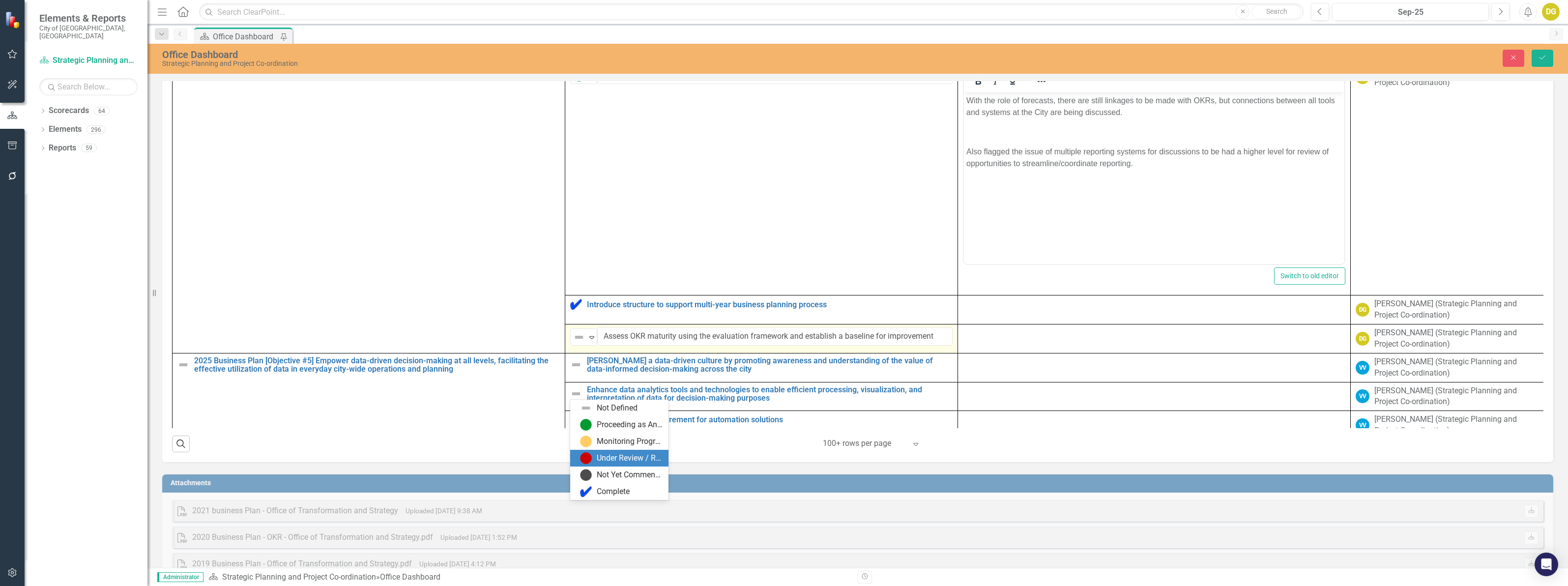
click at [605, 453] on div "Under Review / Reassessment" at bounding box center [629, 458] width 66 height 12
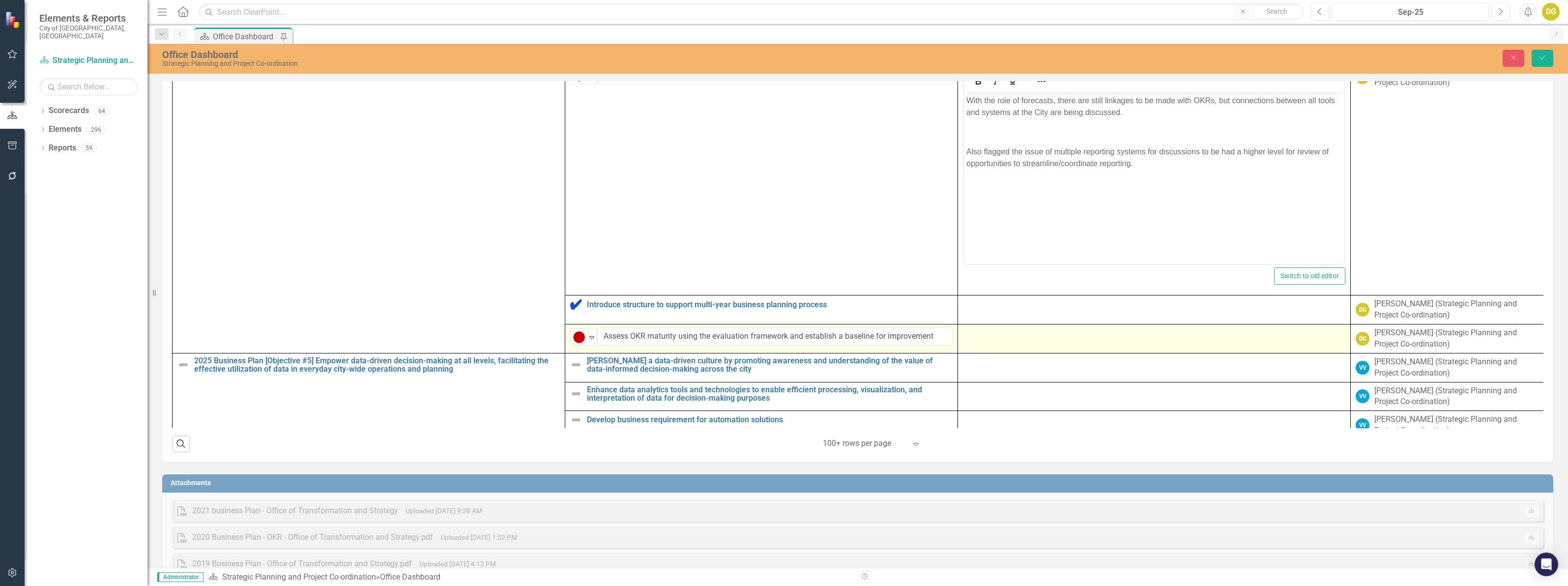
click at [1007, 354] on td at bounding box center [1154, 339] width 393 height 29
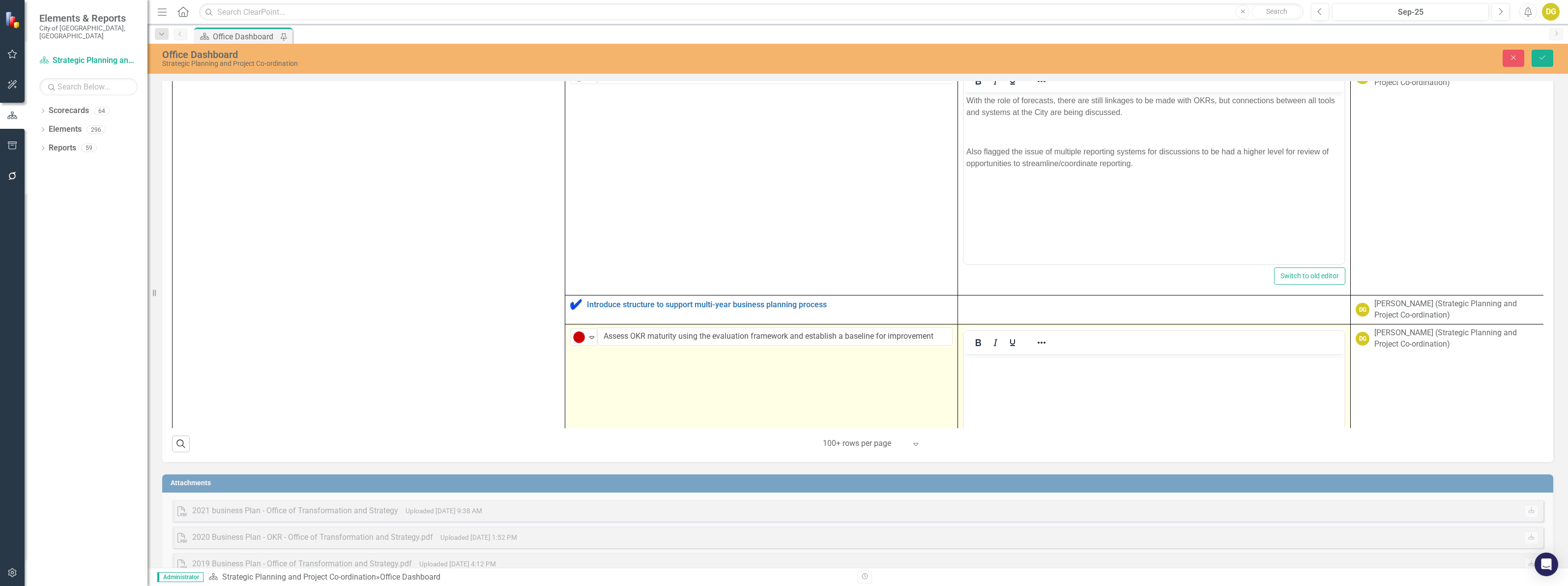
scroll to position [0, 0]
click at [1001, 363] on p "Rich Text Area. Press ALT-0 for help." at bounding box center [1154, 361] width 376 height 12
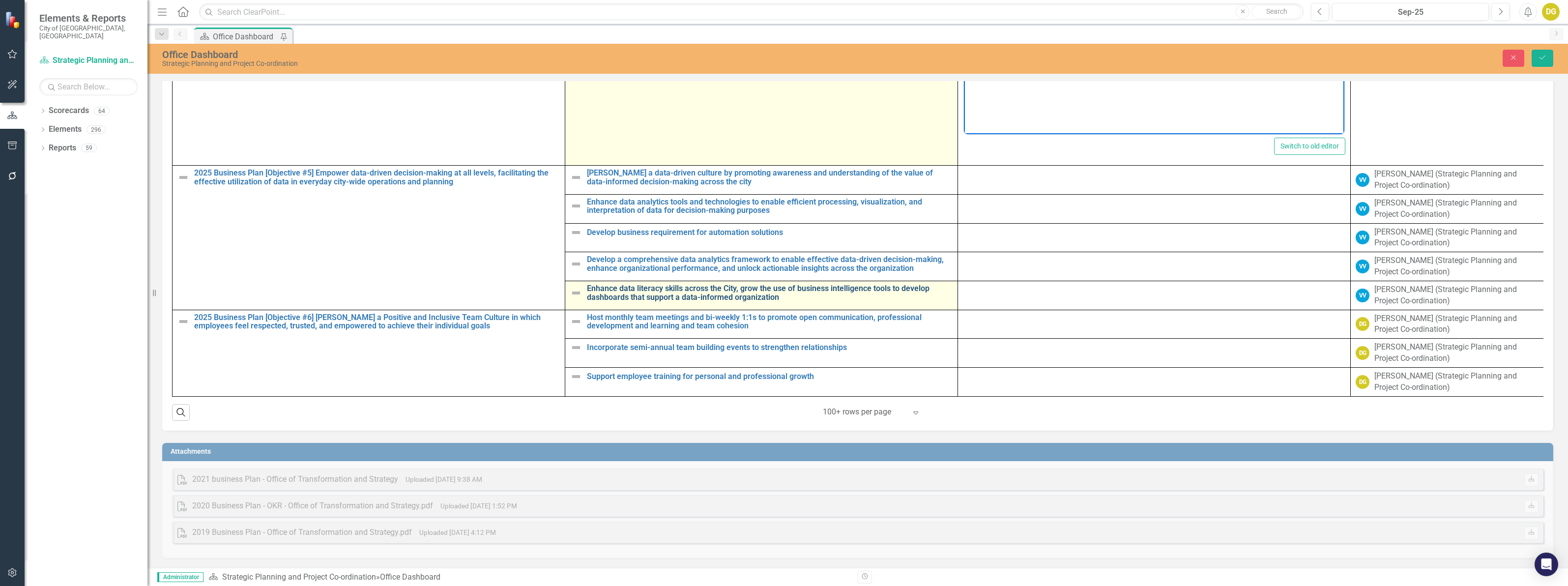
scroll to position [680, 0]
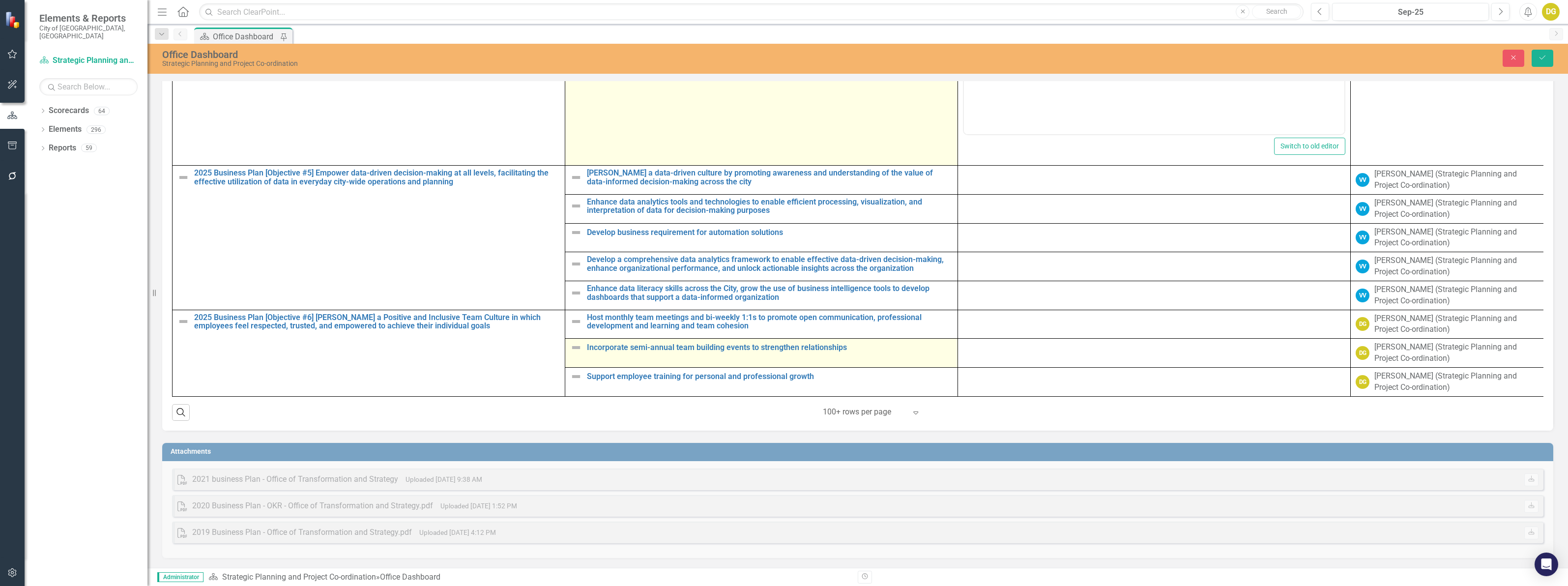
click at [576, 343] on img at bounding box center [576, 347] width 12 height 12
click at [576, 343] on img at bounding box center [576, 347] width 12 height 12
click at [578, 346] on img at bounding box center [579, 351] width 12 height 12
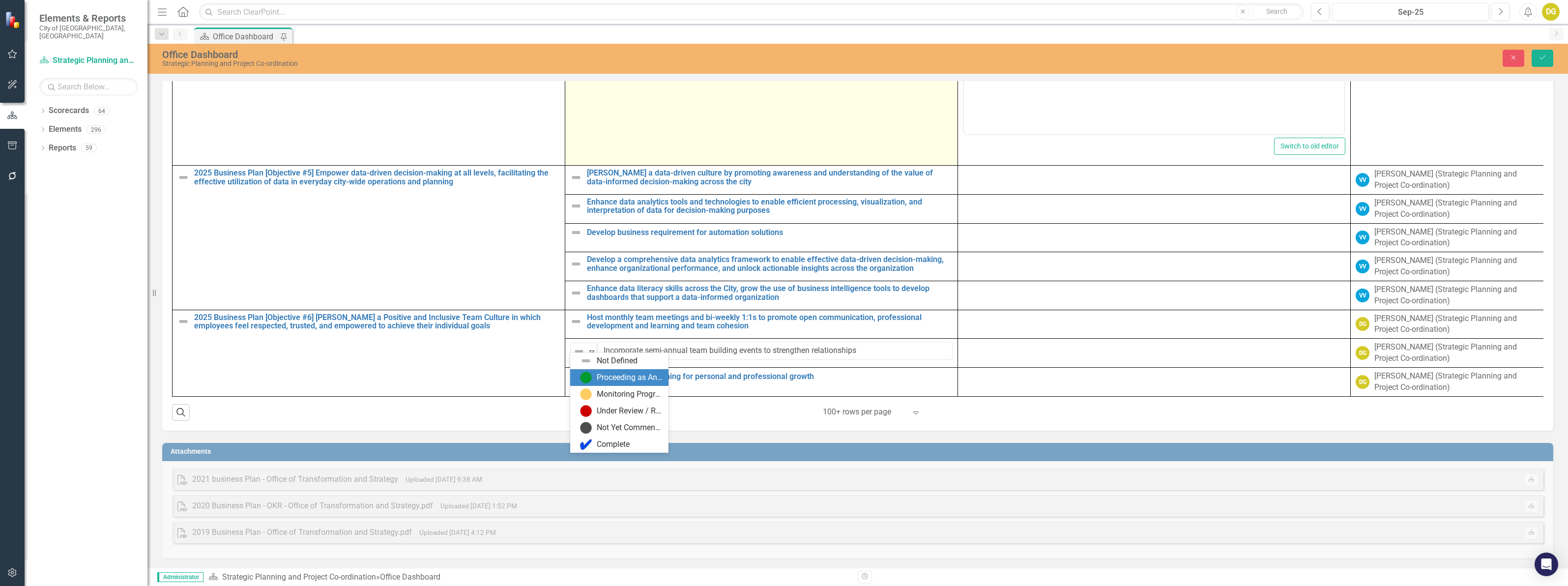
click at [589, 377] on img at bounding box center [586, 377] width 12 height 12
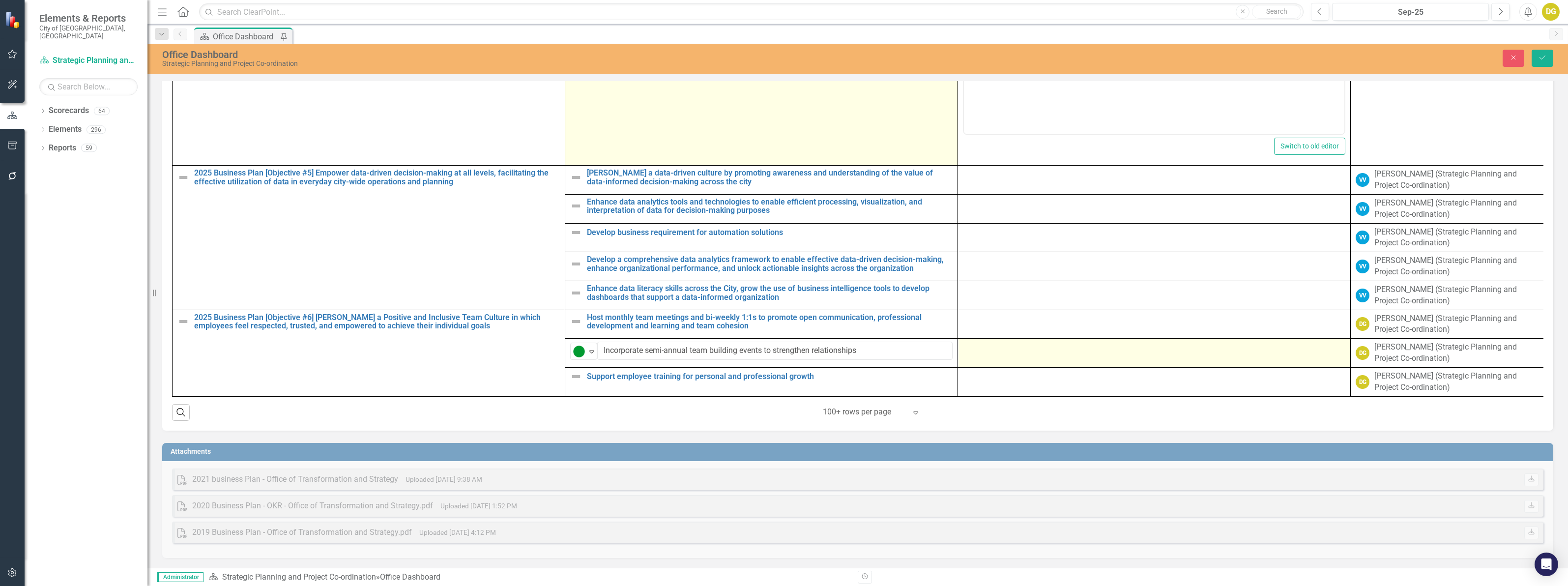
click at [989, 345] on div at bounding box center [1154, 347] width 382 height 12
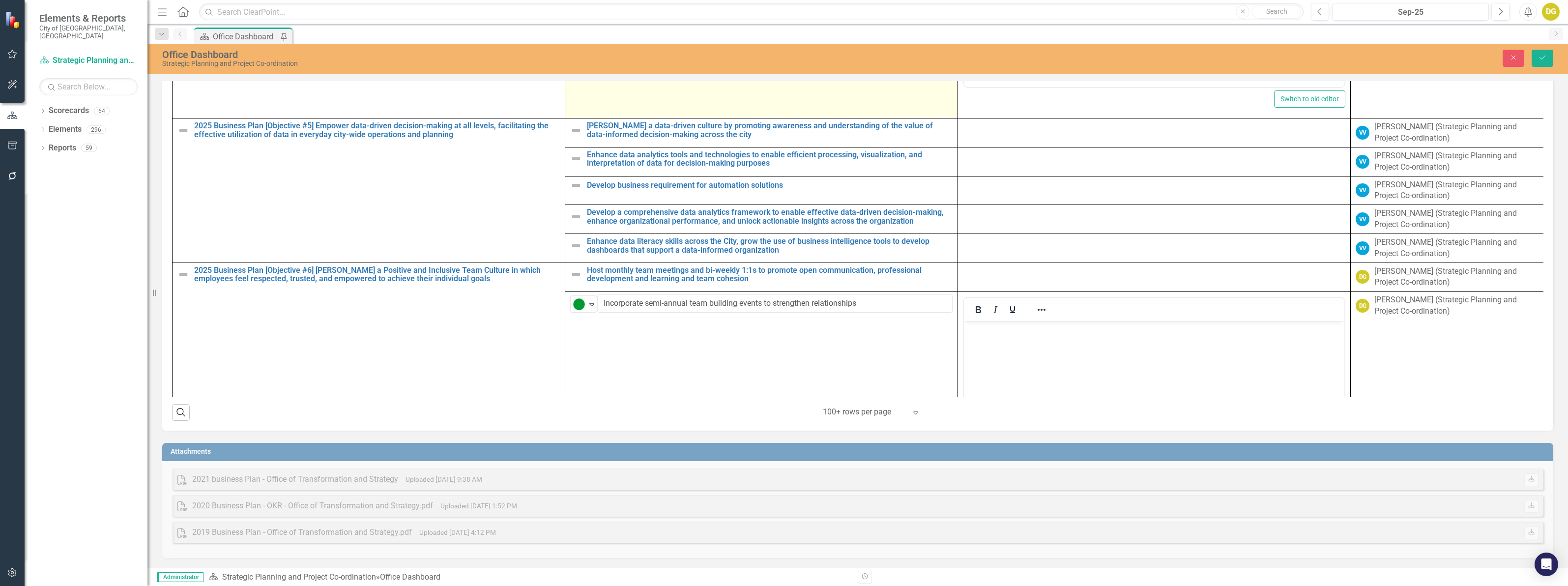
scroll to position [0, 0]
click at [989, 328] on p "Rich Text Area. Press ALT-0 for help." at bounding box center [1154, 329] width 376 height 12
click at [1104, 326] on p "Held team building meetings including MBTI part 2 meeting" at bounding box center [1154, 329] width 376 height 12
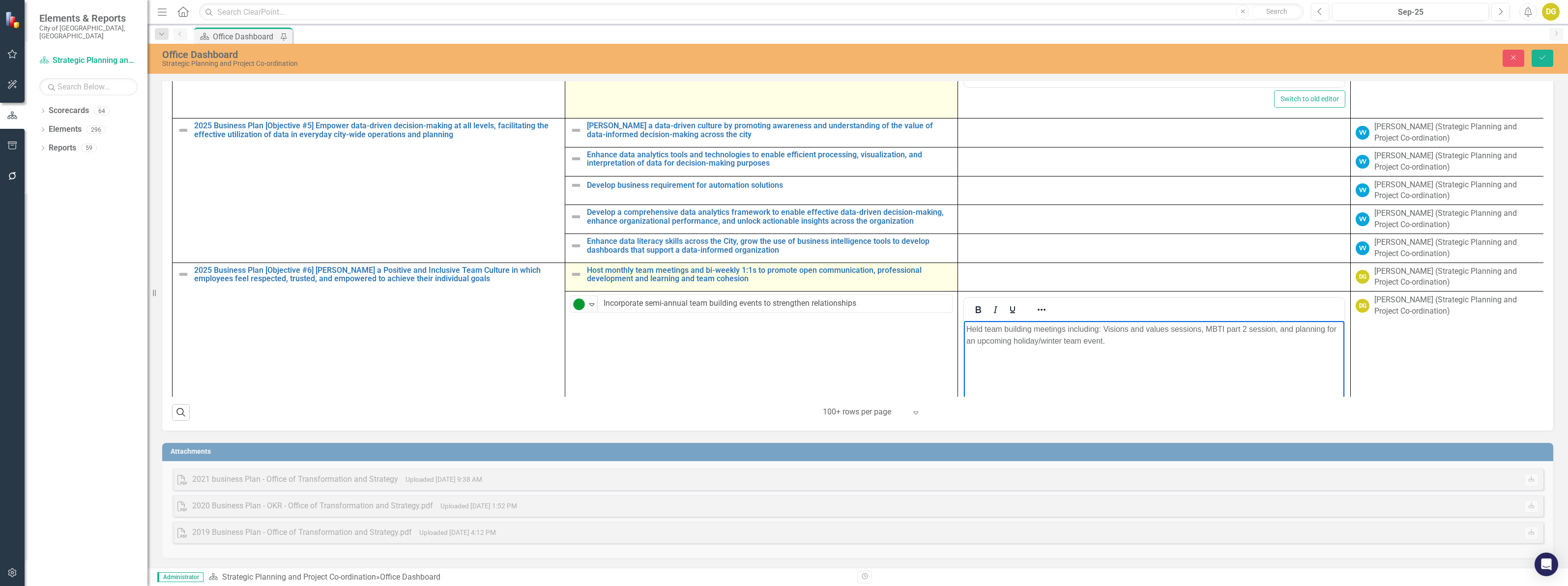
click at [579, 280] on img at bounding box center [576, 274] width 12 height 12
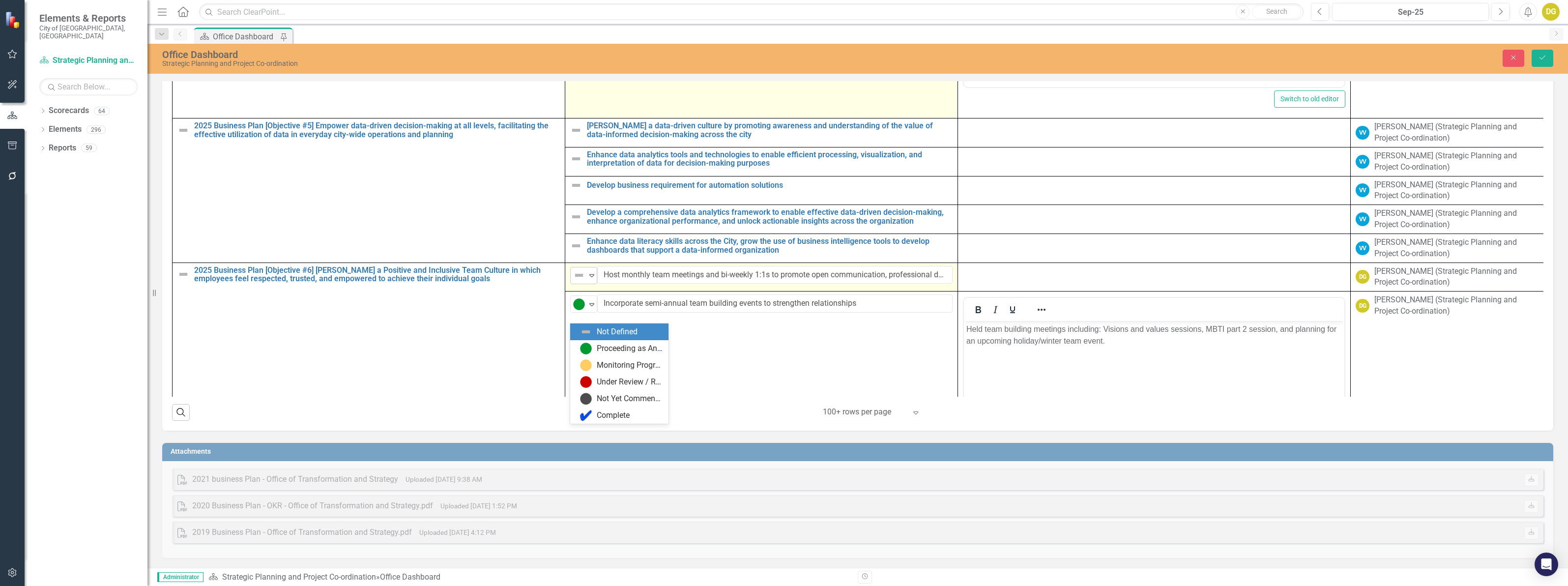
click at [579, 281] on img at bounding box center [579, 275] width 12 height 12
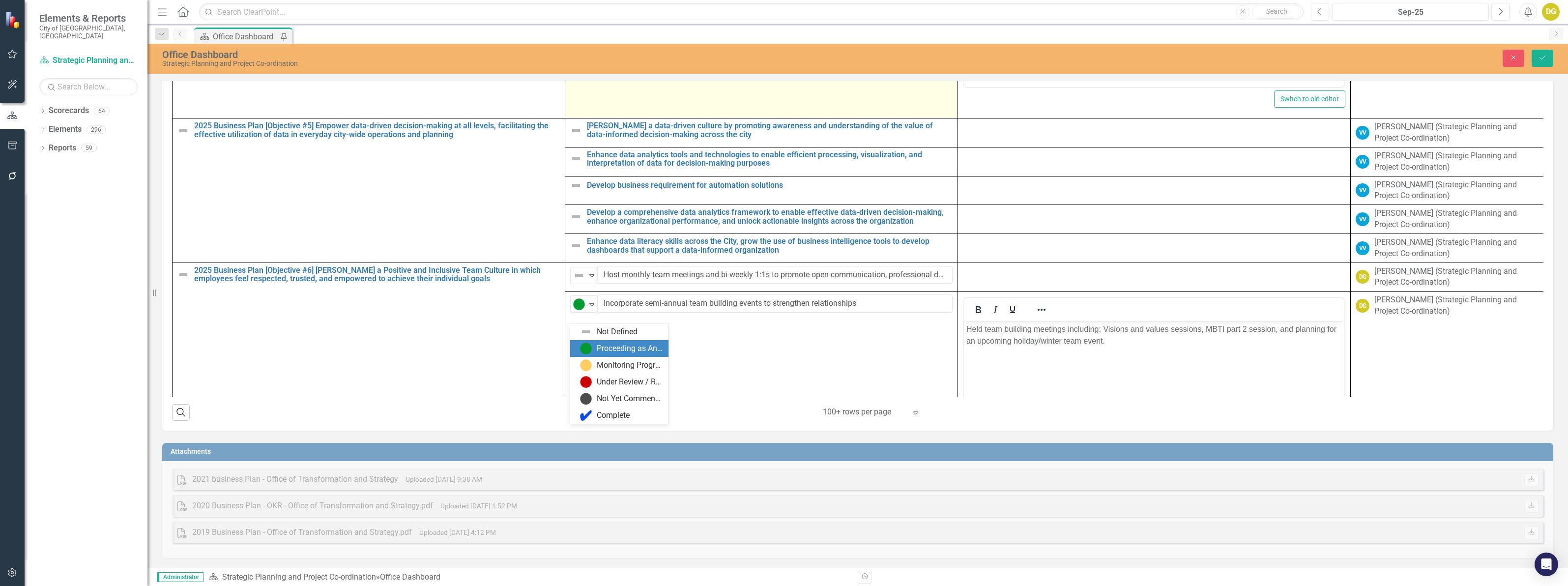
click at [595, 350] on div "Proceeding as Anticipated" at bounding box center [621, 348] width 83 height 12
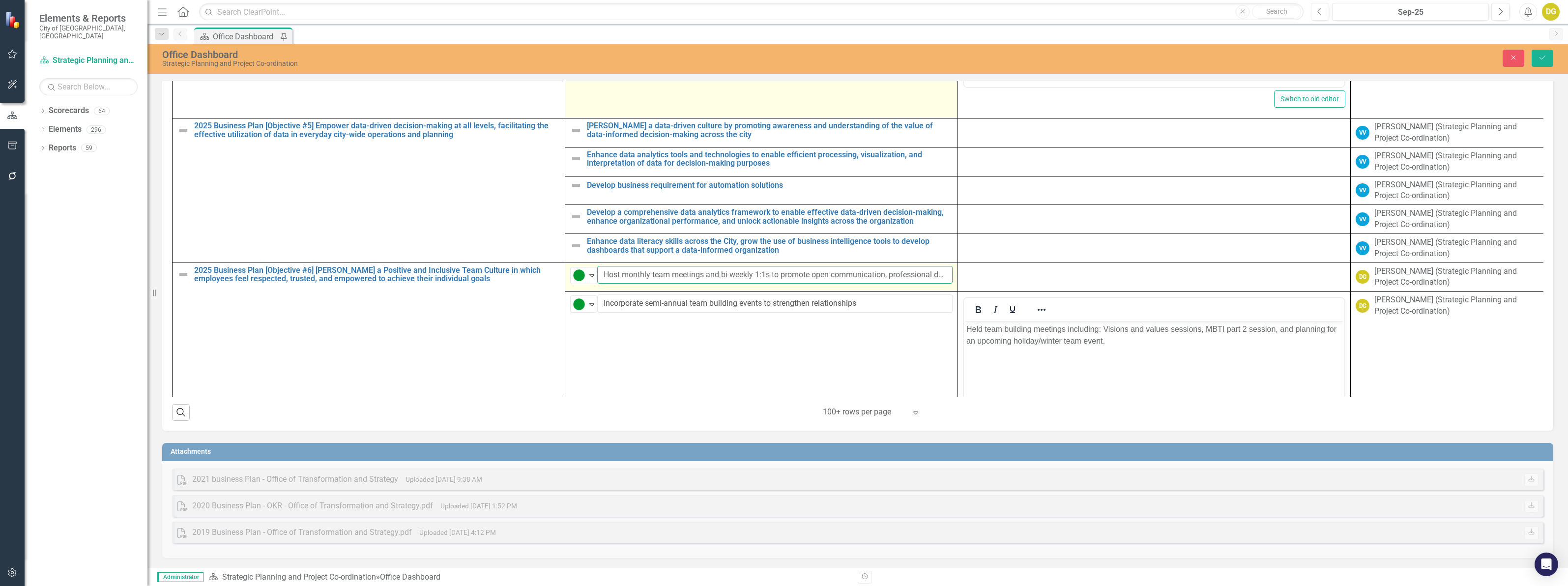
click at [813, 284] on input "Host monthly team meetings and bi-weekly 1:1s to promote open communication, pr…" at bounding box center [775, 275] width 355 height 18
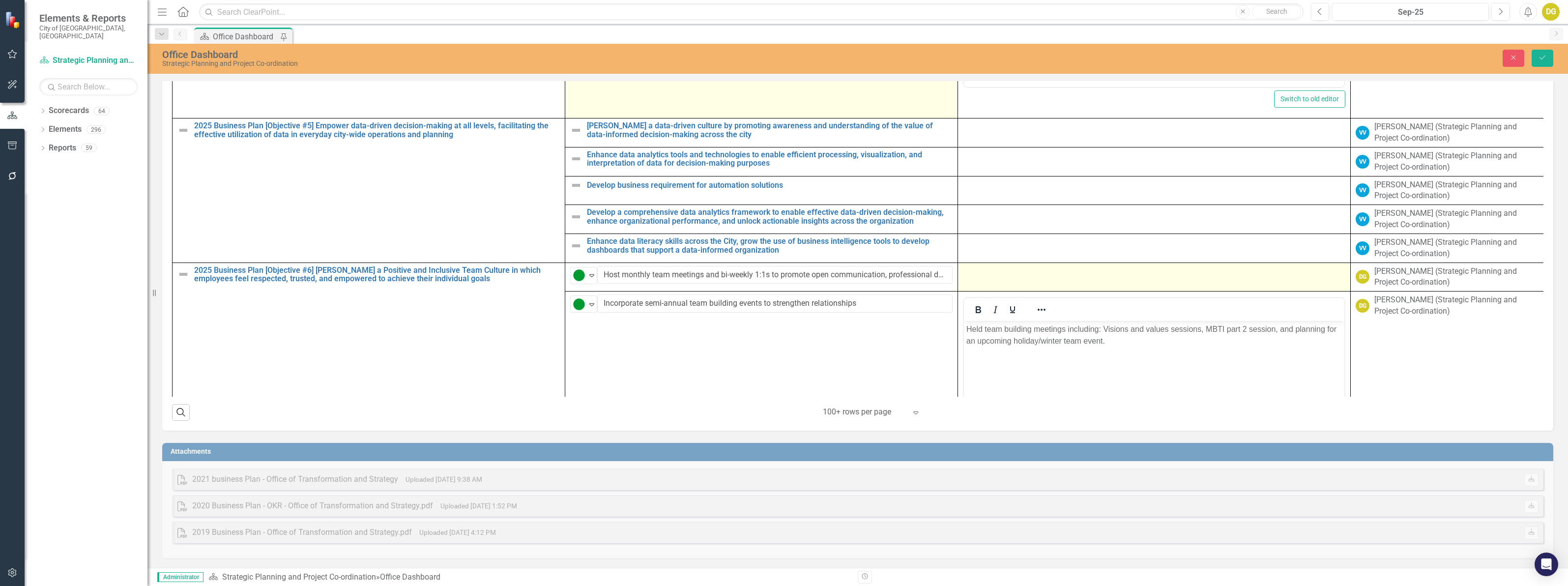
click at [1018, 277] on div at bounding box center [1154, 271] width 382 height 12
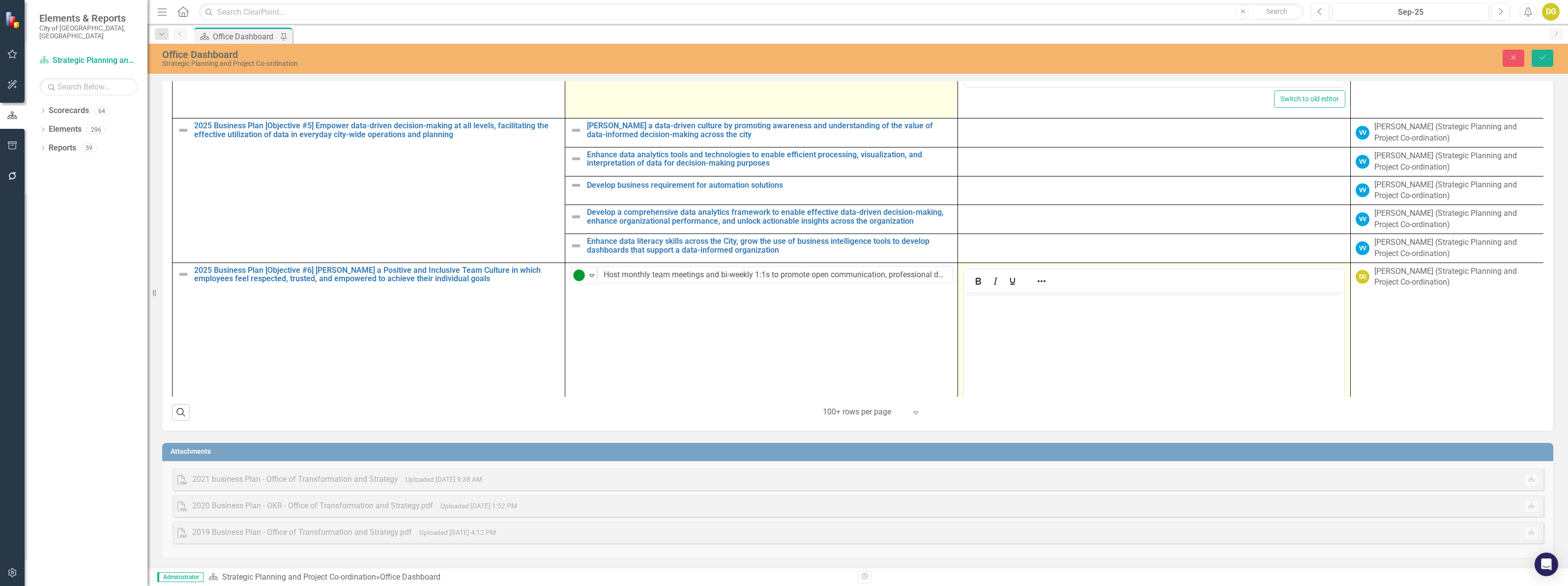
click at [1015, 308] on body "Rich Text Area. Press ALT-0 for help." at bounding box center [1154, 366] width 380 height 147
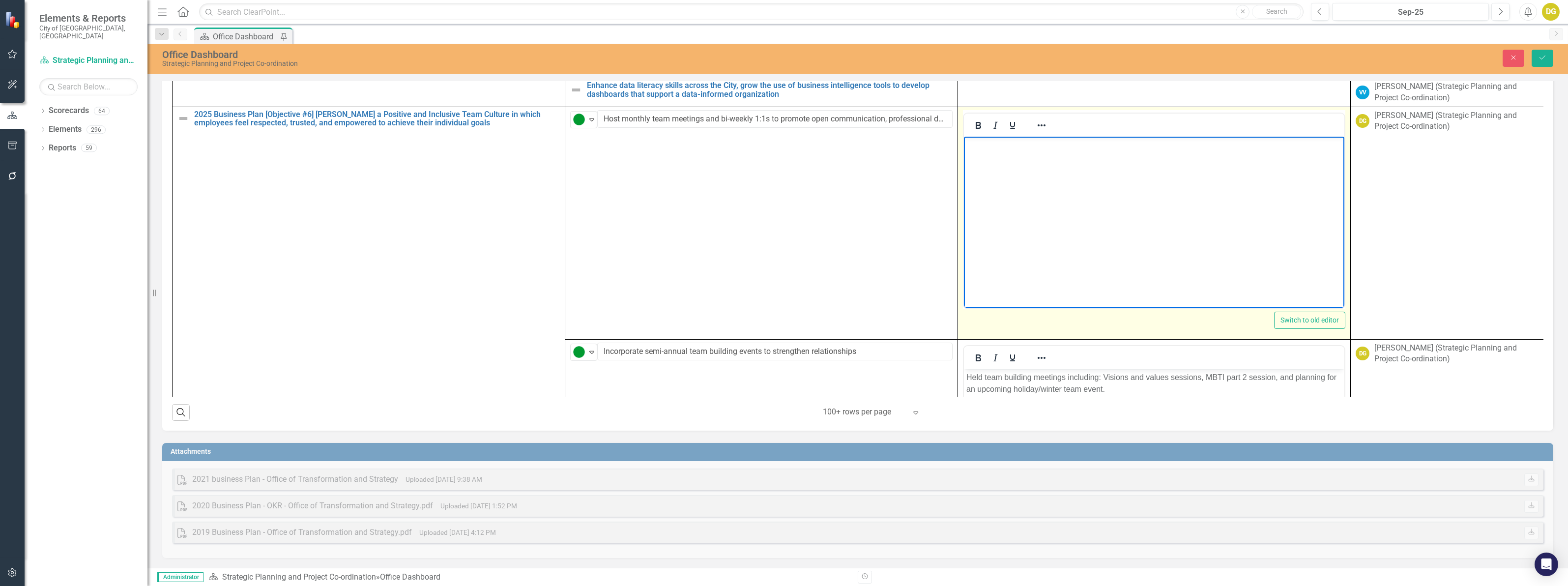
scroll to position [3405, 0]
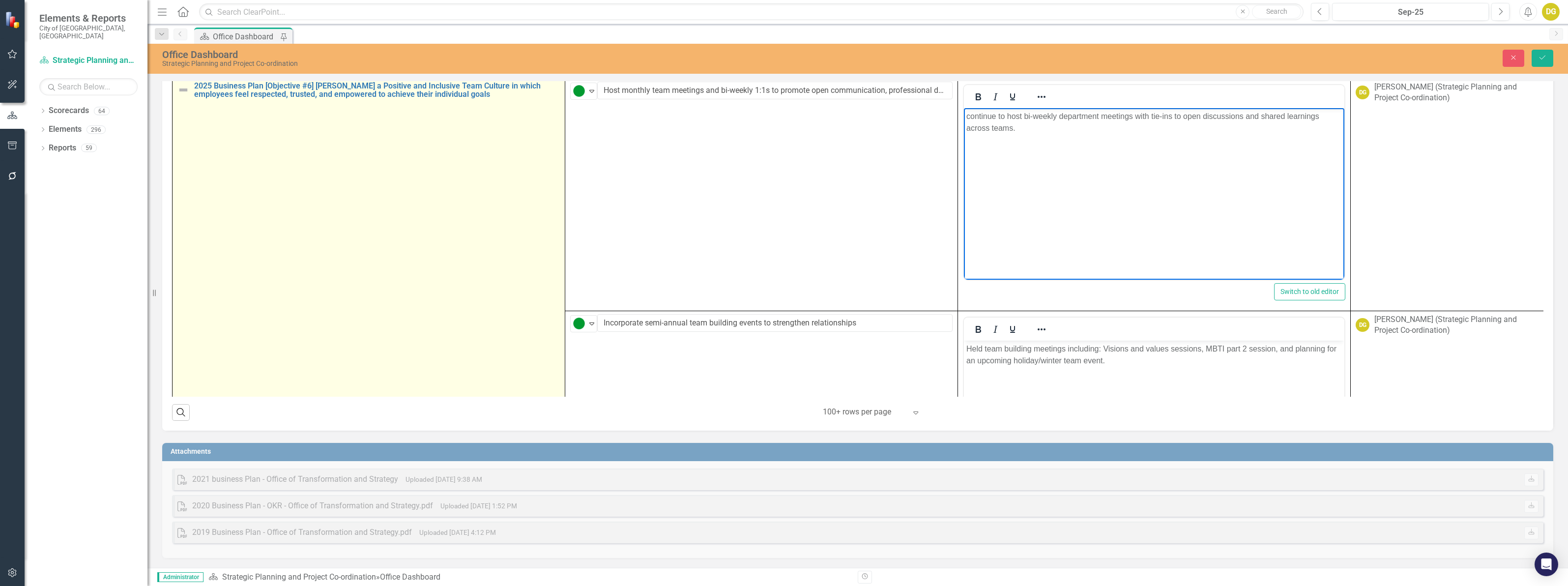
click at [181, 96] on img at bounding box center [183, 89] width 12 height 12
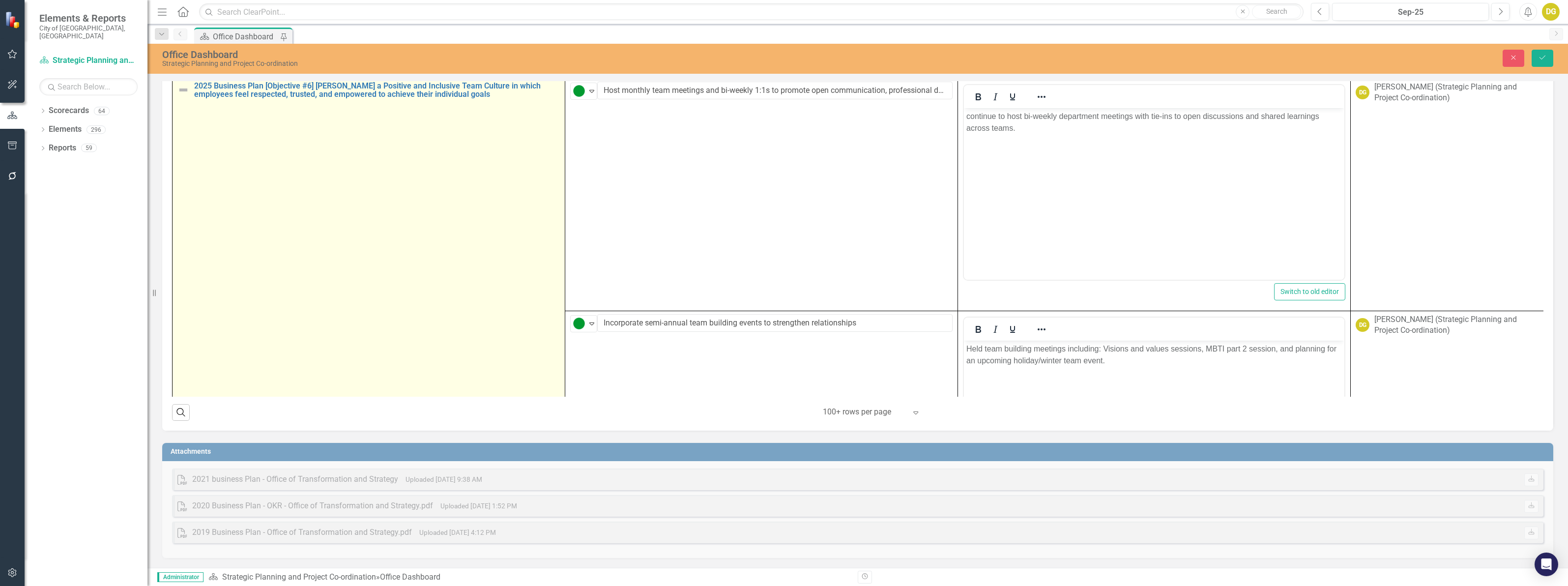
click at [181, 96] on img at bounding box center [183, 89] width 12 height 12
click at [198, 93] on icon at bounding box center [199, 91] width 5 height 3
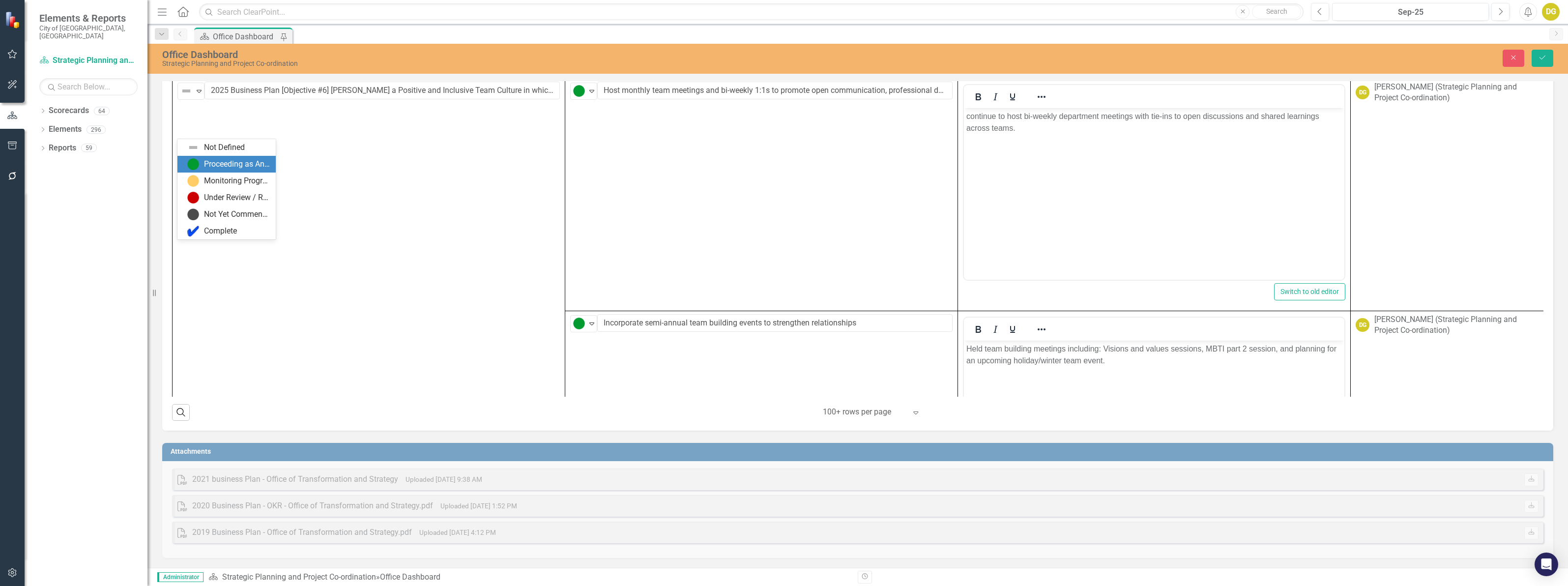
click at [203, 166] on div "Proceeding as Anticipated" at bounding box center [229, 164] width 83 height 12
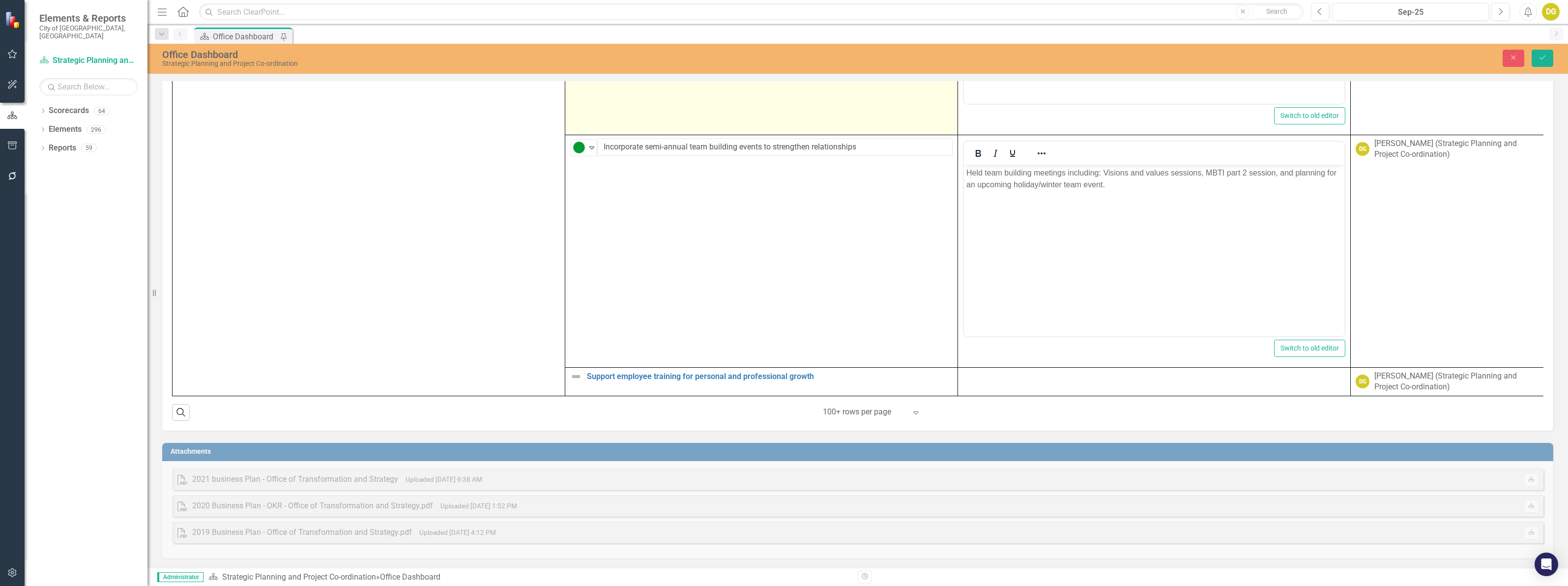
scroll to position [3629, 0]
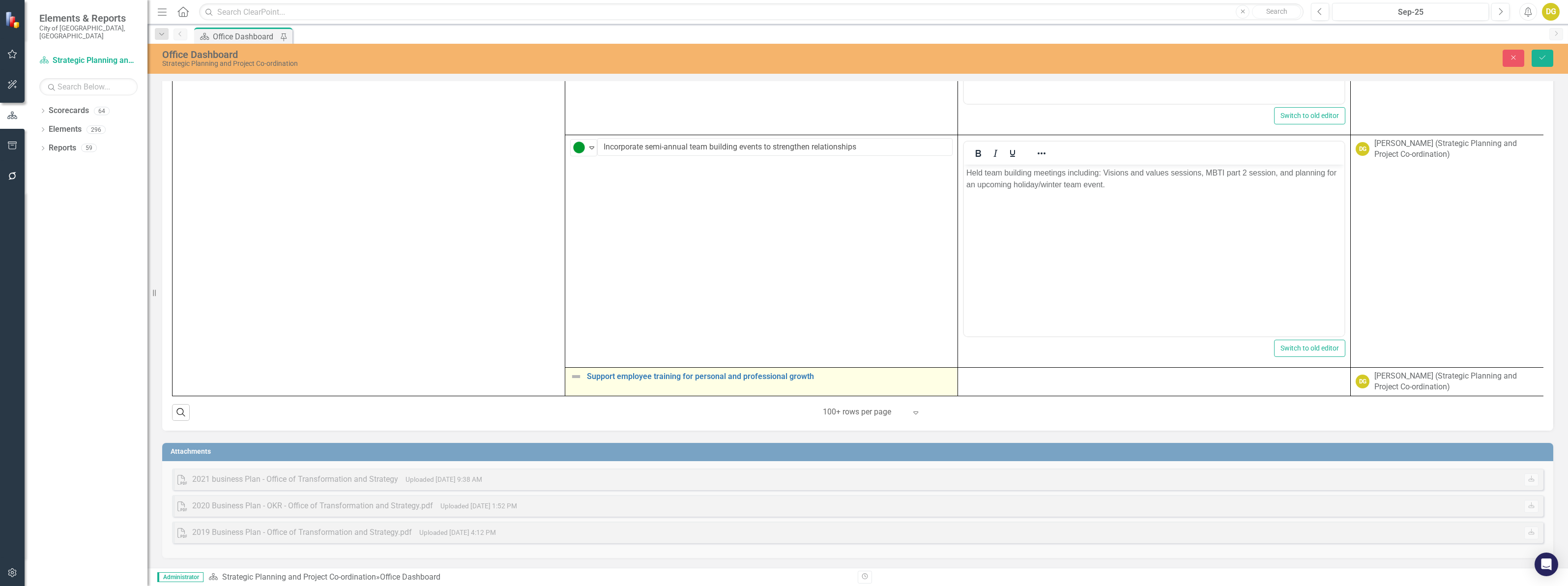
click at [571, 371] on img at bounding box center [576, 376] width 12 height 12
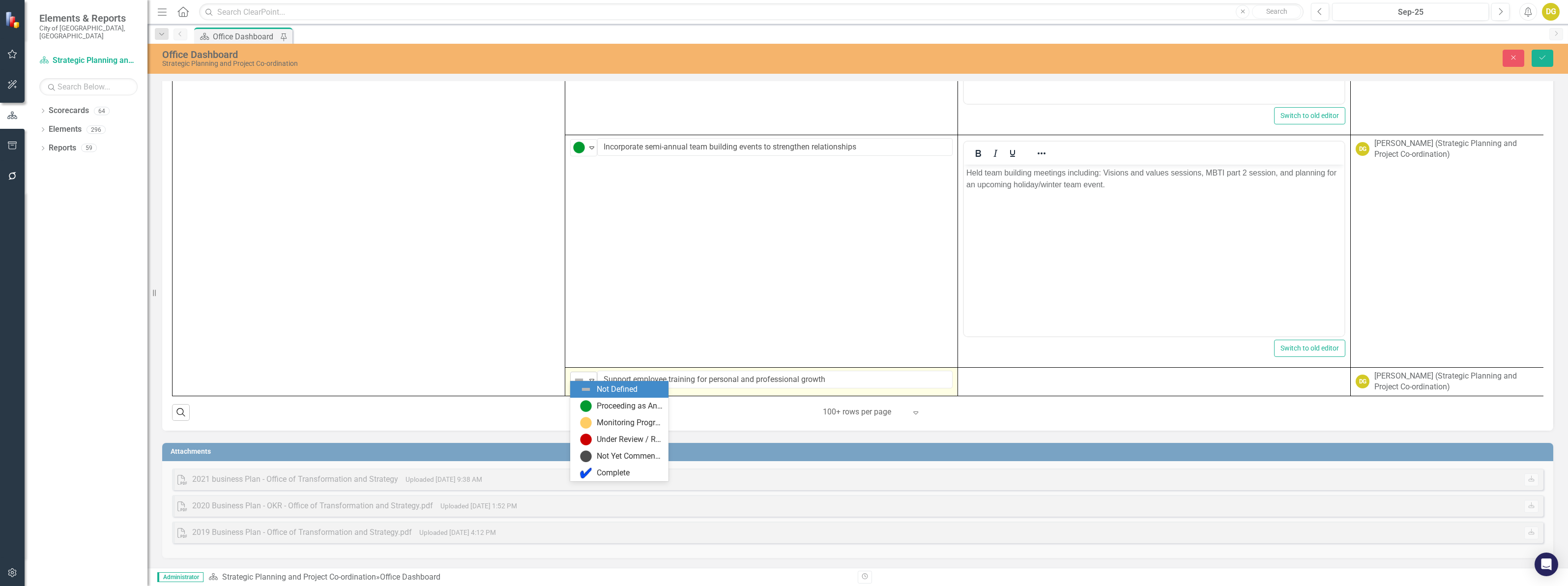
click at [590, 377] on div "Expand" at bounding box center [592, 380] width 10 height 16
click at [604, 407] on div "Proceeding as Anticipated" at bounding box center [629, 406] width 66 height 12
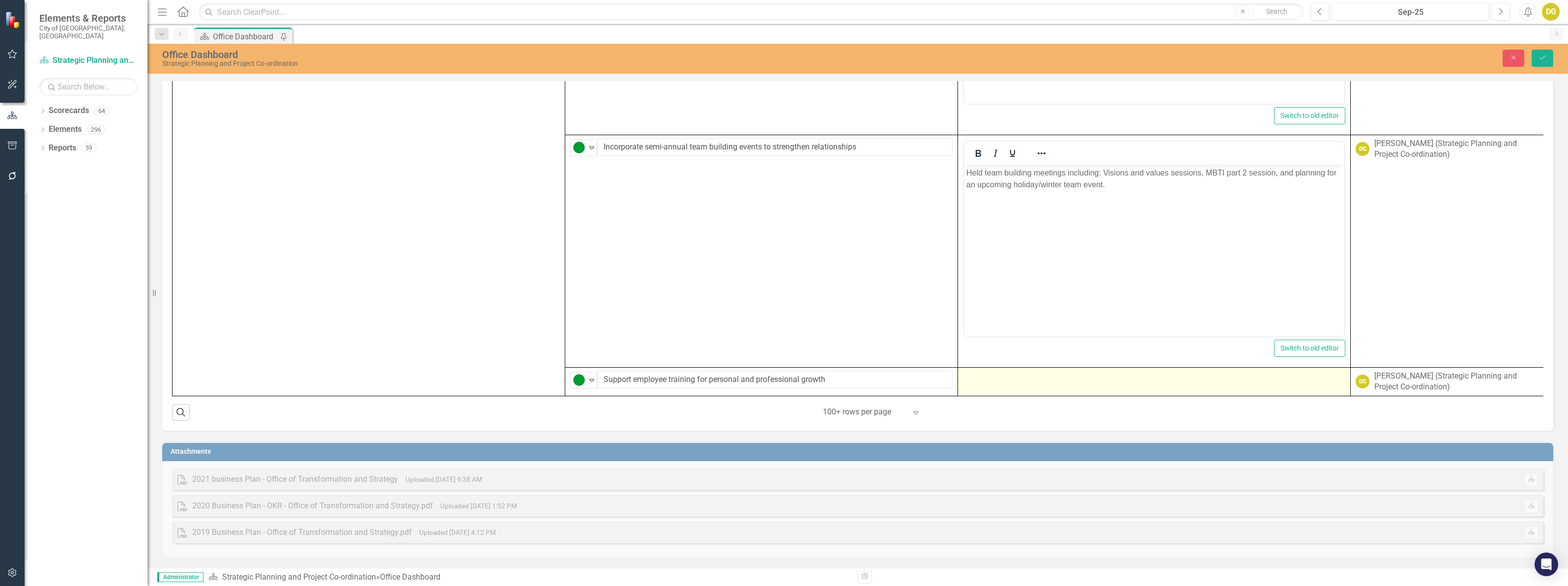
click at [995, 374] on div at bounding box center [1154, 376] width 382 height 12
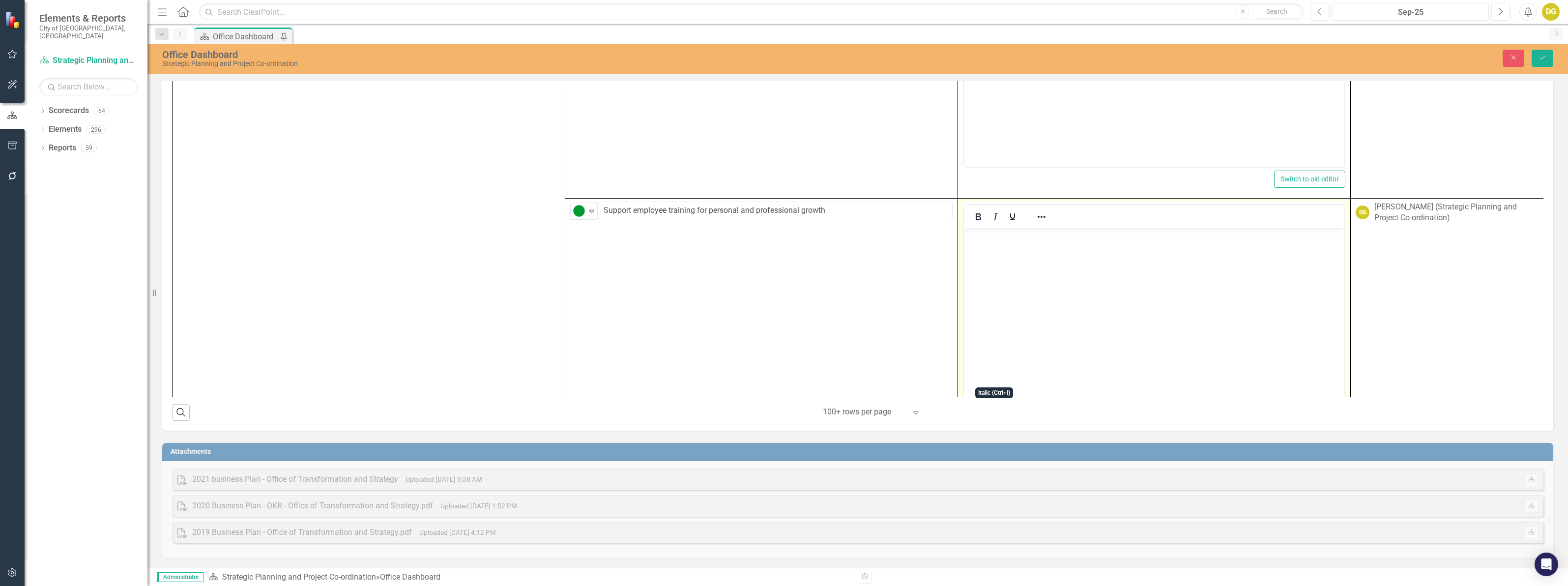
scroll to position [3813, 0]
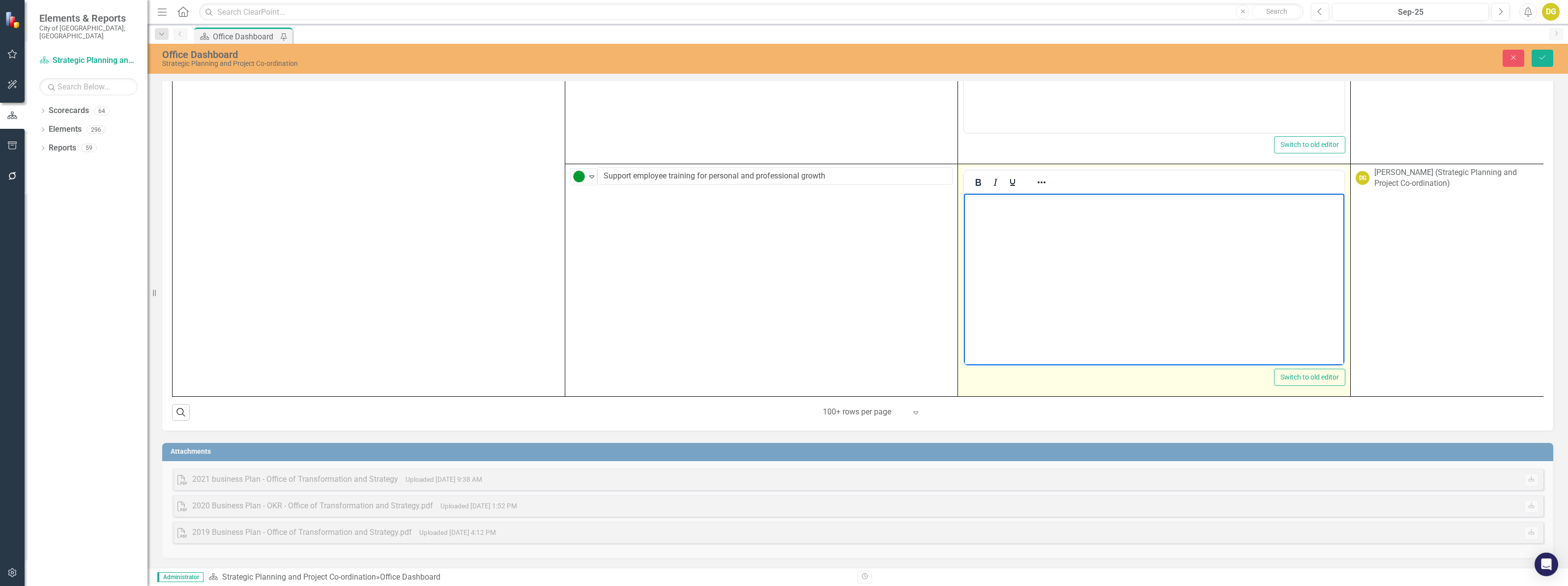
click at [1018, 252] on body "Rich Text Area. Press ALT-0 for help." at bounding box center [1154, 267] width 380 height 147
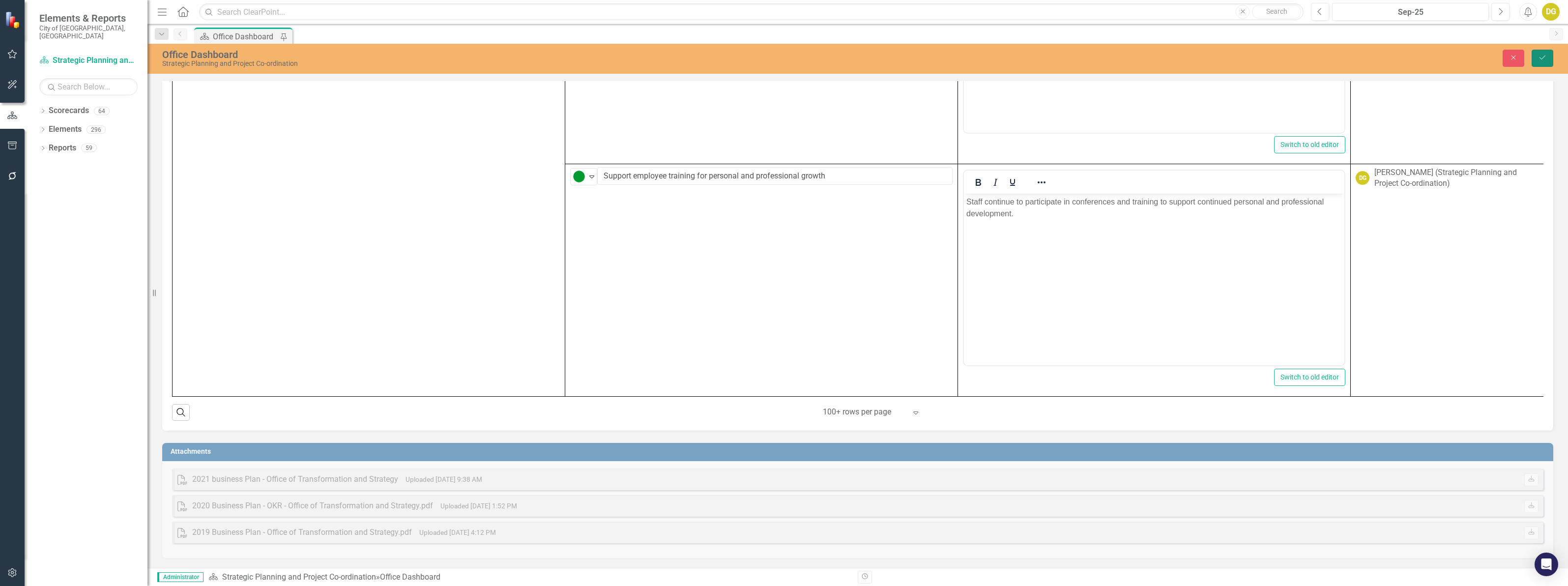
click at [1546, 52] on button "Save" at bounding box center [1542, 58] width 22 height 17
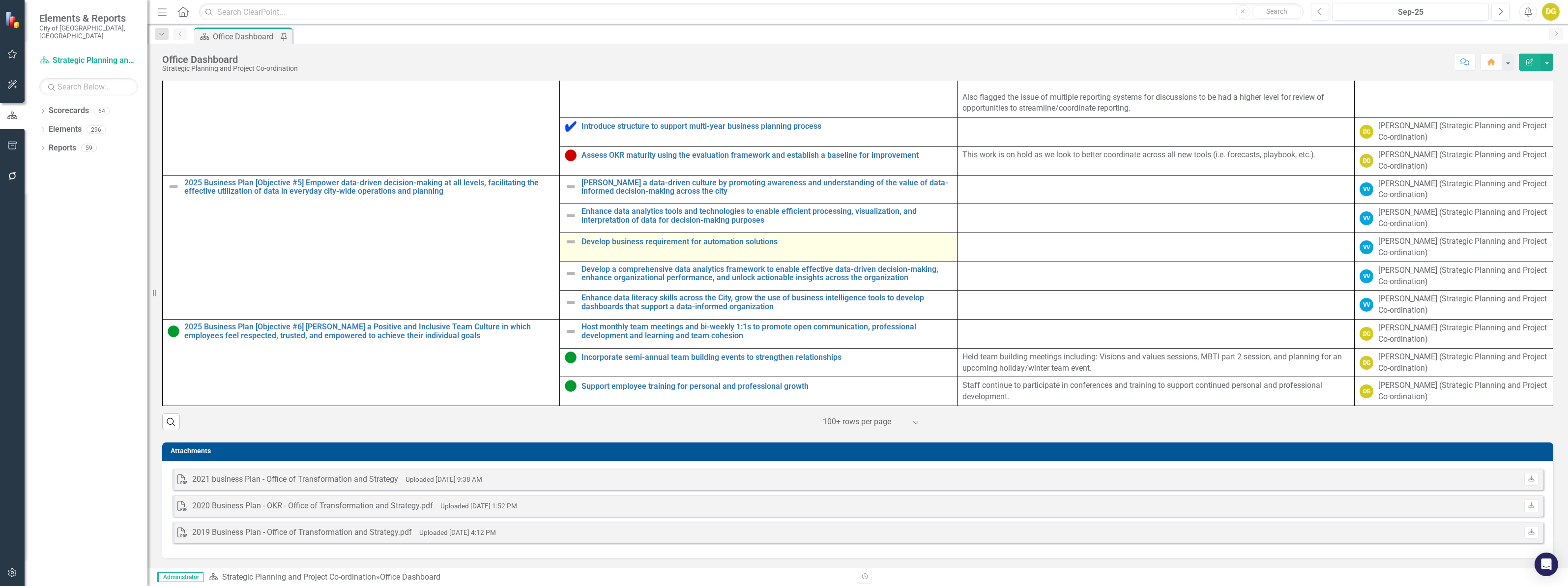
scroll to position [1941, 0]
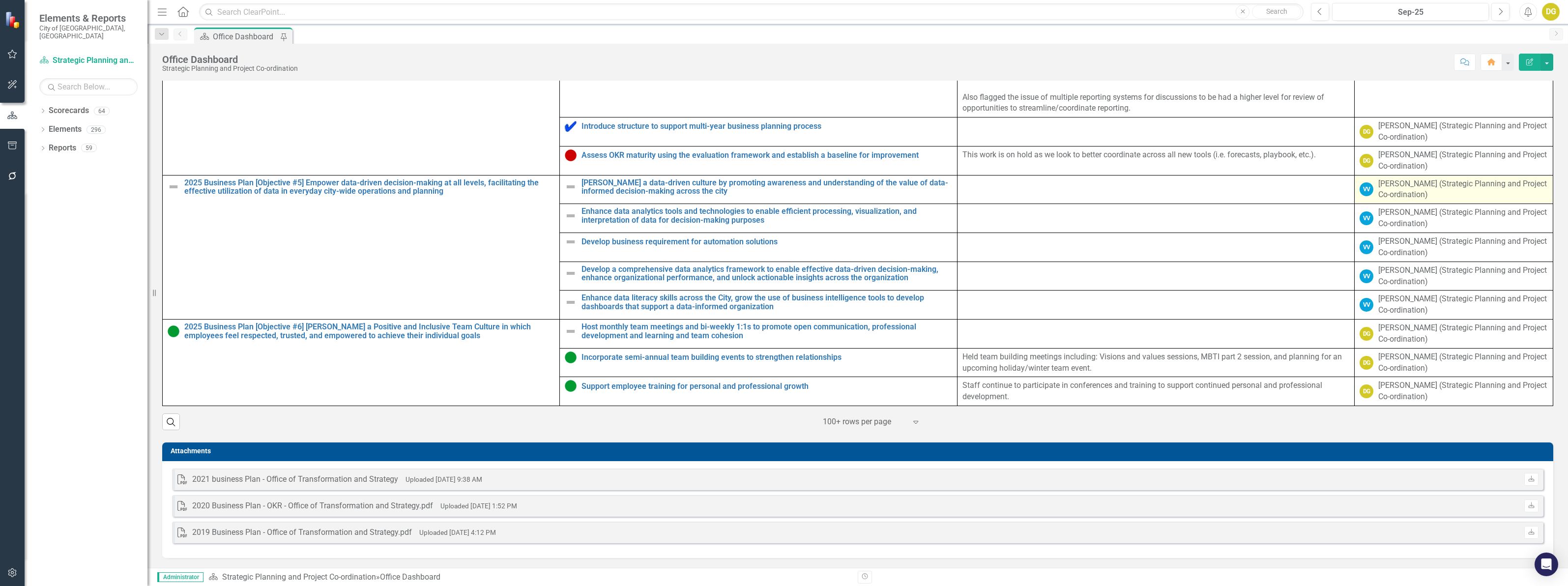
click at [1395, 187] on div "[PERSON_NAME] (Strategic Planning and Project Co-ordination)" at bounding box center [1463, 189] width 170 height 23
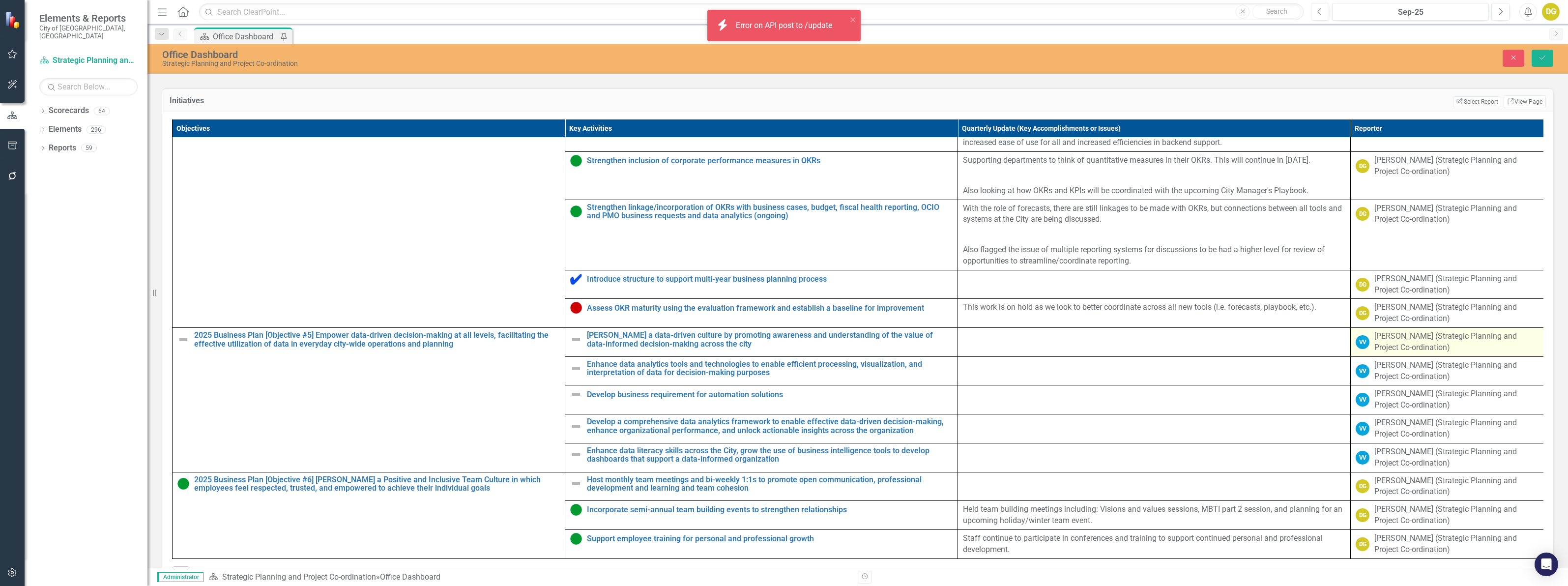
click at [1377, 330] on div "[PERSON_NAME] (Strategic Planning and Project Co-ordination)" at bounding box center [1458, 341] width 167 height 23
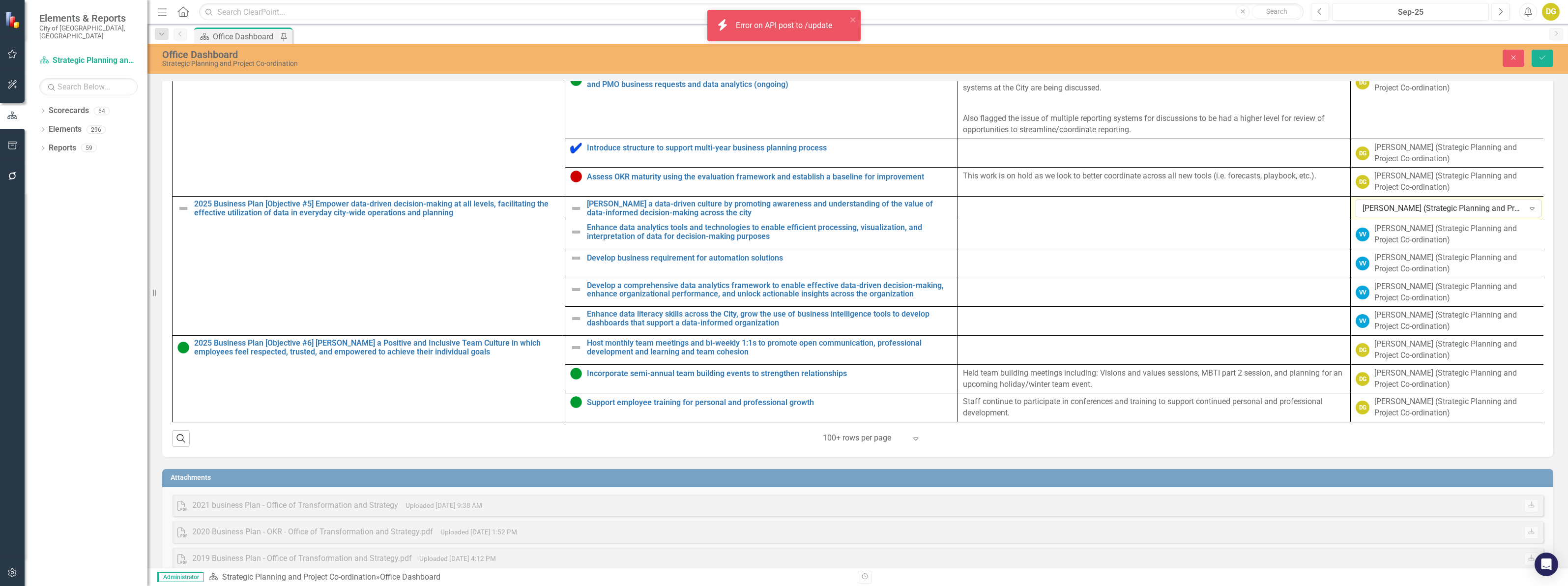
click at [1375, 214] on div "[PERSON_NAME] (Strategic Planning and Project Co-ordination)" at bounding box center [1443, 209] width 162 height 12
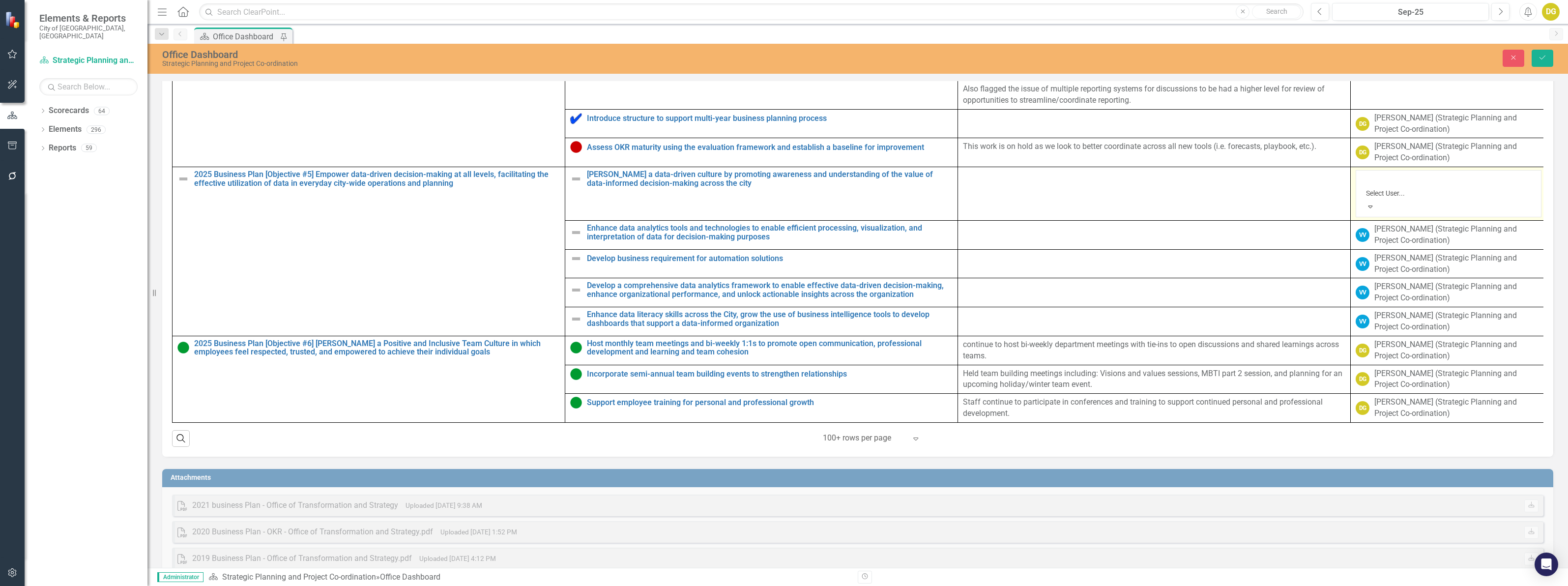
scroll to position [7558, 0]
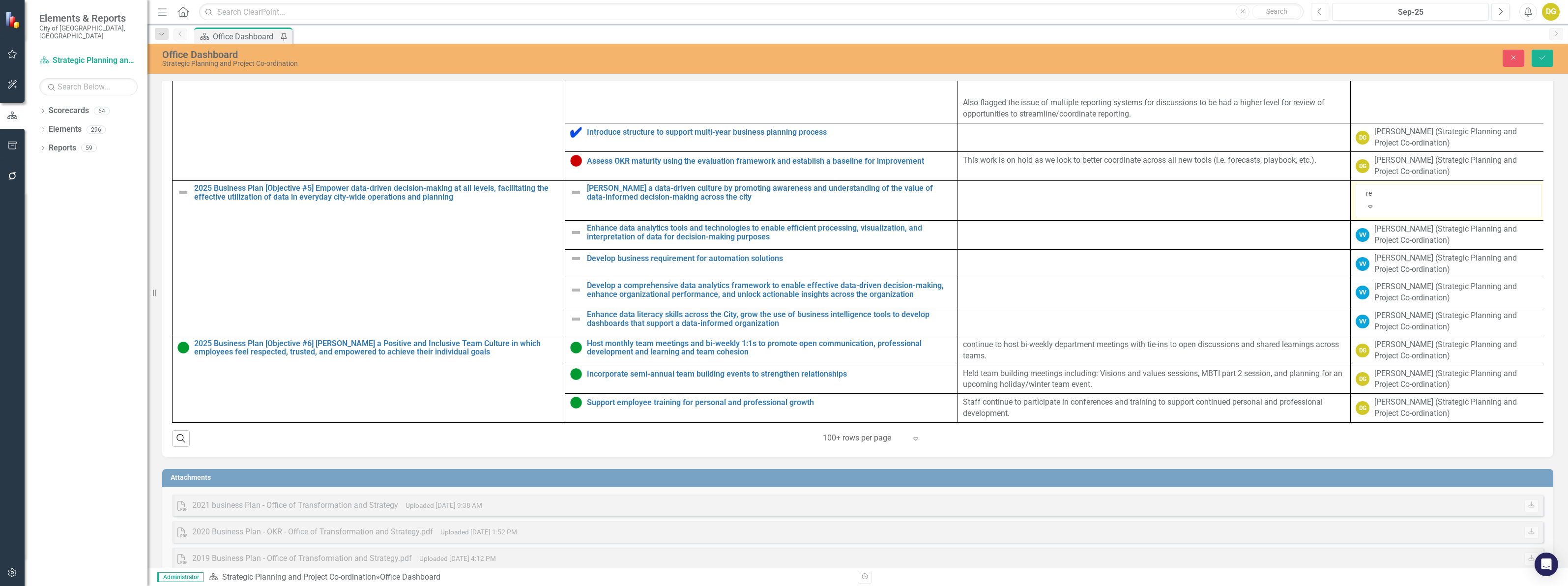
type input "ree"
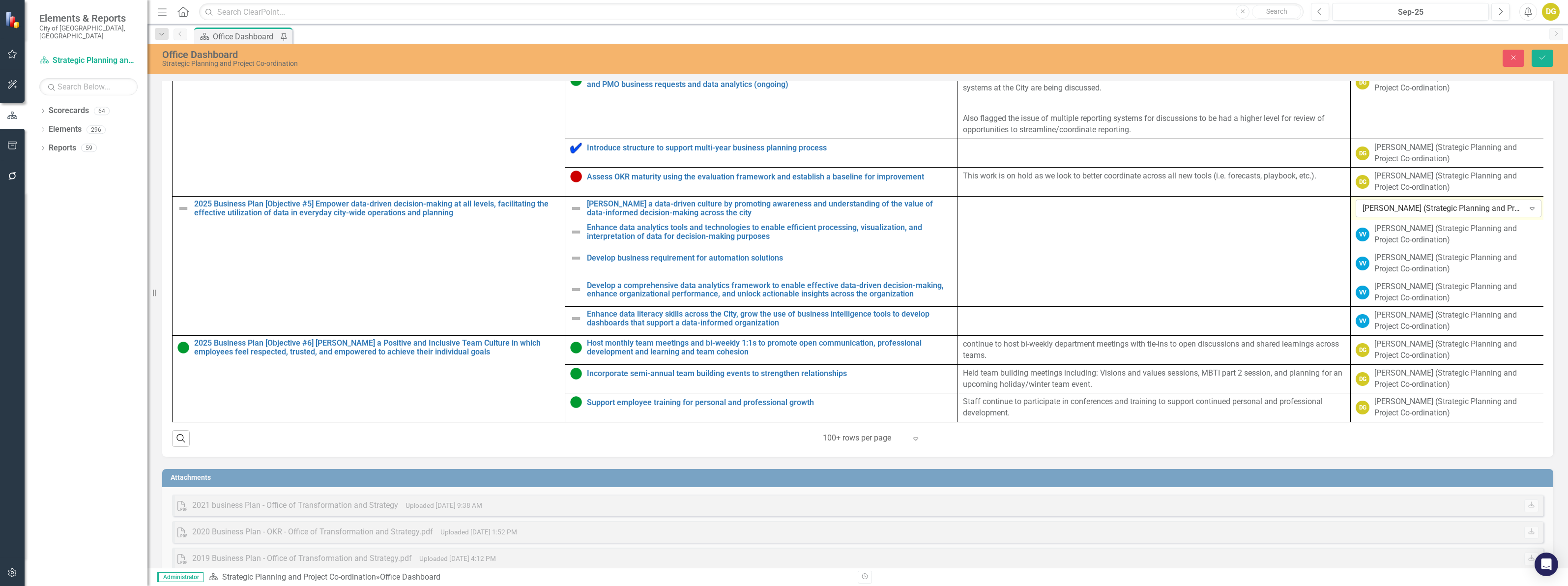
click at [1385, 217] on div "[PERSON_NAME] (Strategic Planning and Project Co-ordination) Expand" at bounding box center [1448, 208] width 186 height 18
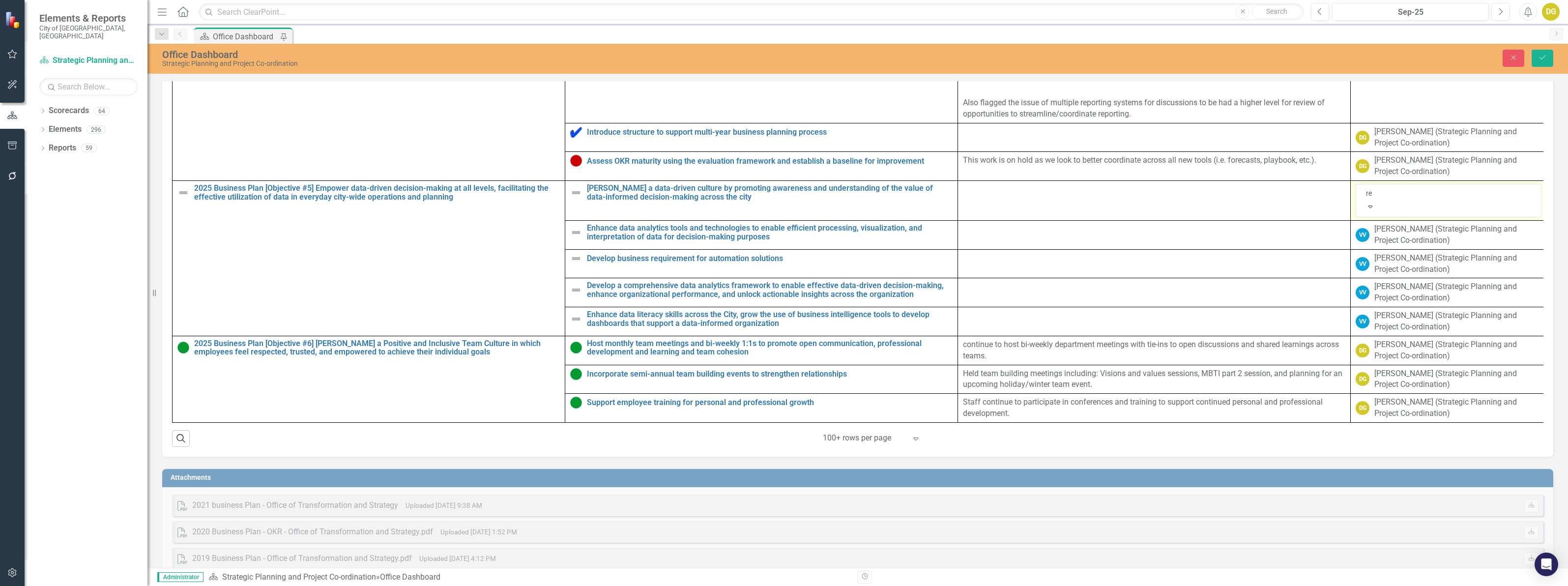
scroll to position [2681, 0]
type input "ree"
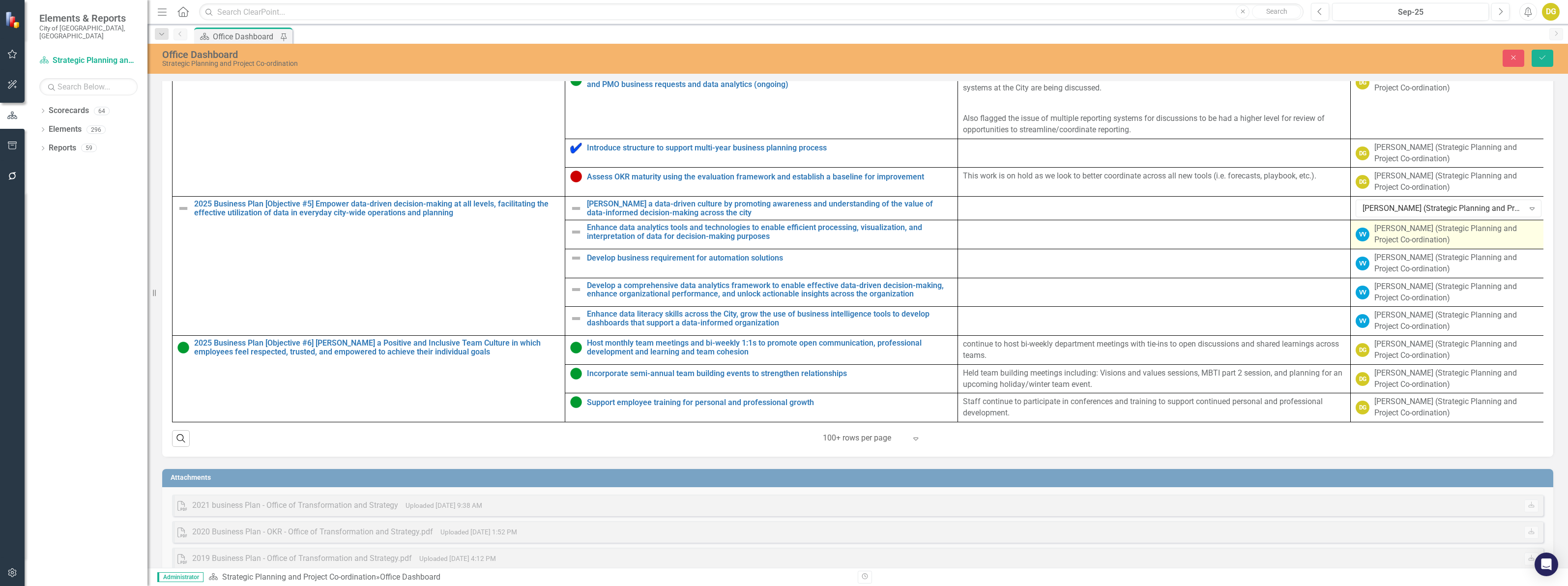
click at [1377, 246] on div "[PERSON_NAME] (Strategic Planning and Project Co-ordination)" at bounding box center [1458, 234] width 167 height 23
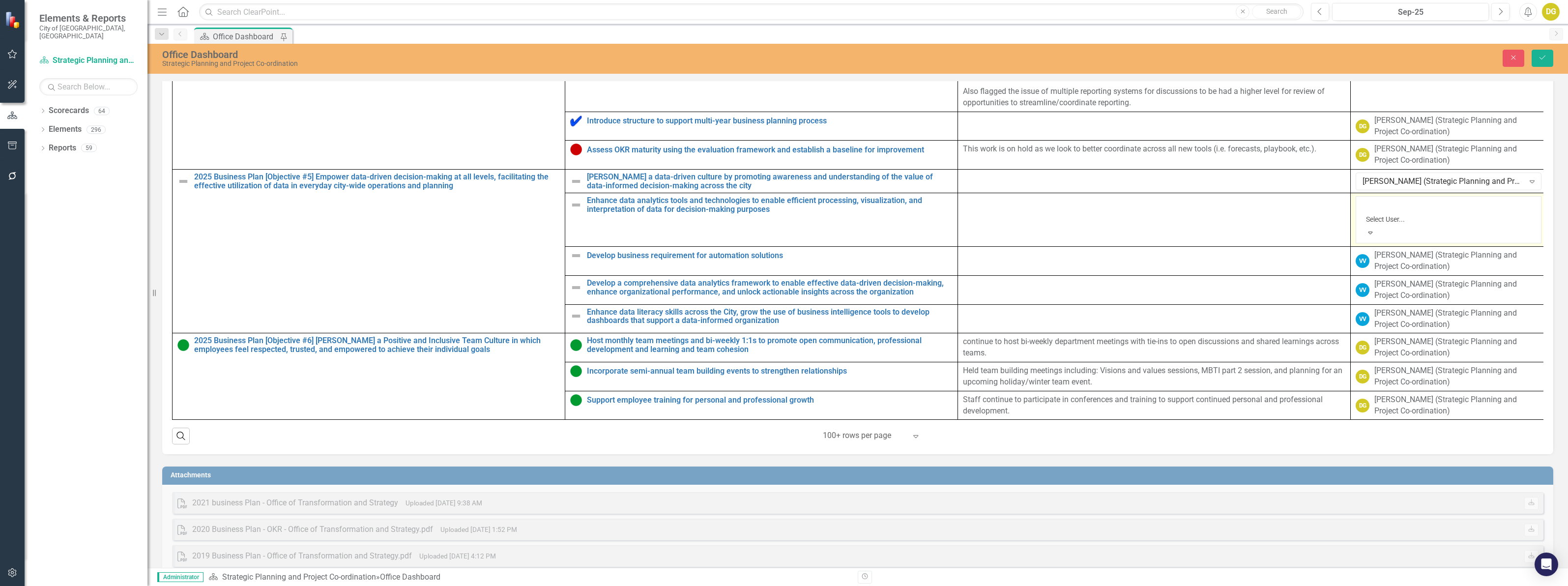
scroll to position [2681, 0]
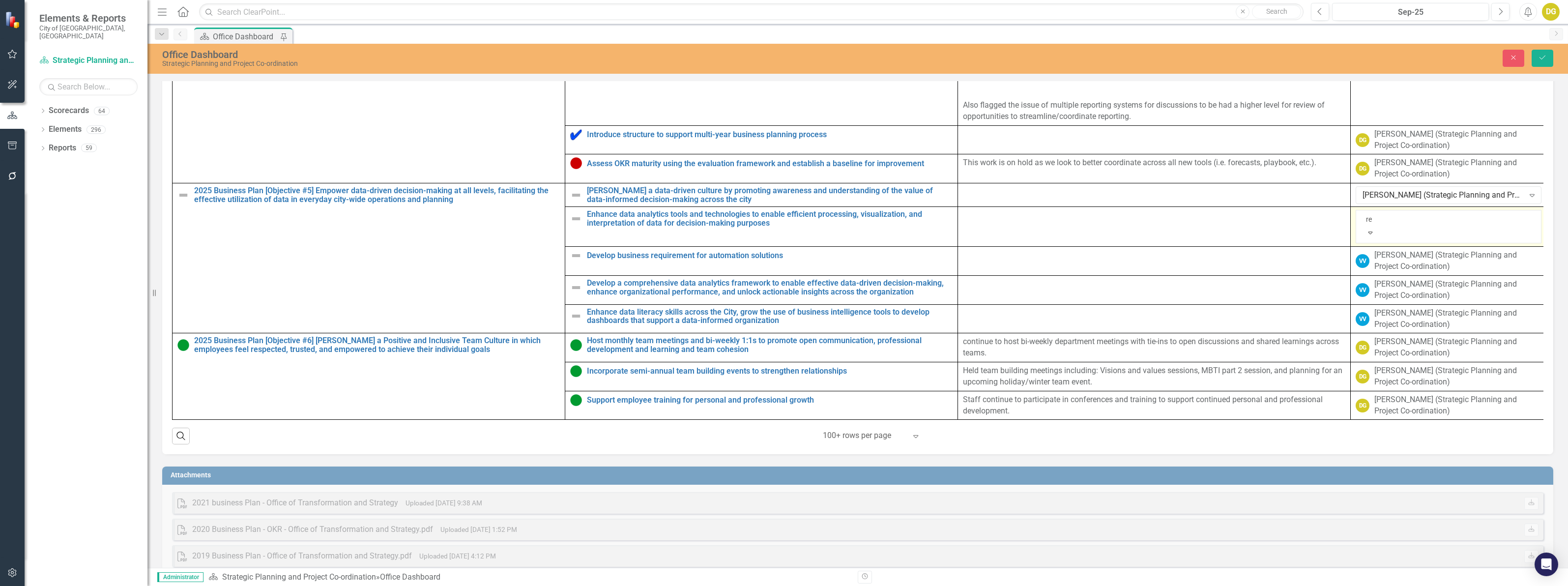
type input "ree"
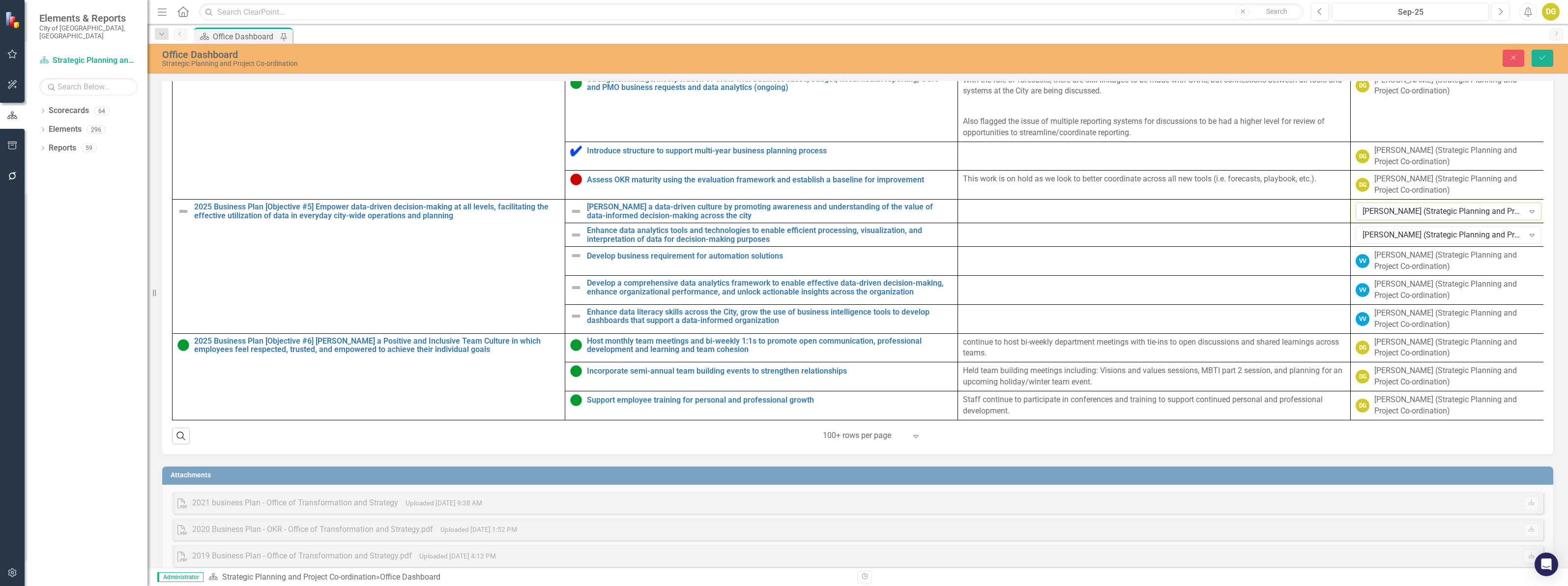
click at [1370, 214] on div "[PERSON_NAME] (Strategic Planning and Project Co-ordination)" at bounding box center [1443, 211] width 162 height 12
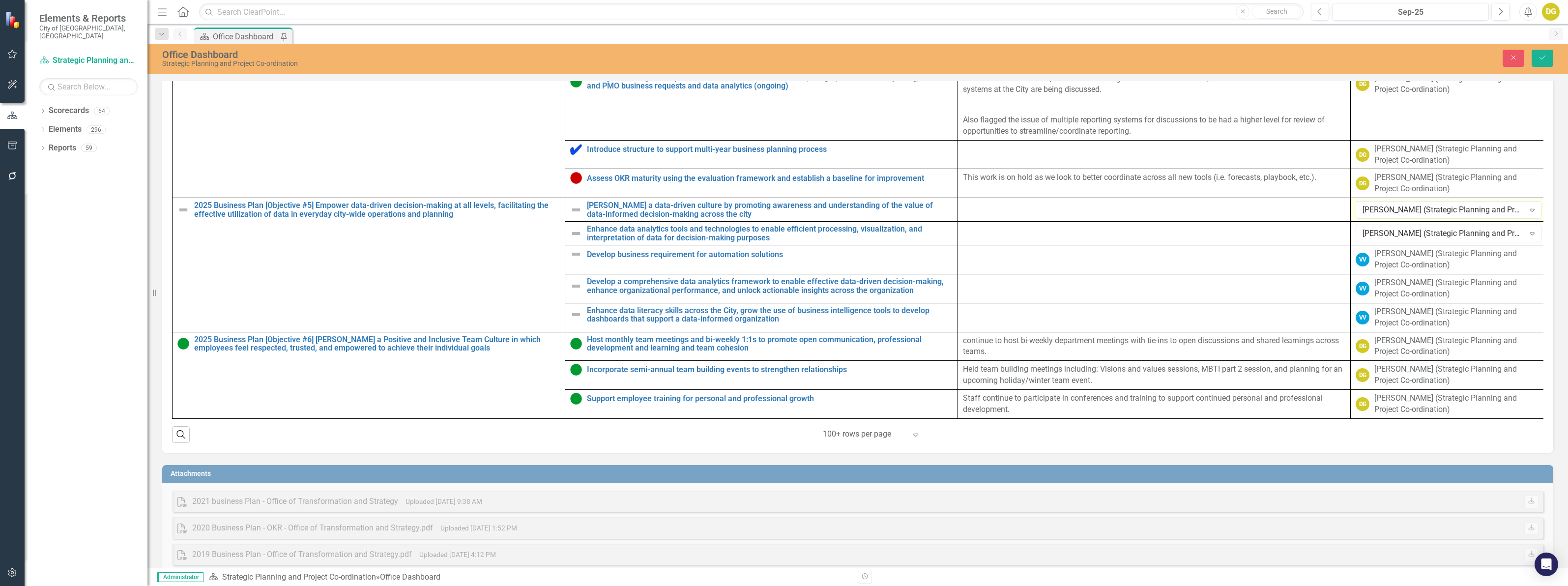
click at [1370, 214] on div "[PERSON_NAME] (Strategic Planning and Project Co-ordination)" at bounding box center [1443, 210] width 162 height 12
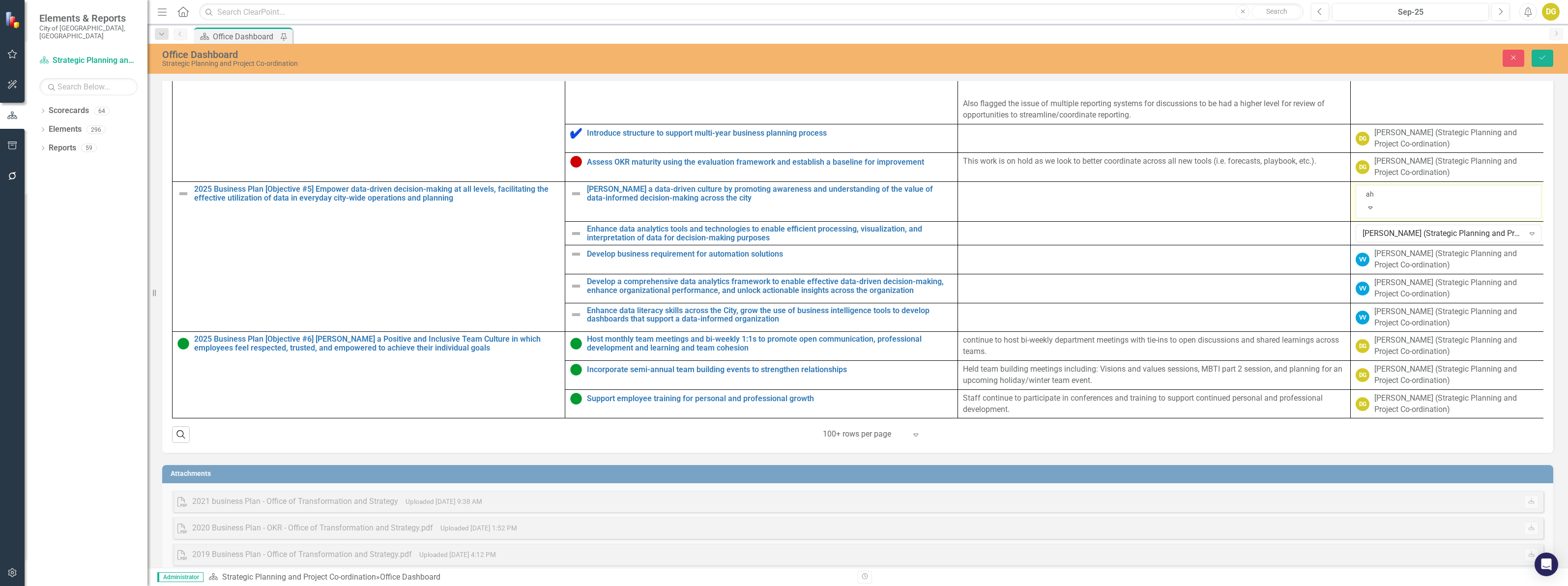
scroll to position [114, 0]
type input "ahm"
click at [27, 585] on span "Ahm" at bounding box center [18, 593] width 16 height 9
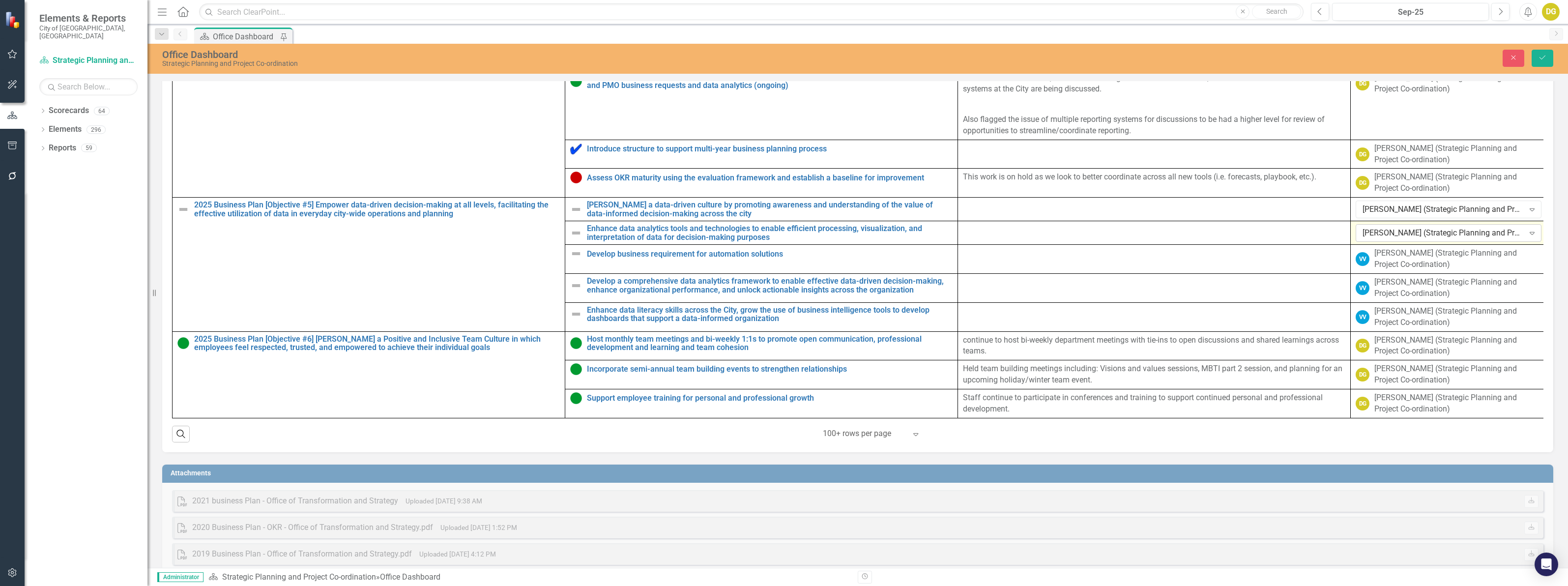
click at [1377, 235] on div "[PERSON_NAME] (Strategic Planning and Project Co-ordination)" at bounding box center [1443, 233] width 162 height 12
click at [1379, 239] on div "[PERSON_NAME] (Strategic Planning and Project Co-ordination)" at bounding box center [1443, 232] width 162 height 12
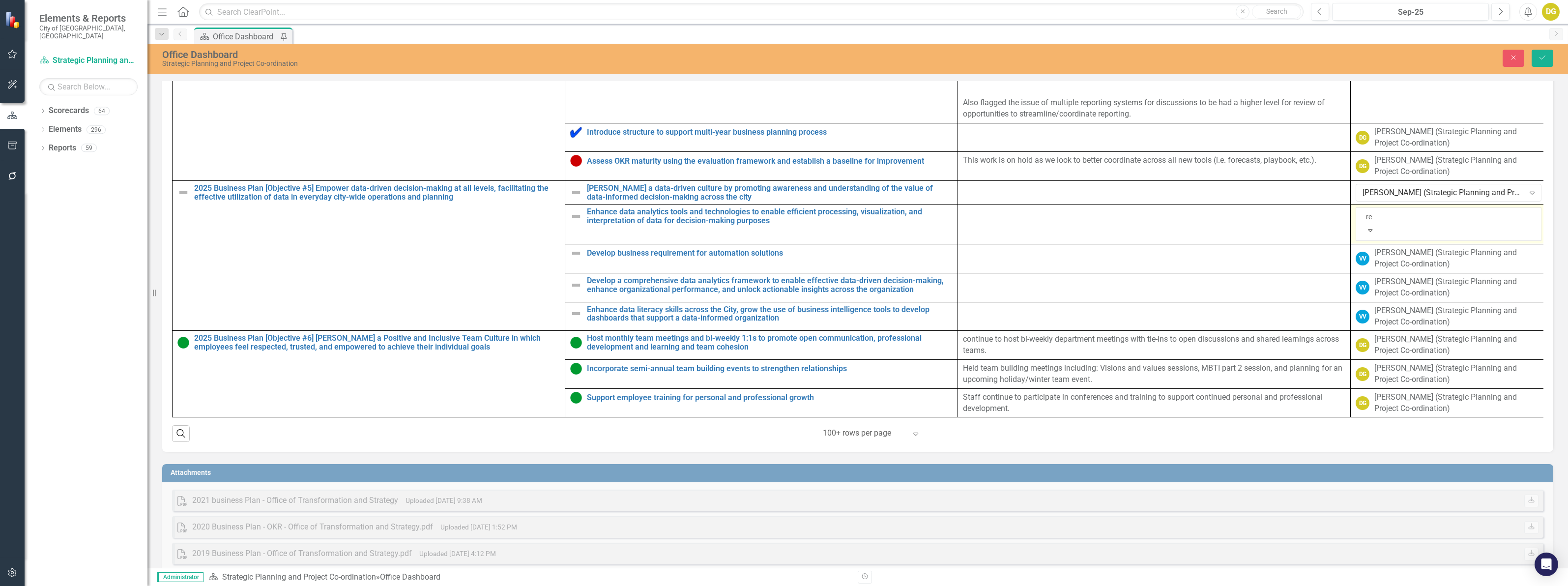
scroll to position [2552, 0]
type input "ree"
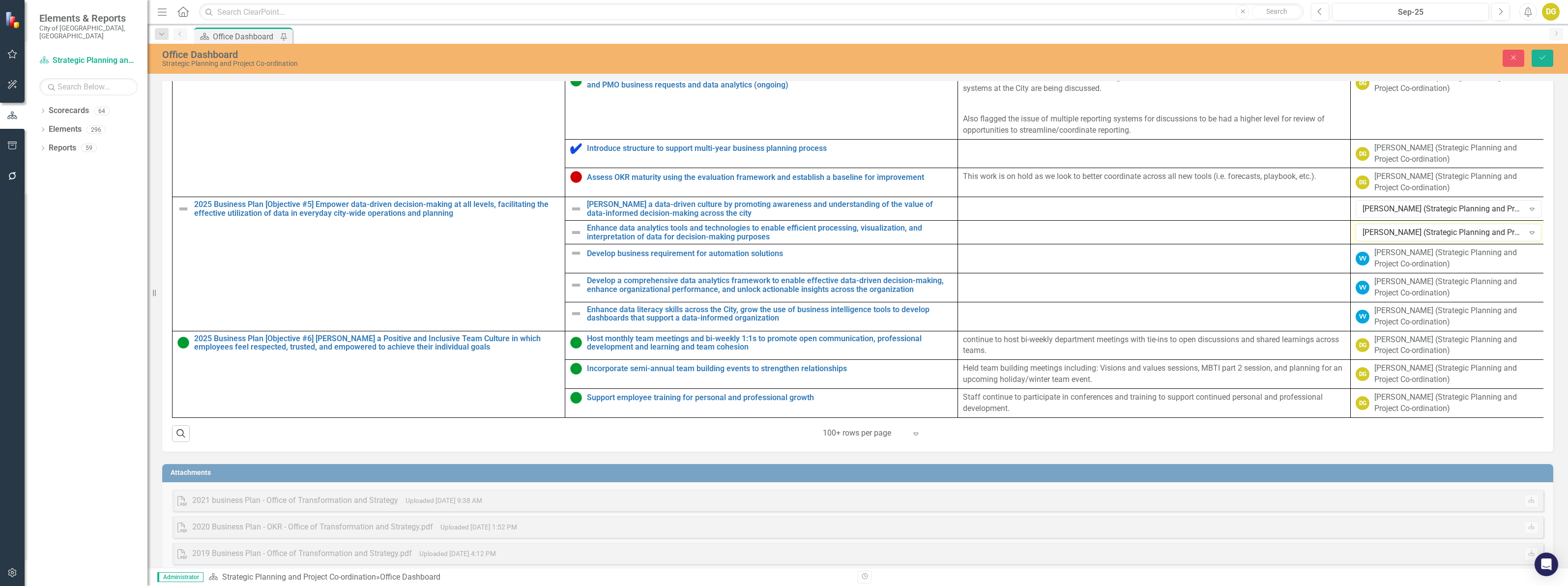
scroll to position [644, 0]
click at [1386, 269] on div "[PERSON_NAME] (Strategic Planning and Project Co-ordination)" at bounding box center [1458, 257] width 167 height 23
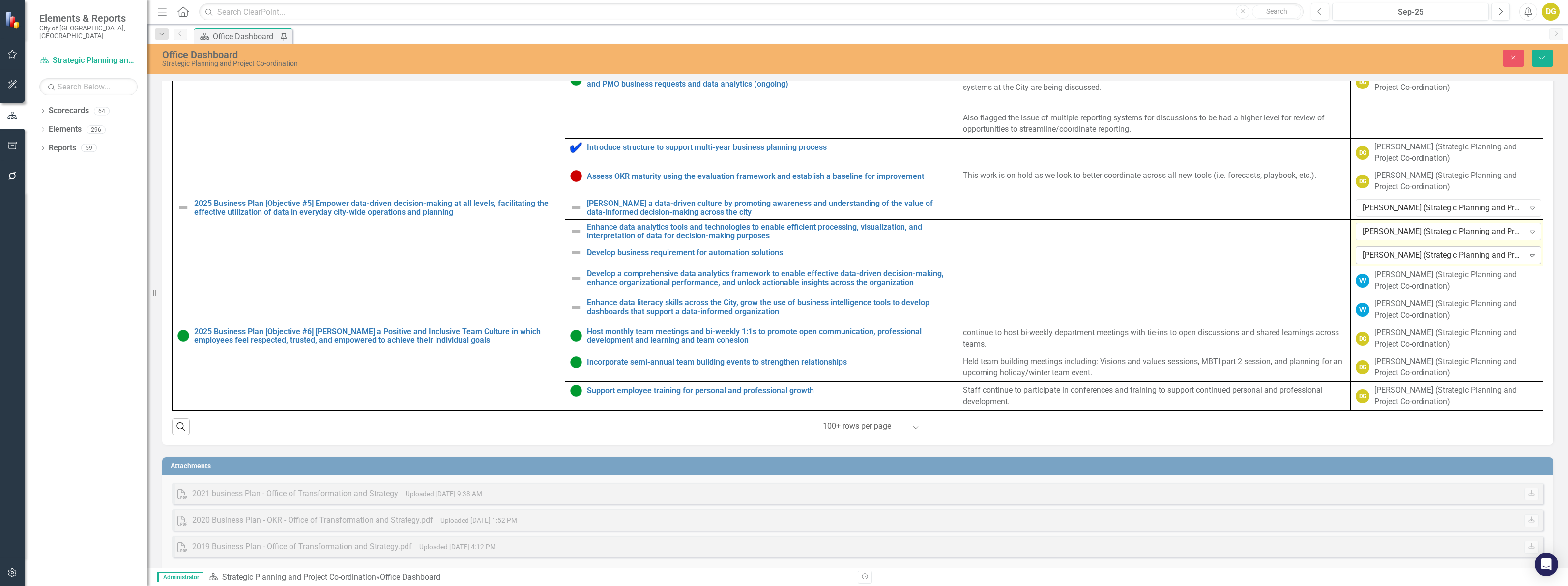
click at [1383, 261] on div "[PERSON_NAME] (Strategic Planning and Project Co-ordination)" at bounding box center [1443, 255] width 162 height 12
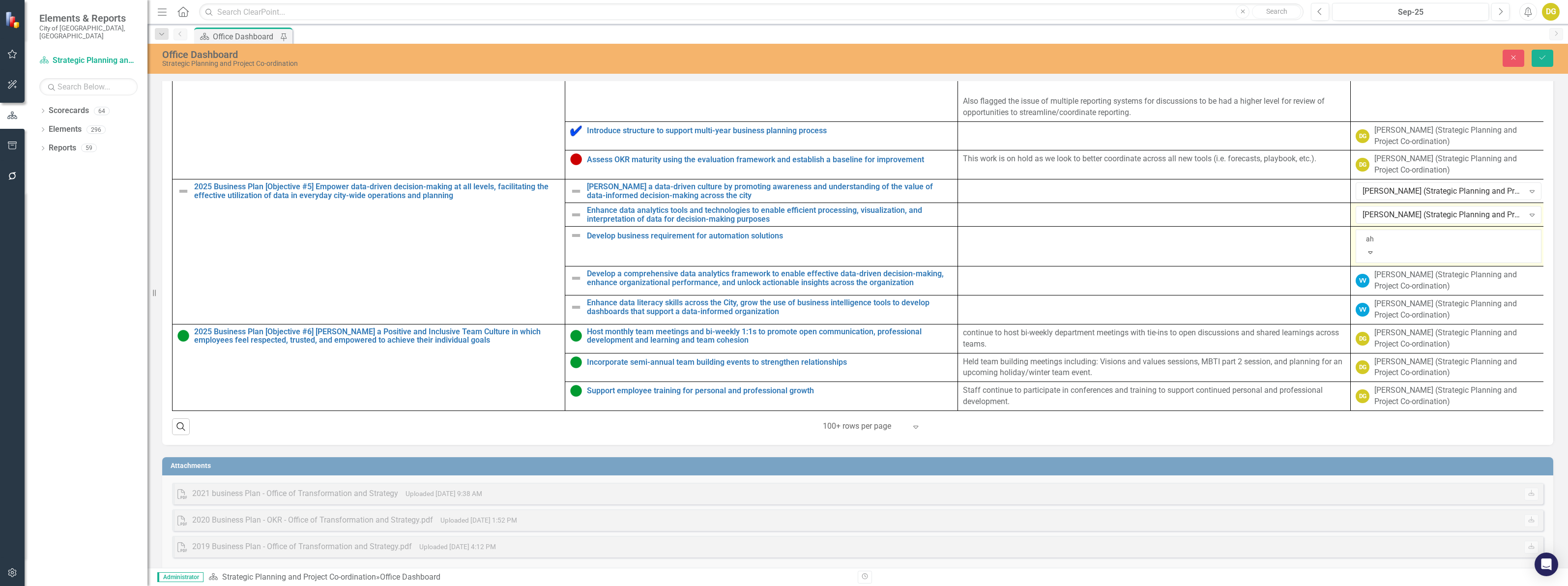
scroll to position [114, 0]
type input "ahm"
click at [247, 585] on span "Ahm [PERSON_NAME] (Strategic Planning and Project Co-ordination)" at bounding box center [128, 593] width 237 height 9
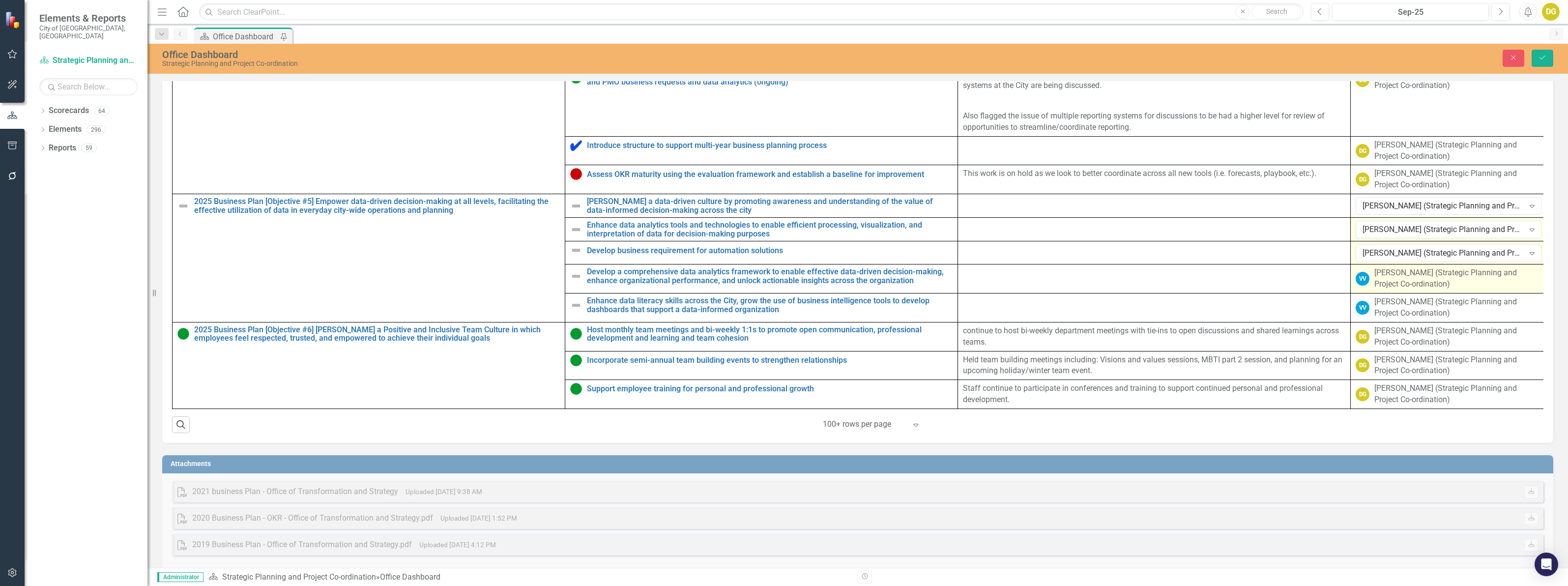
click at [1382, 287] on div "[PERSON_NAME] (Strategic Planning and Project Co-ordination)" at bounding box center [1458, 278] width 167 height 23
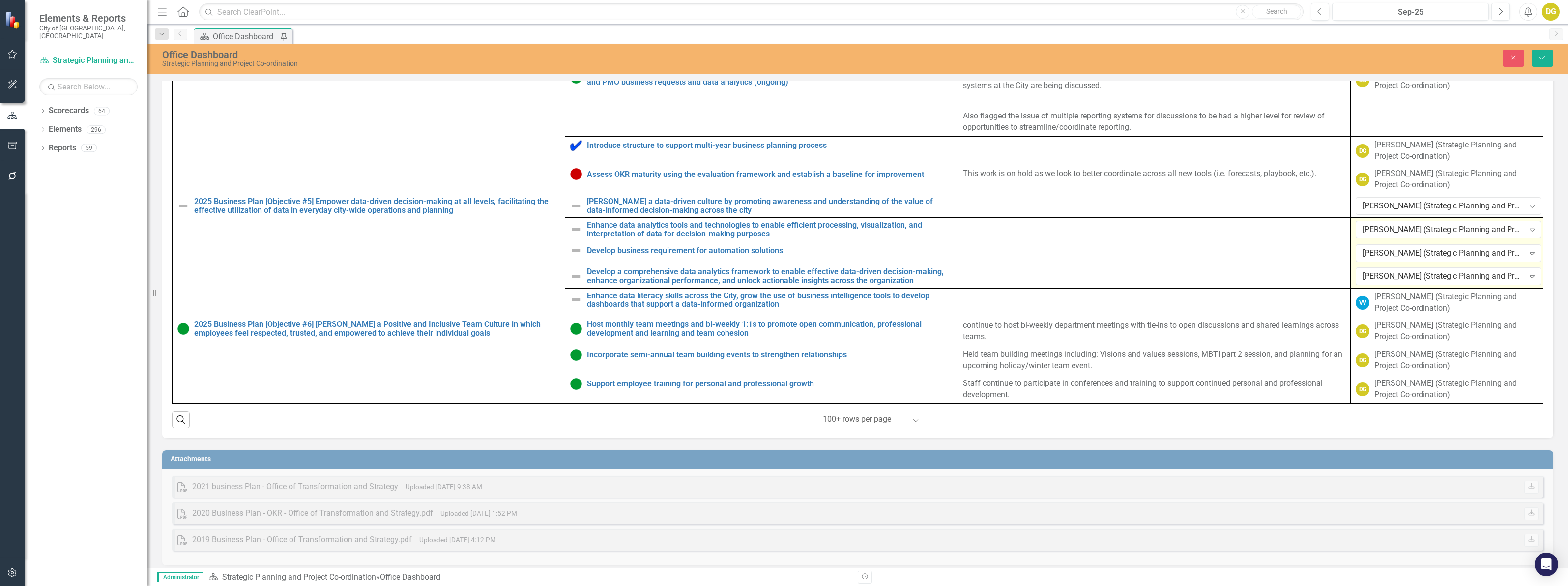
click at [1382, 282] on div "[PERSON_NAME] (Strategic Planning and Project Co-ordination)" at bounding box center [1443, 276] width 162 height 12
click at [1382, 282] on div "[PERSON_NAME] (Strategic Planning and Project Co-ordination)" at bounding box center [1443, 276] width 162 height 12
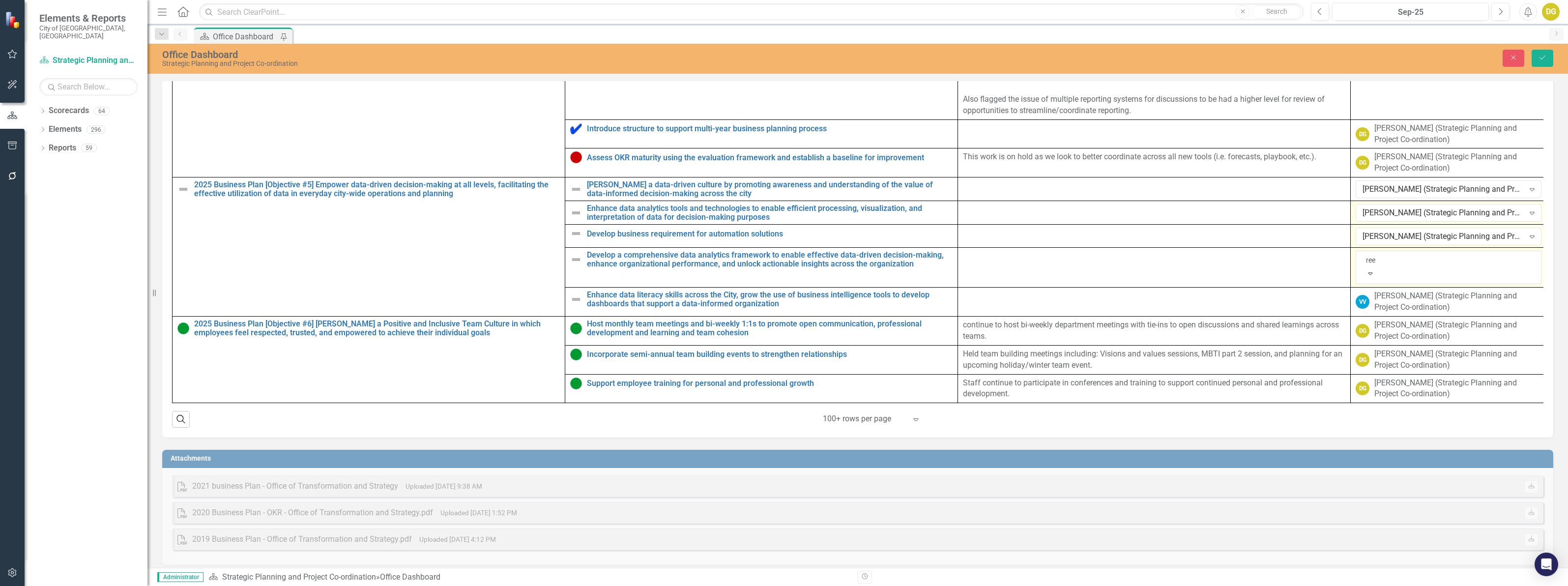
type input "reem"
click at [30, 585] on span "Reem" at bounding box center [20, 593] width 21 height 9
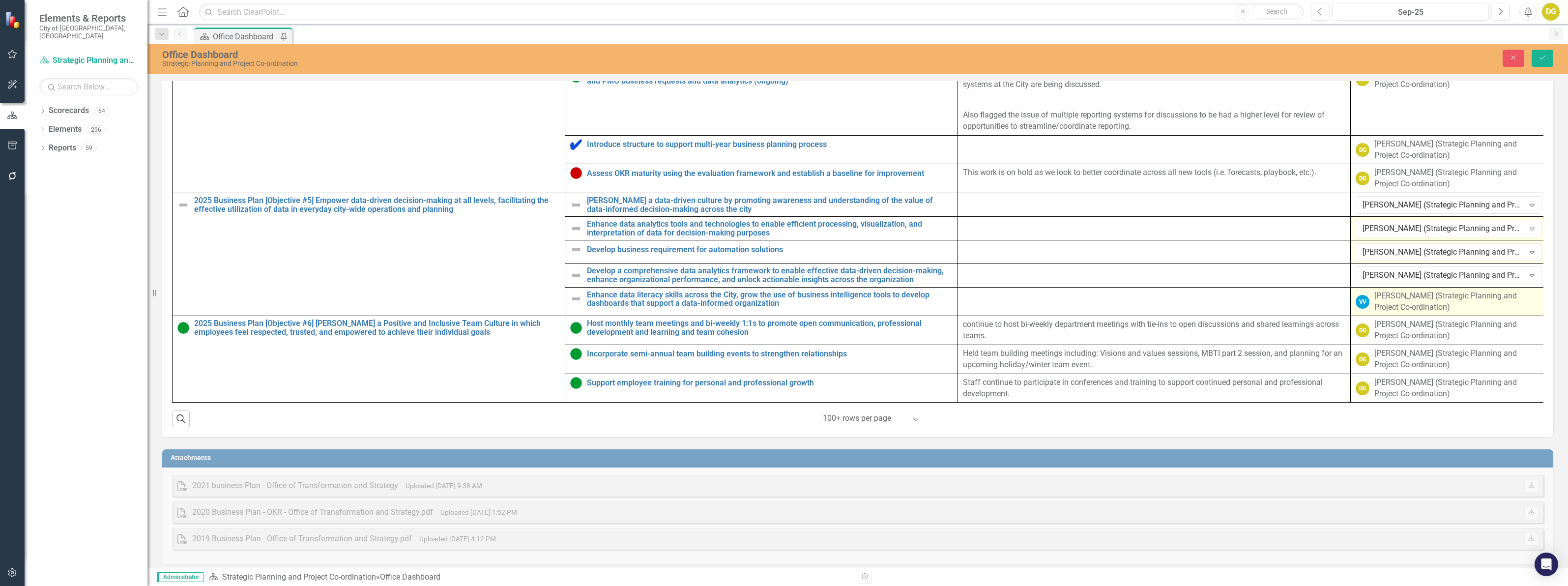
click at [1380, 310] on div "[PERSON_NAME] (Strategic Planning and Project Co-ordination)" at bounding box center [1458, 301] width 167 height 23
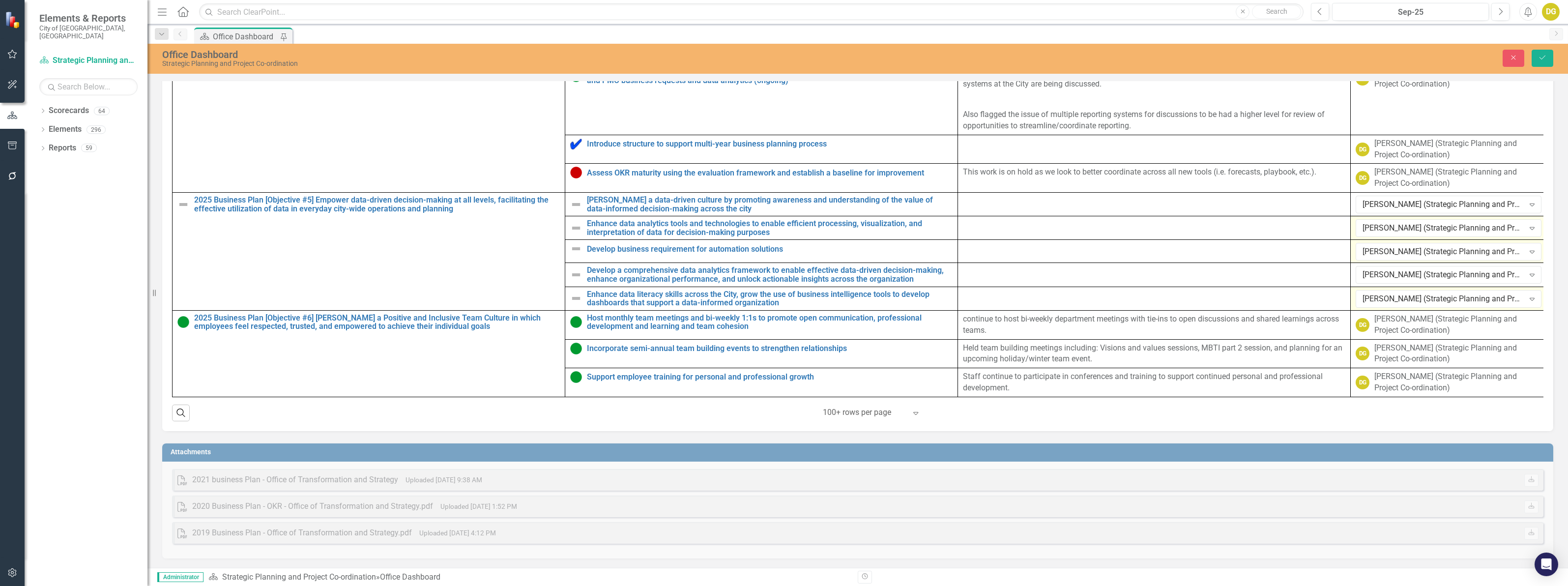
click at [1380, 304] on div "[PERSON_NAME] (Strategic Planning and Project Co-ordination)" at bounding box center [1443, 298] width 162 height 12
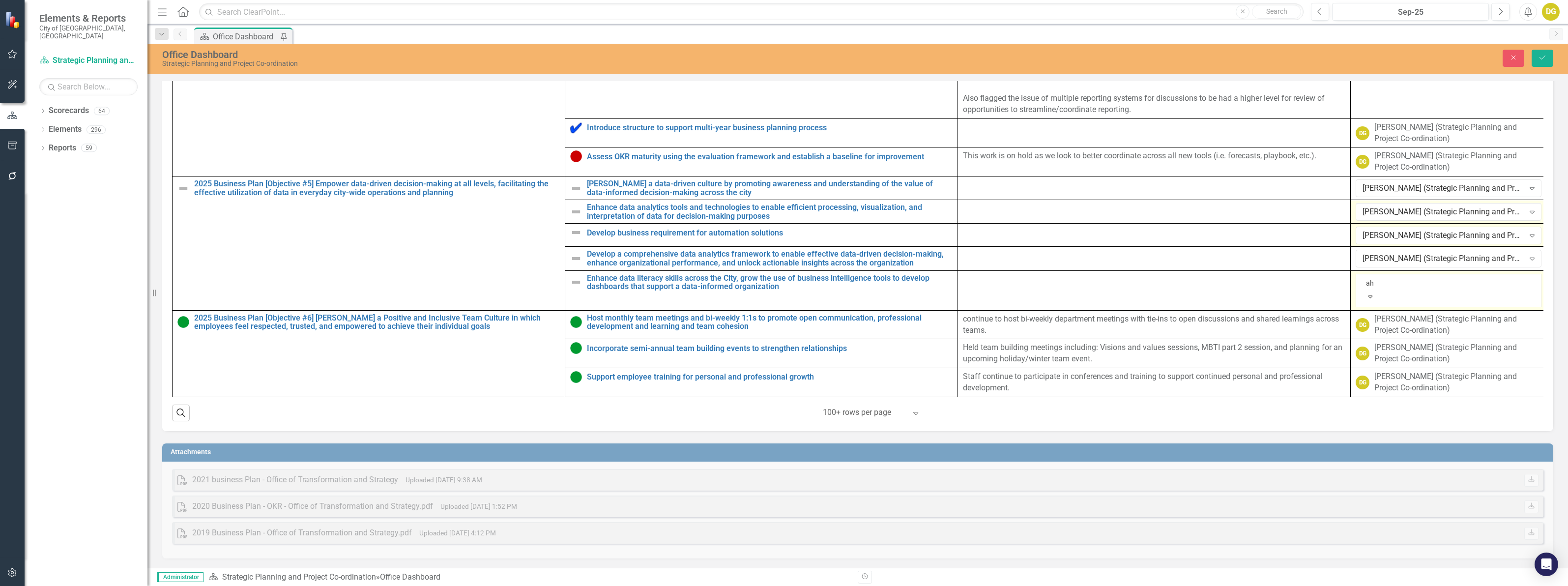
type input "ahm"
click at [247, 585] on span "Ahm [PERSON_NAME] (Strategic Planning and Project Co-ordination)" at bounding box center [128, 593] width 237 height 9
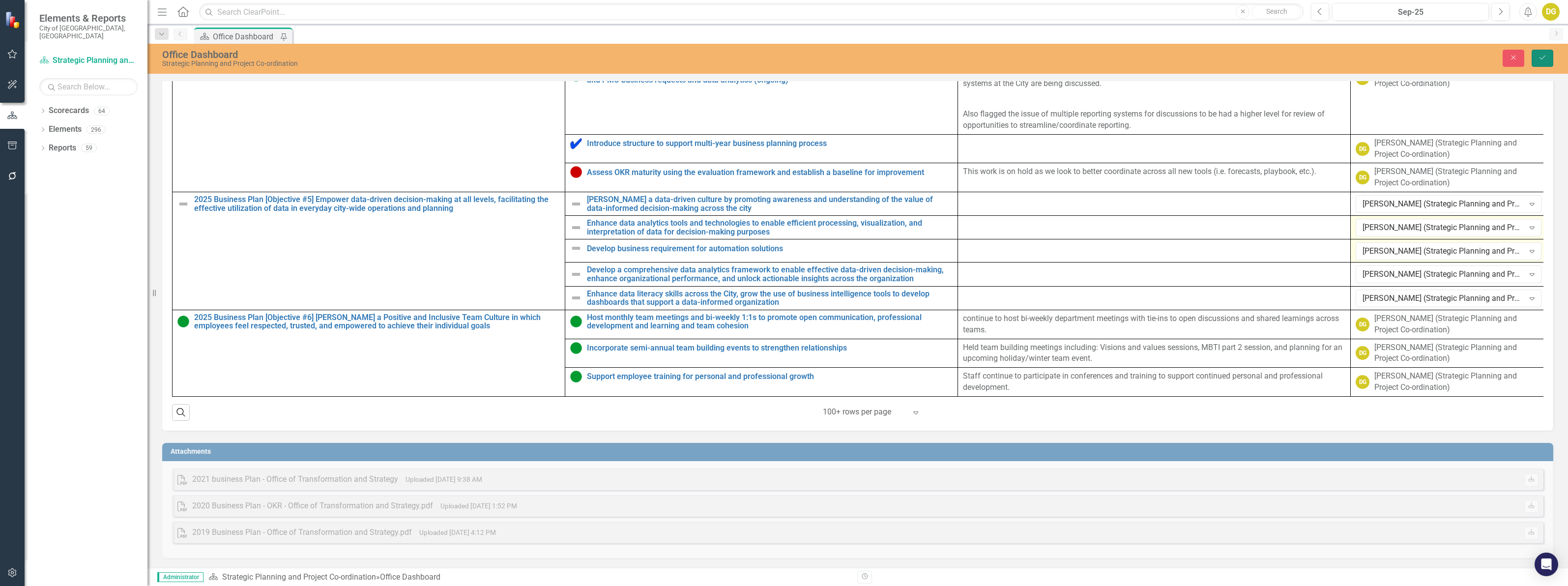
click at [1544, 60] on icon "Save" at bounding box center [1542, 57] width 9 height 7
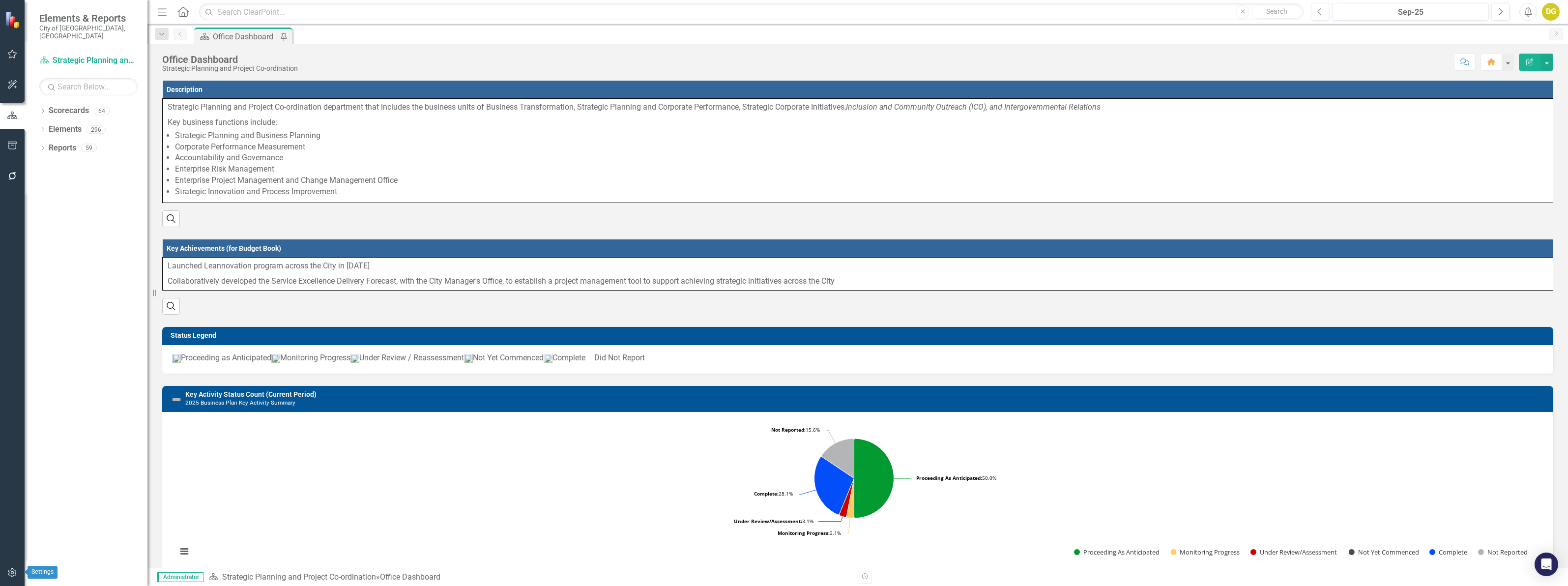
click at [12, 568] on icon "button" at bounding box center [12, 572] width 10 height 8
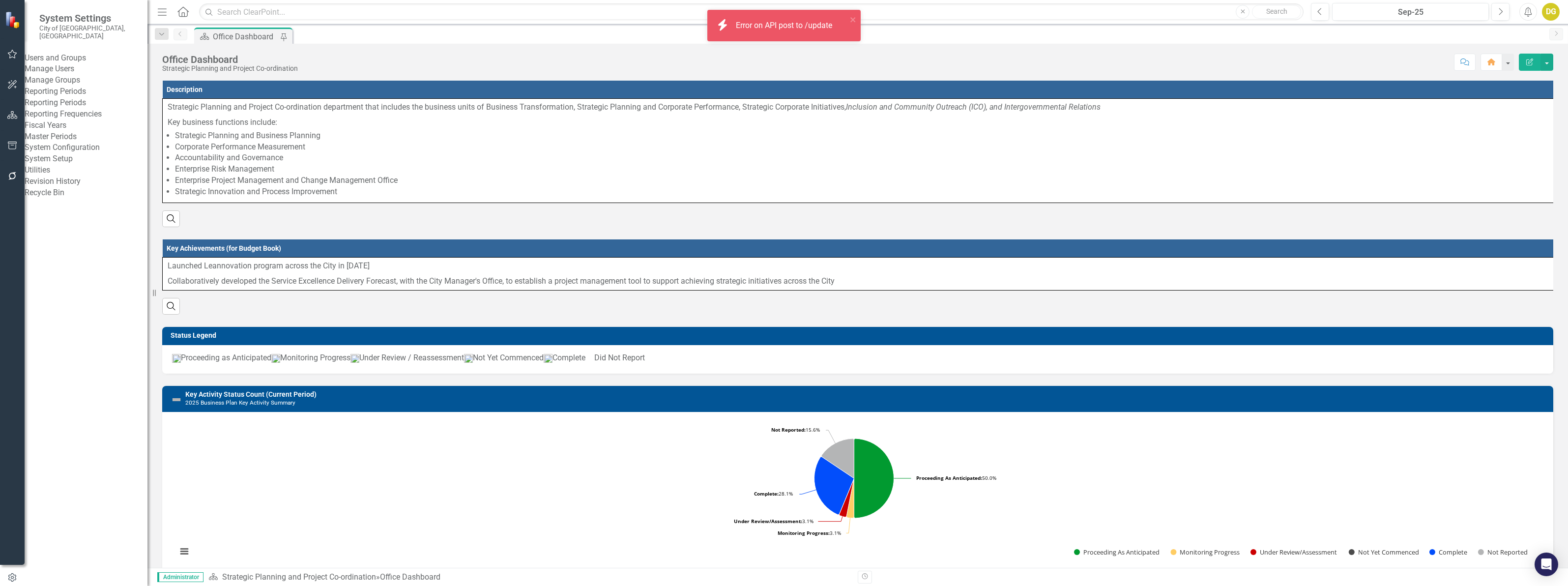
click at [9, 172] on icon "button" at bounding box center [12, 176] width 10 height 8
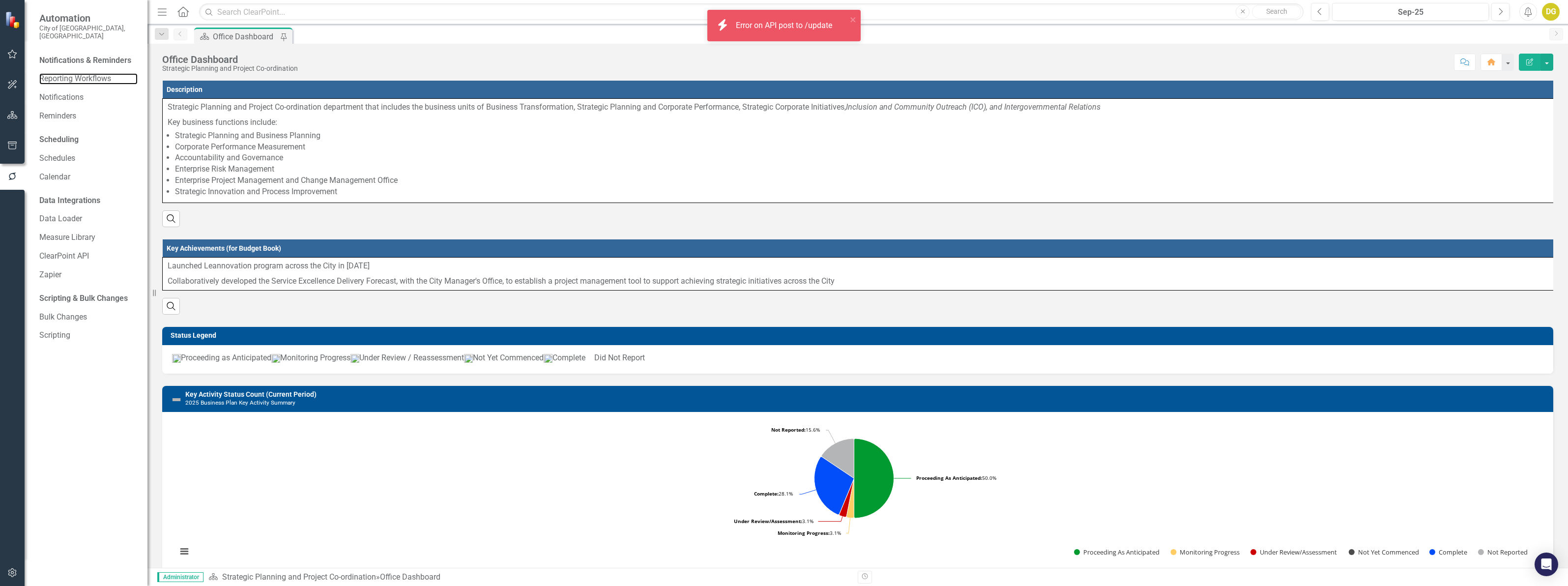
click at [74, 73] on link "Reporting Workflows" at bounding box center [89, 78] width 99 height 12
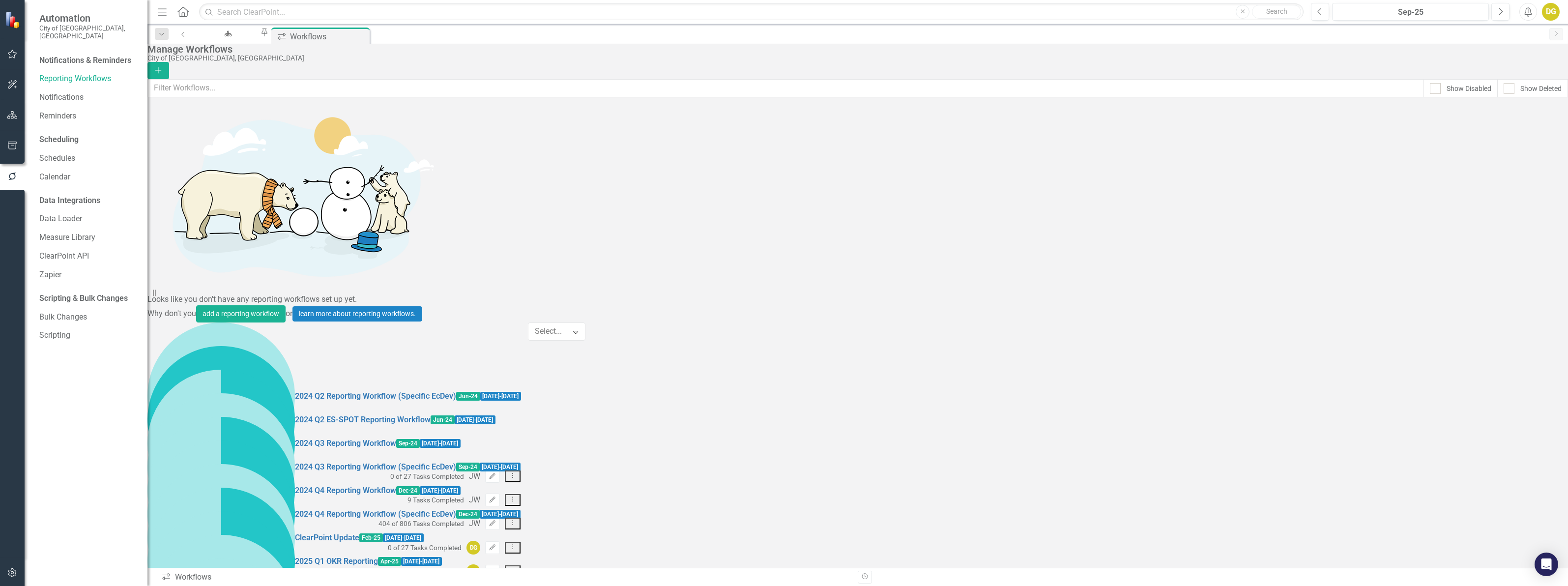
click at [585, 550] on div "8 results available. Use Up and Down to choose options, press Enter to select t…" at bounding box center [556, 476] width 57 height 307
click at [344, 535] on div "2024 Q2 Reporting Workflow (Specific EcDev) Jun-24 7/1/24 - 7/15/24 0 of 27 Tas…" at bounding box center [858, 476] width 1421 height 307
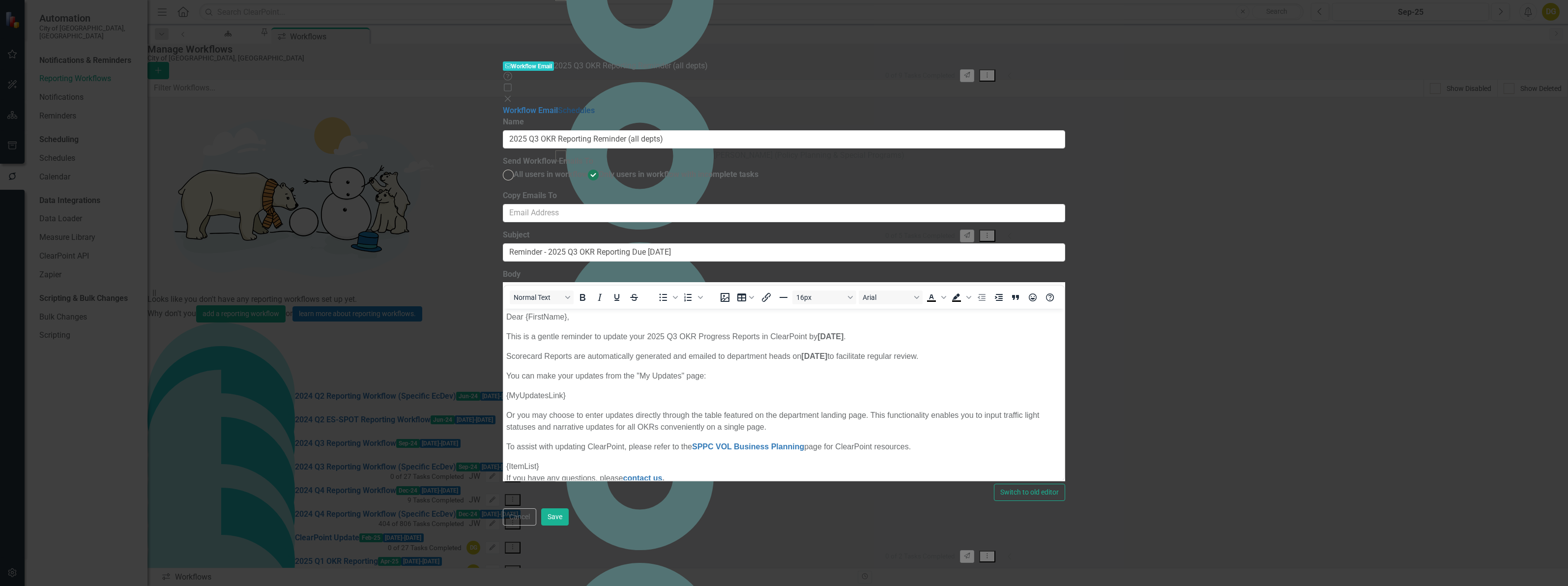
click at [558, 106] on link "Schedules" at bounding box center [576, 110] width 37 height 9
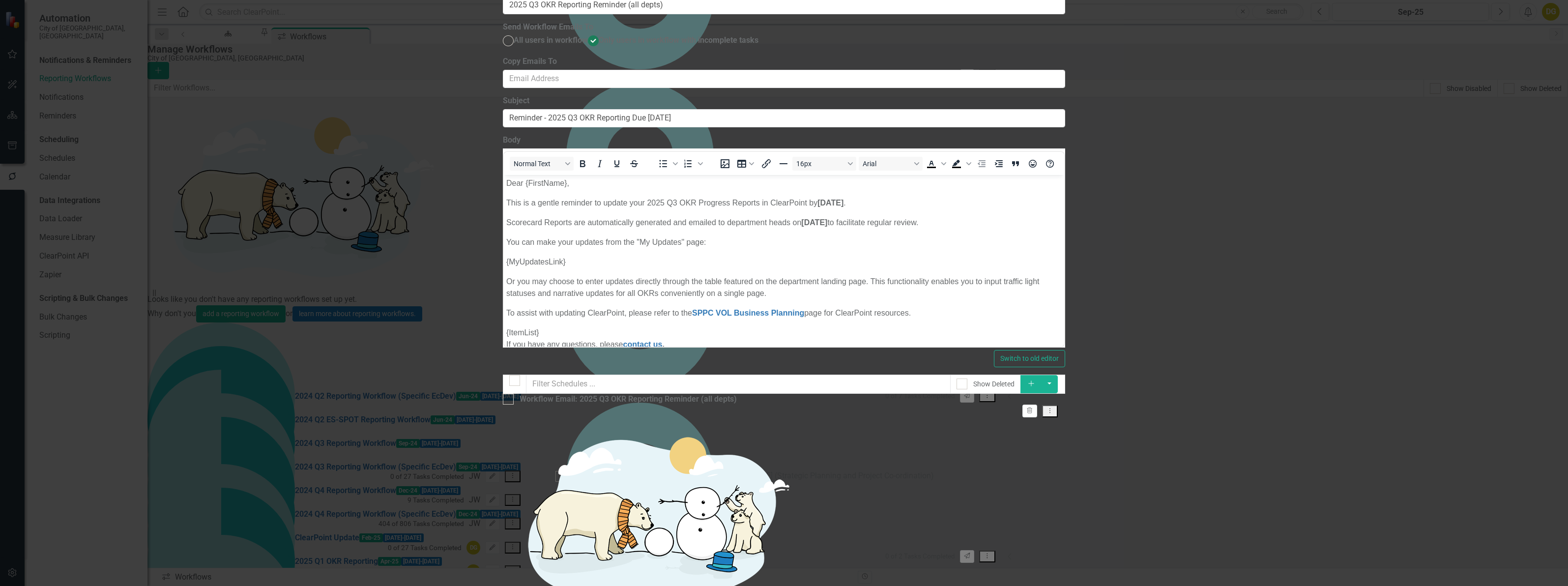
checkbox input "false"
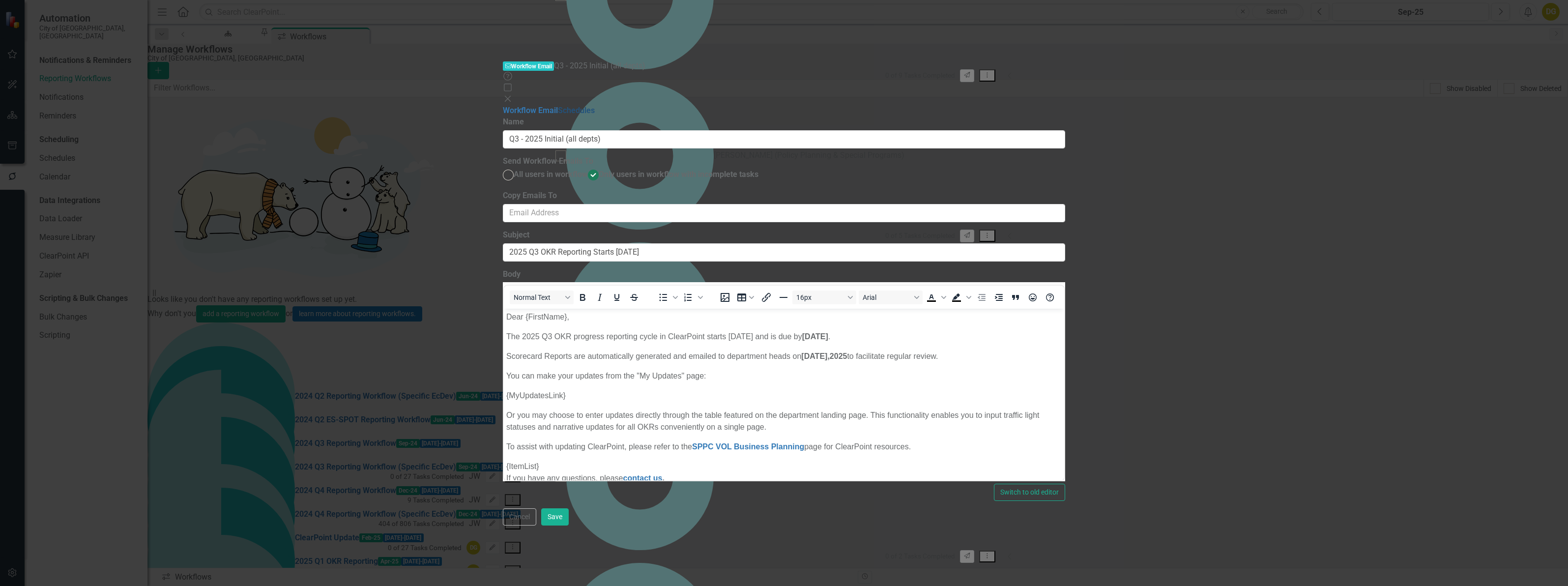
click at [558, 106] on link "Schedules" at bounding box center [576, 110] width 37 height 9
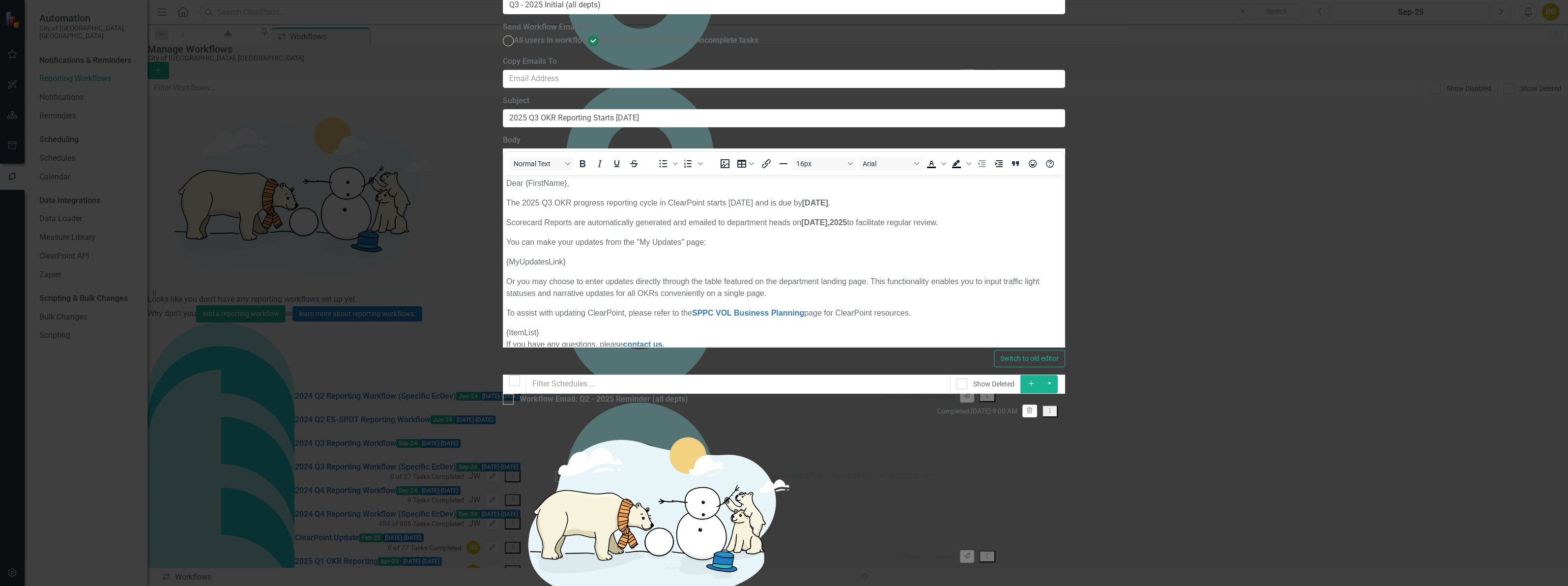
drag, startPoint x: 1502, startPoint y: 560, endPoint x: 1507, endPoint y: 568, distance: 9.4
click at [1065, 568] on form "Workflow Email Workflow Email Q3 - 2025 Initial (all depts) Help Maximize Close…" at bounding box center [784, 293] width 562 height 734
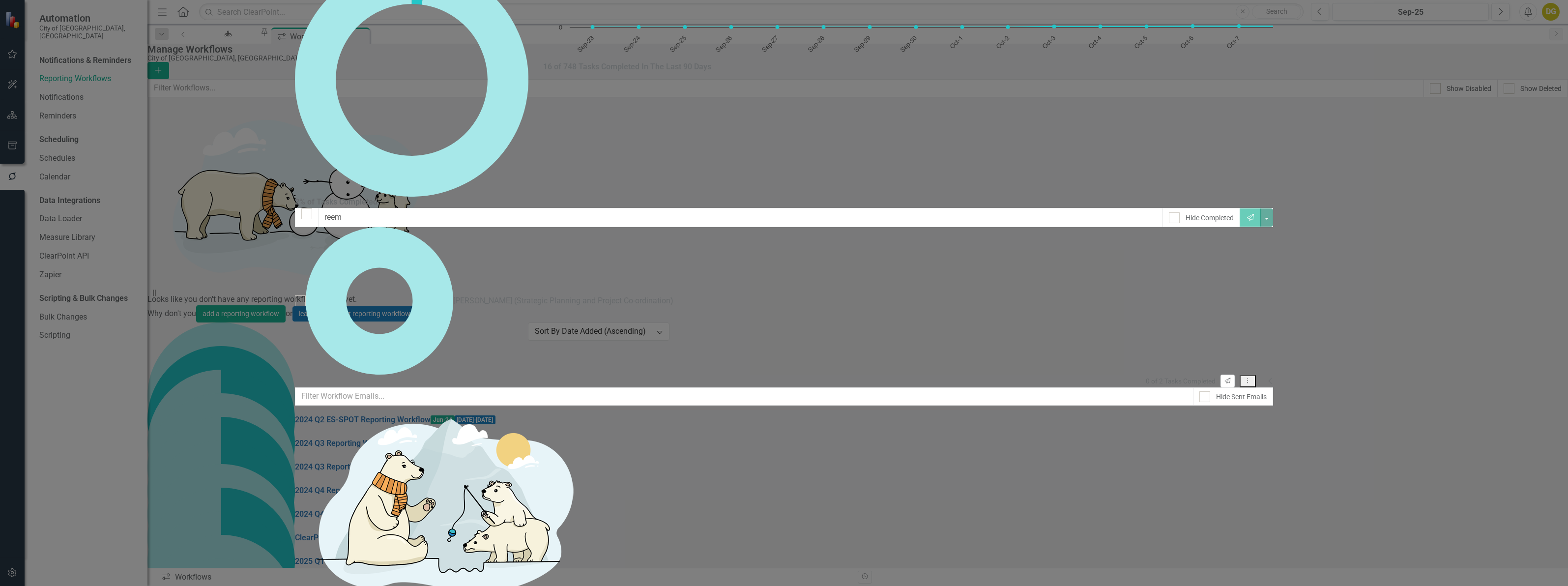
click at [1273, 377] on icon "Collapse" at bounding box center [1270, 380] width 5 height 8
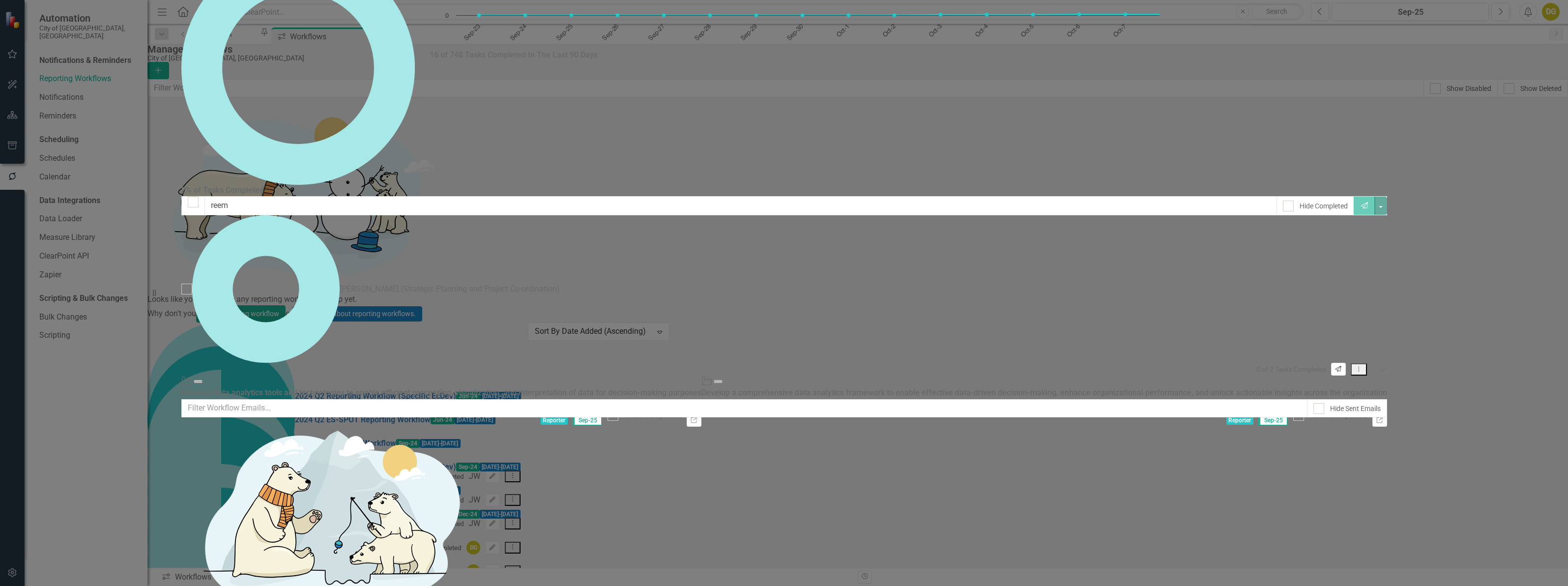
click at [1342, 366] on icon "Send" at bounding box center [1338, 369] width 7 height 6
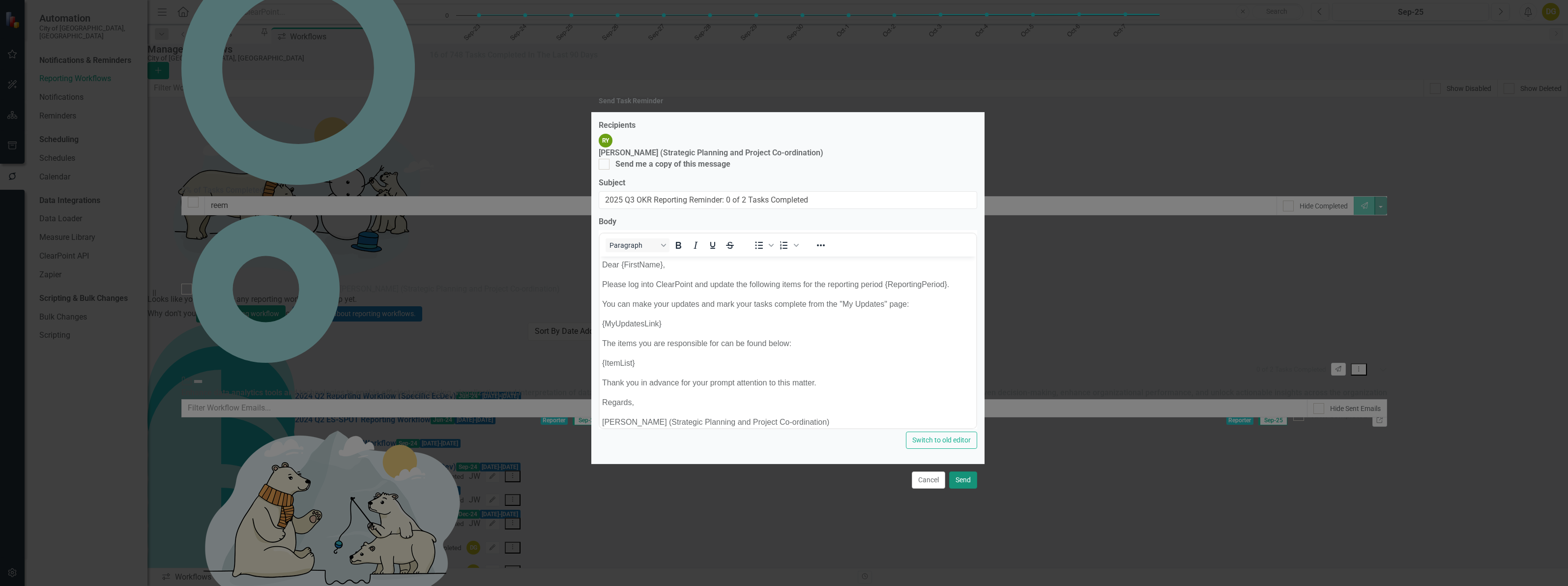
click at [962, 486] on button "Send" at bounding box center [963, 480] width 28 height 17
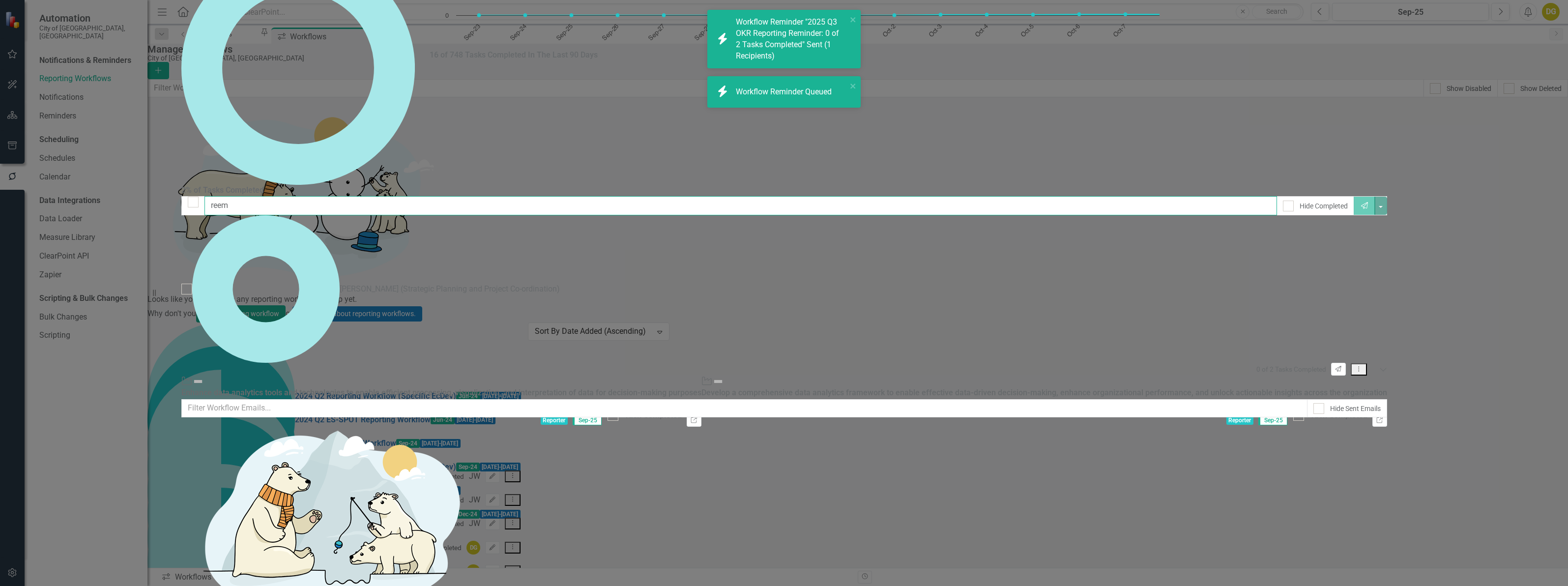
drag, startPoint x: 512, startPoint y: 185, endPoint x: 329, endPoint y: 147, distance: 186.9
click at [330, 145] on div "Workflow Status Workflow Emails 2% of Tasks Completed Chart Chart with 17 data …" at bounding box center [784, 307] width 1206 height 733
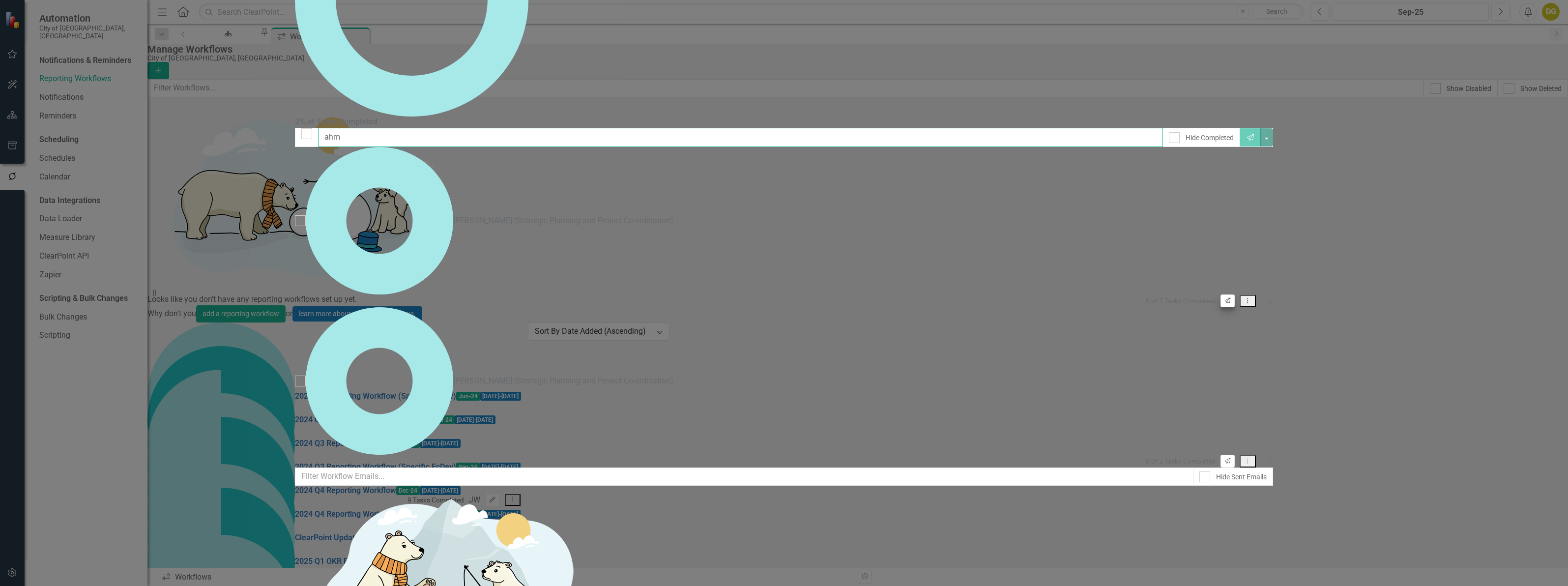
type input "ahm"
click at [1234, 295] on button "Send" at bounding box center [1227, 301] width 14 height 13
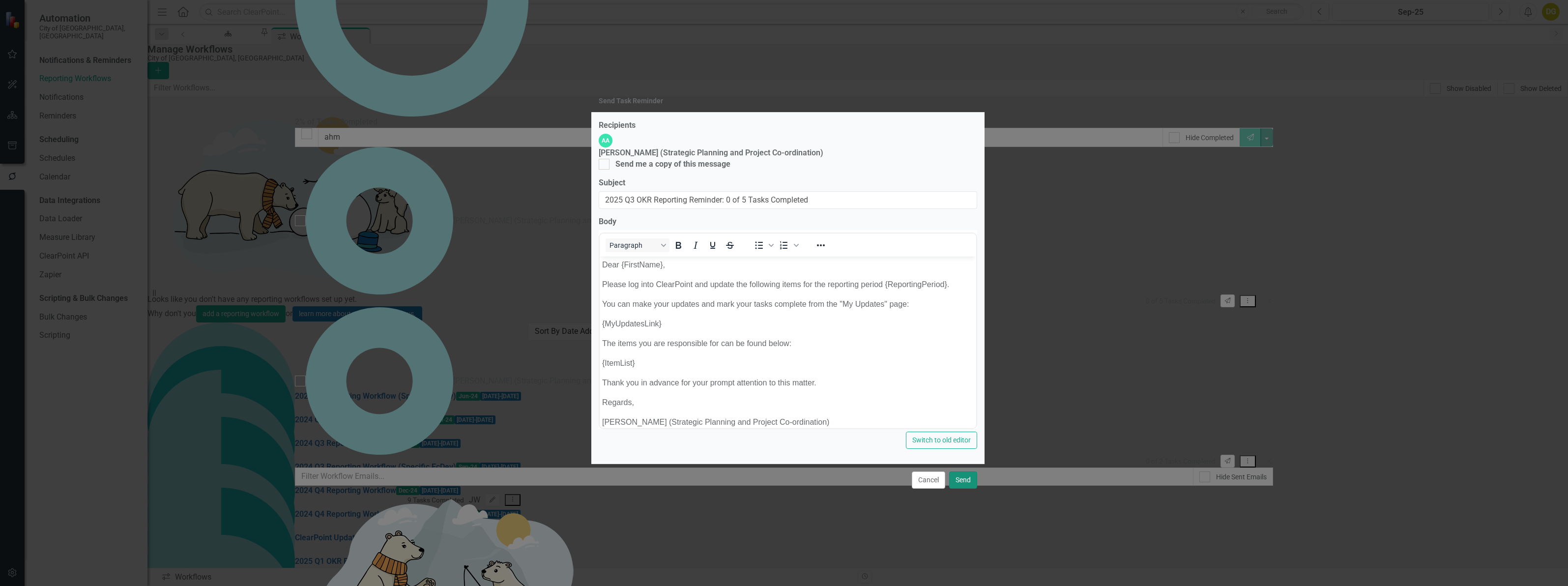
click at [959, 487] on button "Send" at bounding box center [963, 480] width 28 height 17
